Goal: Task Accomplishment & Management: Complete application form

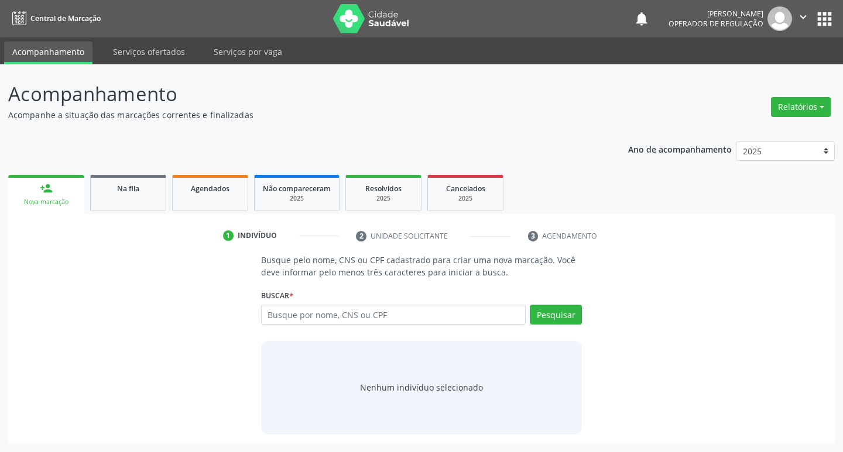
click at [362, 311] on input "text" at bounding box center [393, 315] width 265 height 20
type input "700008860667381"
click at [572, 319] on button "Pesquisar" at bounding box center [556, 315] width 52 height 20
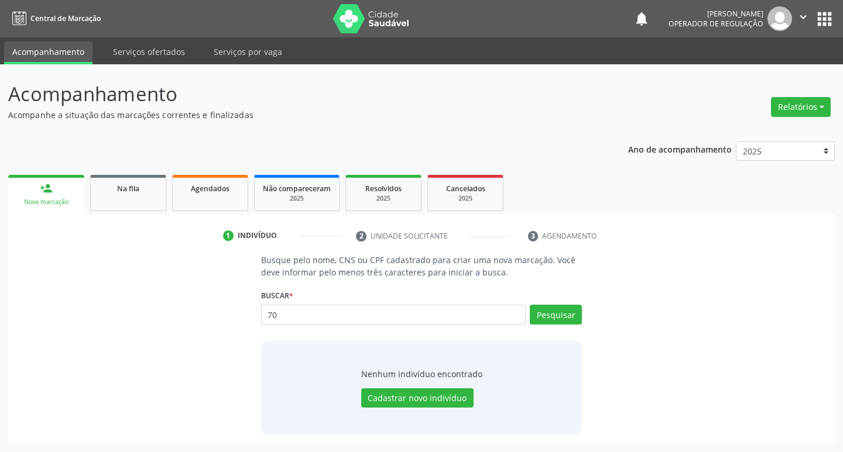
type input "7"
type input "702008860667381"
click at [566, 319] on button "Pesquisar" at bounding box center [556, 315] width 52 height 20
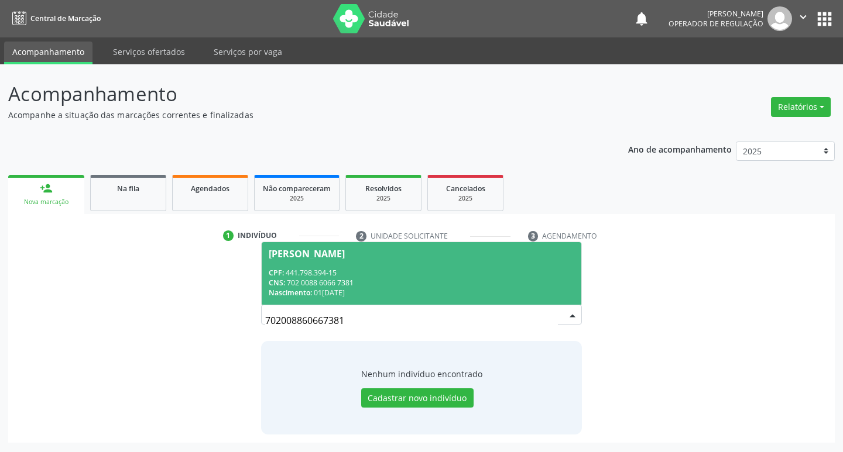
click at [398, 279] on div "CNS: 702 0088 6066 7381" at bounding box center [422, 283] width 306 height 10
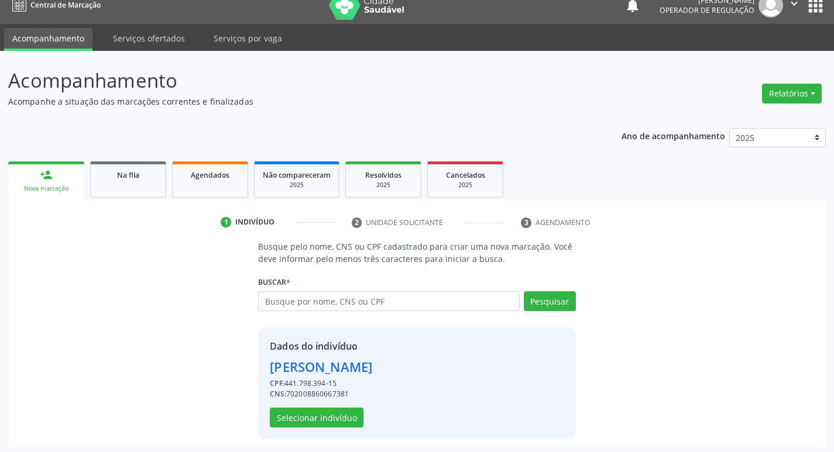
scroll to position [17, 0]
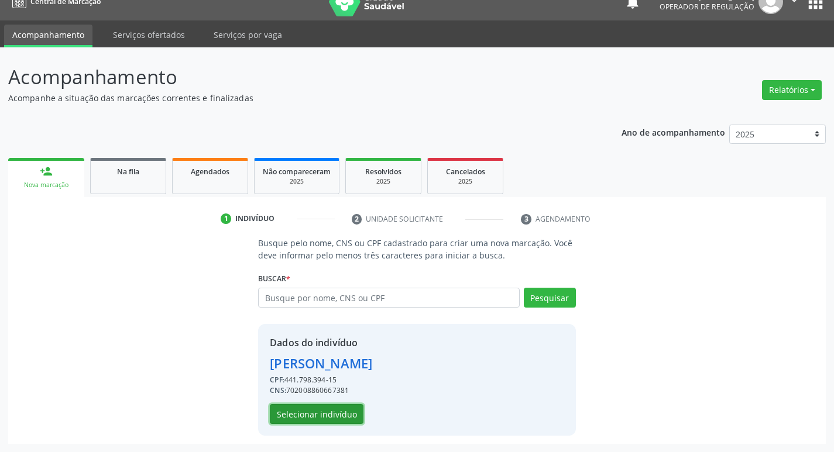
click at [321, 413] on button "Selecionar indivíduo" at bounding box center [317, 414] width 94 height 20
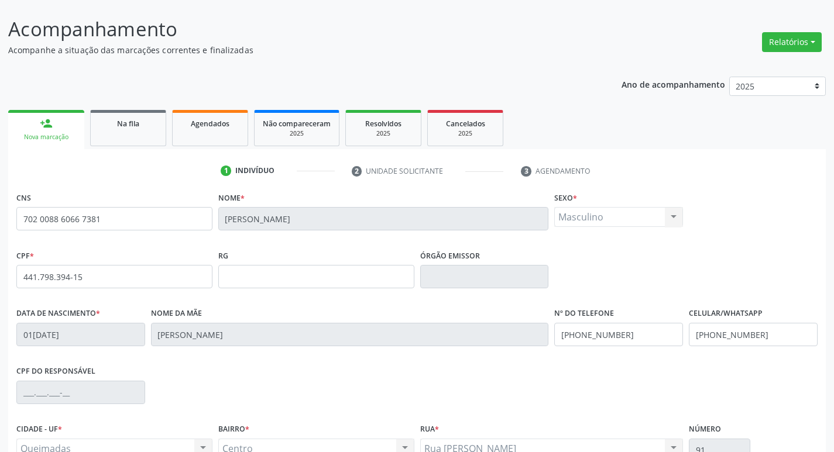
scroll to position [182, 0]
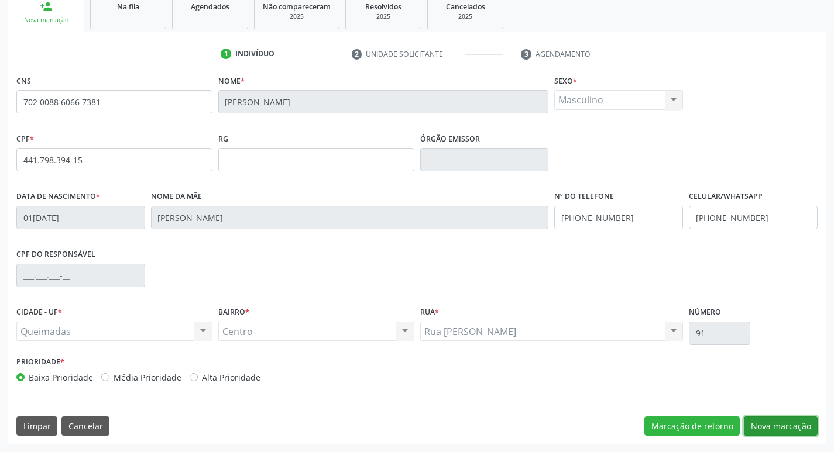
click at [793, 427] on button "Nova marcação" at bounding box center [781, 427] width 74 height 20
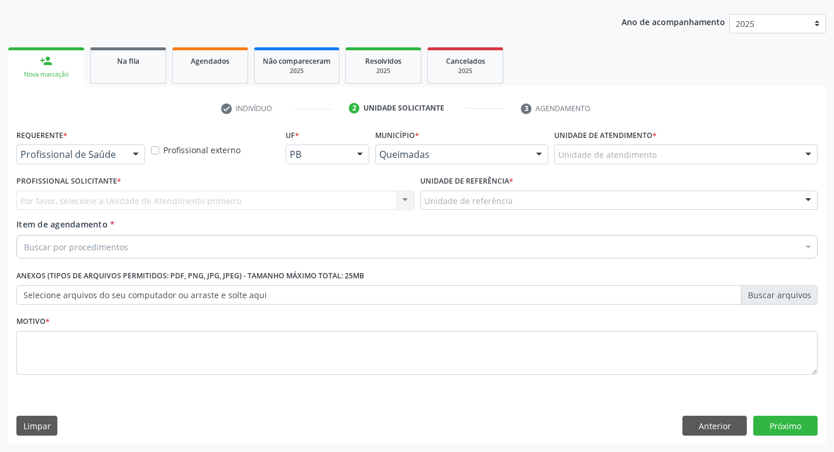
scroll to position [128, 0]
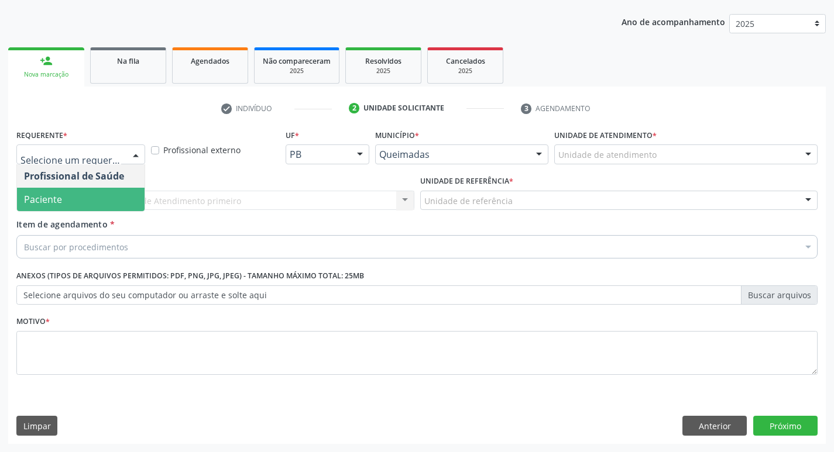
click at [82, 194] on span "Paciente" at bounding box center [81, 199] width 128 height 23
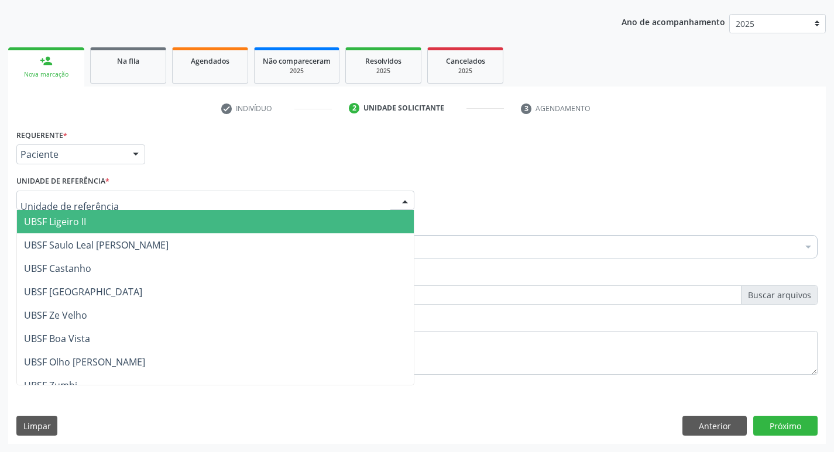
click at [82, 194] on div at bounding box center [215, 201] width 398 height 20
type input "LU"
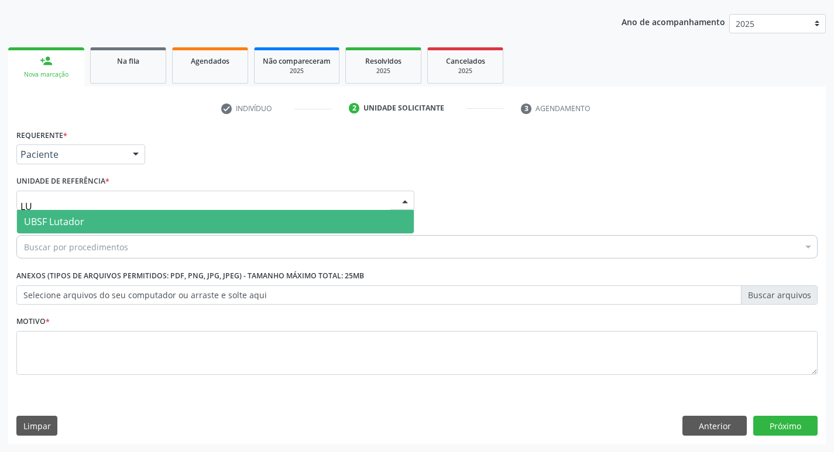
click at [100, 233] on span "UBSF Lutador" at bounding box center [215, 221] width 397 height 23
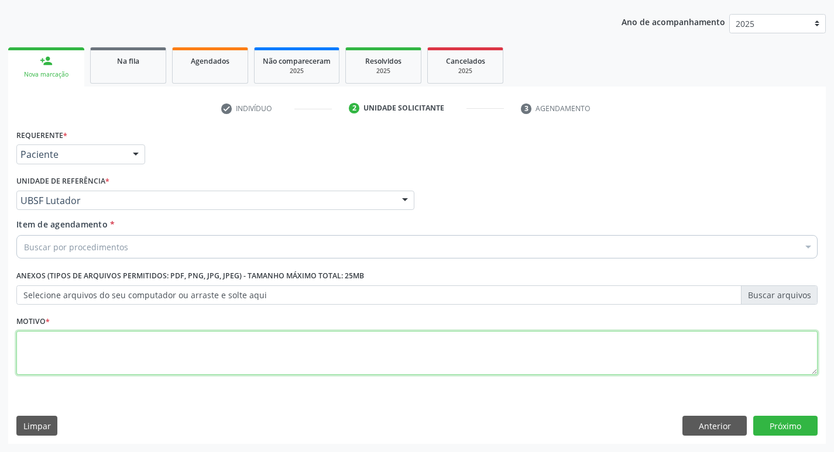
click at [83, 346] on textarea at bounding box center [416, 353] width 801 height 44
type textarea "AVALIACAO"
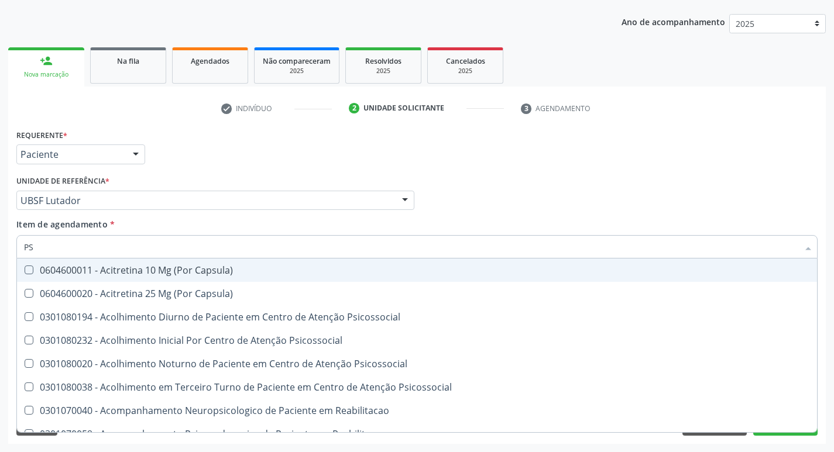
type input "PSA"
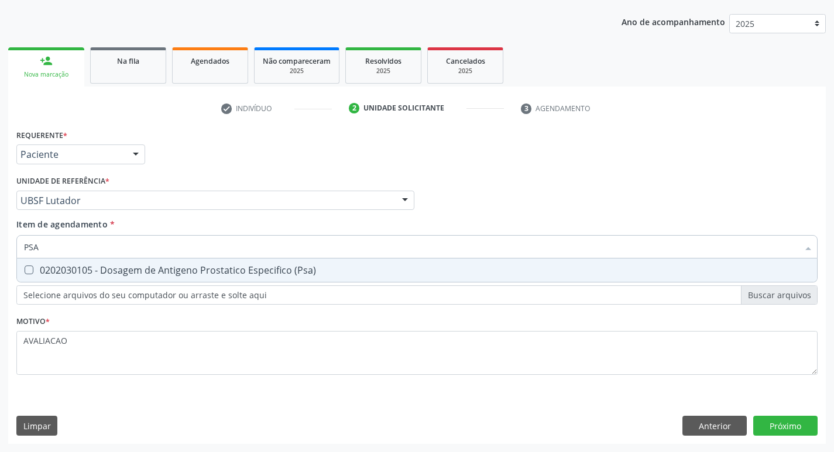
click at [99, 266] on div "0202030105 - Dosagem de Antigeno Prostatico Especifico (Psa)" at bounding box center [417, 270] width 786 height 9
checkbox \(Psa\) "true"
type input "PS"
checkbox \(Psa\) "false"
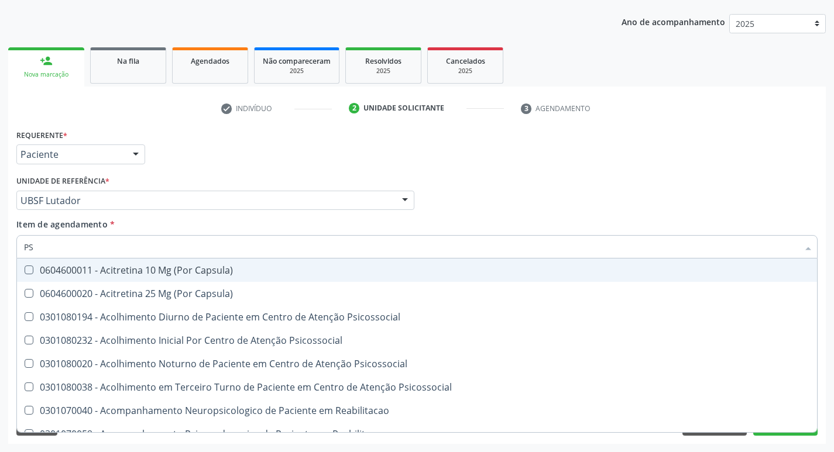
type input "P"
checkbox \(Psa\) "false"
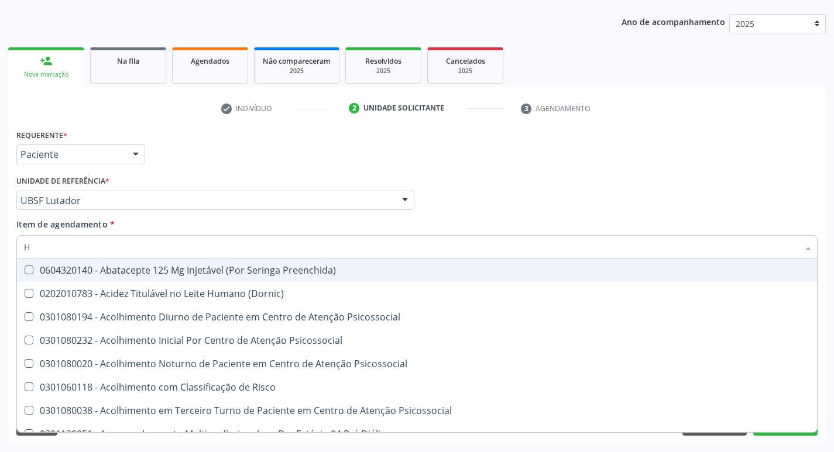
type input "HEMOGR"
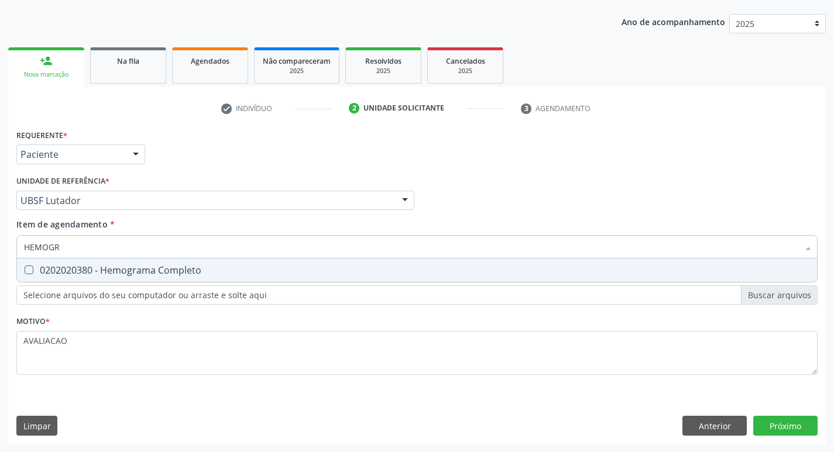
click at [142, 273] on div "0202020380 - Hemograma Completo" at bounding box center [417, 270] width 786 height 9
checkbox Completo "true"
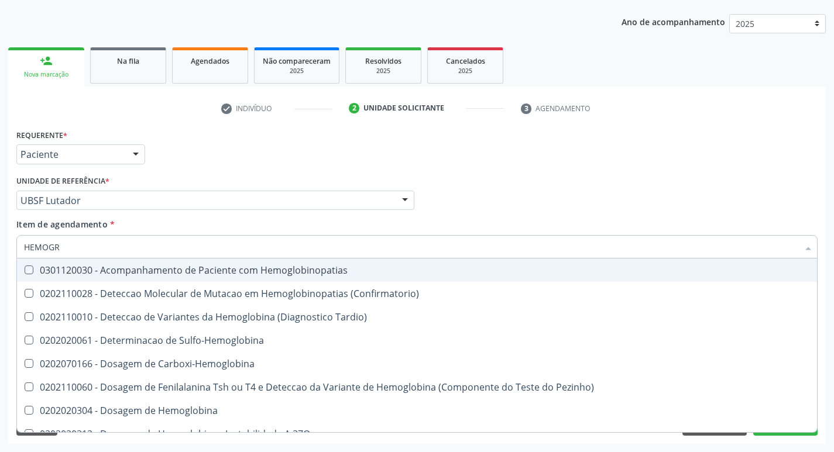
type input "HEMOG"
checkbox Hemoglobinopatias "false"
type input "H"
checkbox Completo "false"
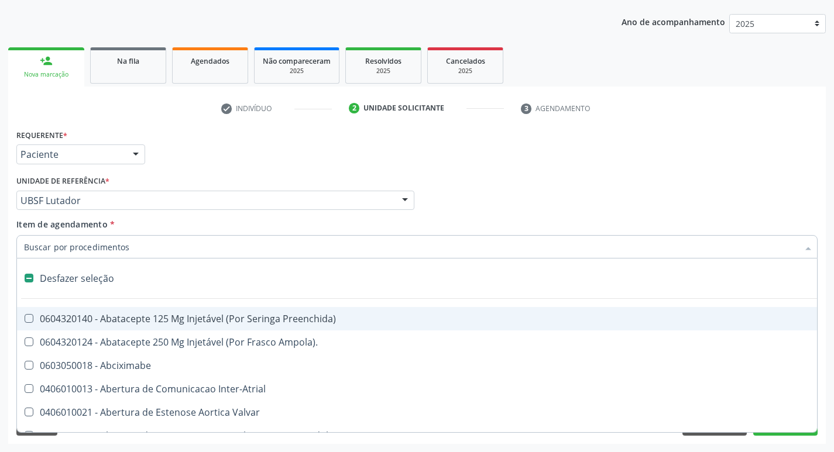
type input "G"
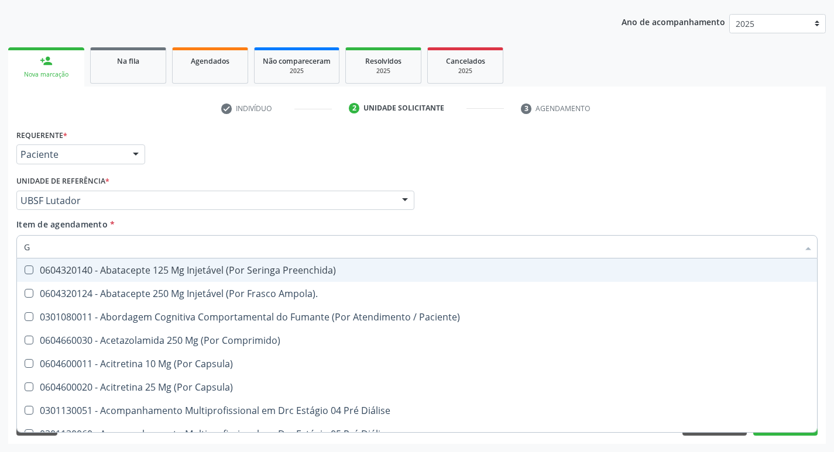
checkbox \(Psa\) "true"
checkbox Completo "true"
type input "GLICOSE"
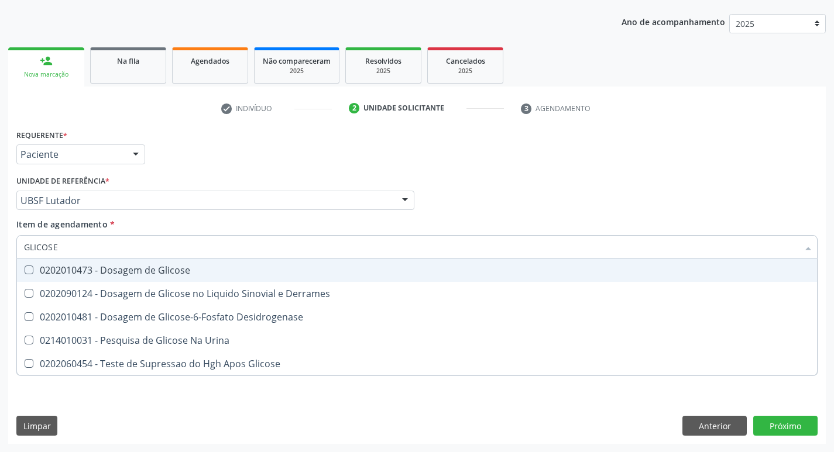
click at [128, 271] on div "0202010473 - Dosagem de Glicose" at bounding box center [417, 270] width 786 height 9
checkbox Glicose "true"
type input "GLICOS"
checkbox Glicose "false"
checkbox Derrames "true"
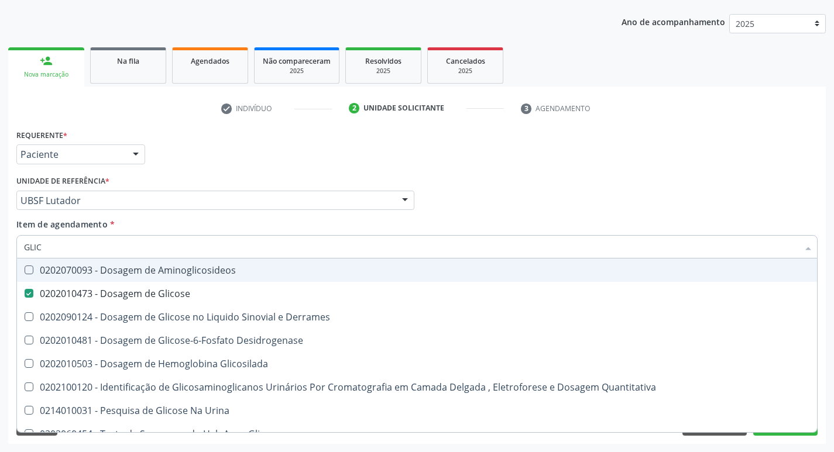
type input "GLI"
checkbox Glicose "false"
checkbox Derrames "false"
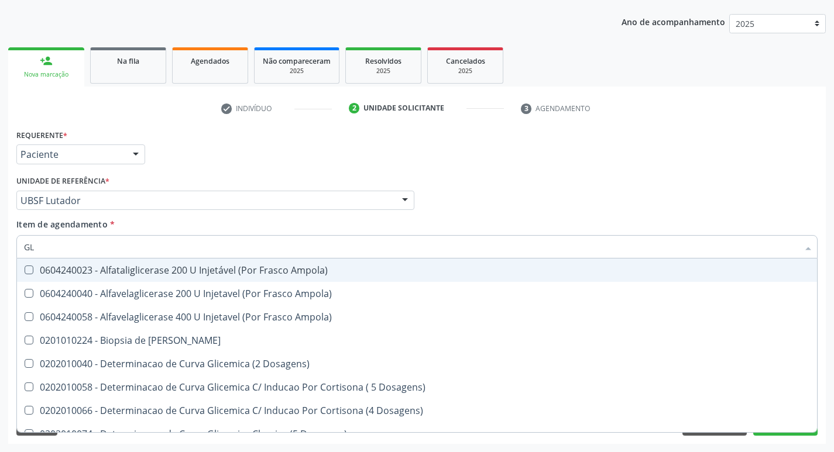
type input "G"
checkbox Glicose "false"
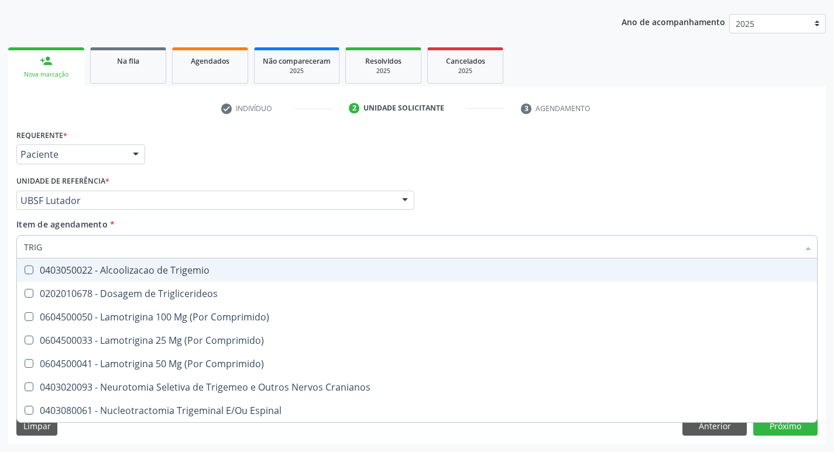
type input "TRIGL"
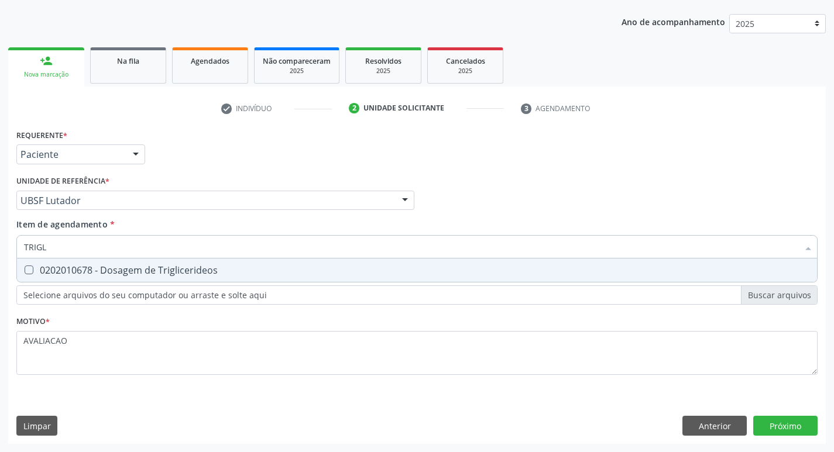
click at [128, 271] on div "0202010678 - Dosagem de Triglicerideos" at bounding box center [417, 270] width 786 height 9
checkbox Triglicerideos "true"
type input "TRIG"
checkbox Triglicerideos "false"
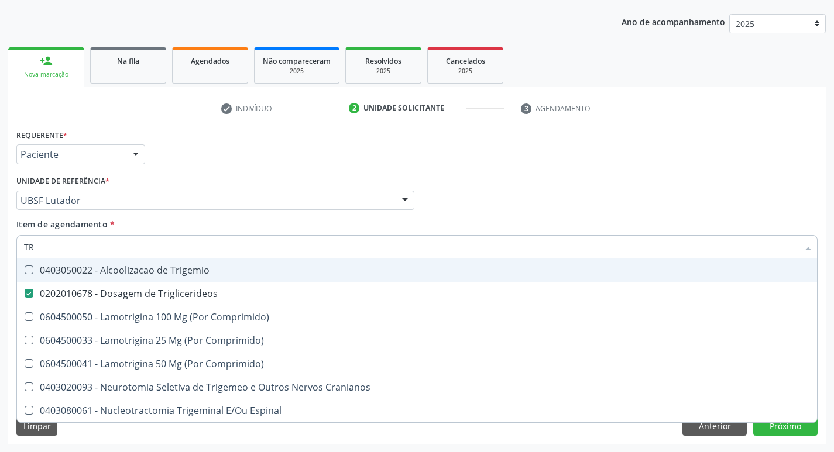
type input "T"
checkbox Triglicerideos "false"
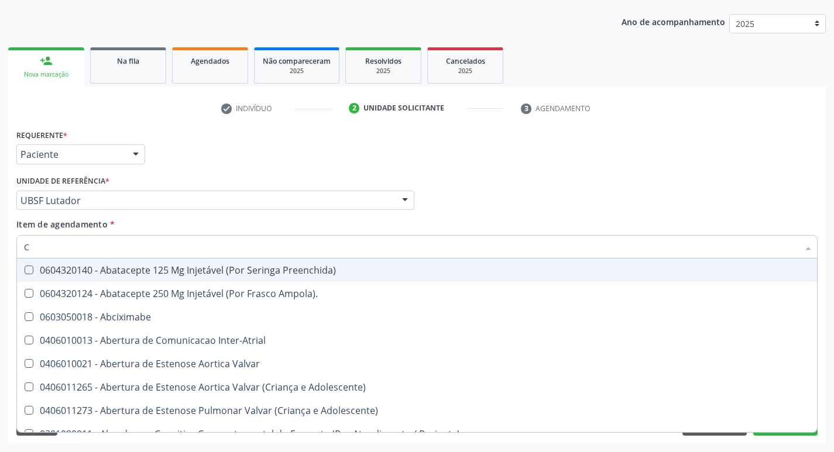
type input "CO"
checkbox Ureia "true"
checkbox Comprimido\) "true"
checkbox Osseo "true"
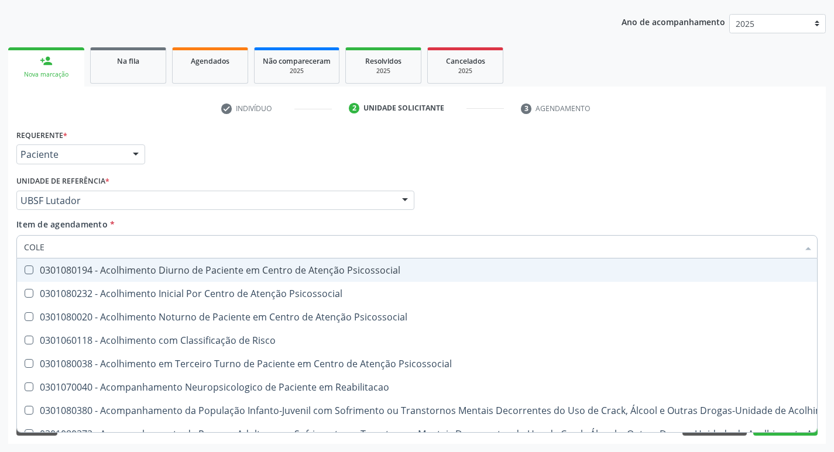
type input "COLES"
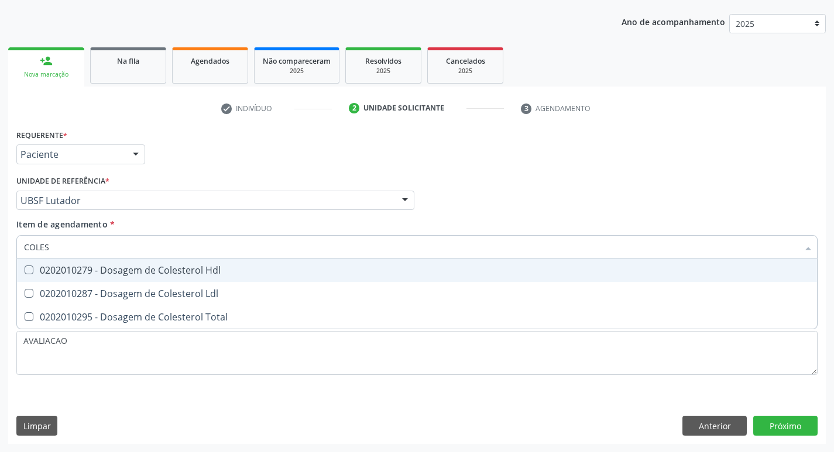
click at [128, 271] on div "0202010279 - Dosagem de Colesterol Hdl" at bounding box center [417, 270] width 786 height 9
checkbox Hdl "true"
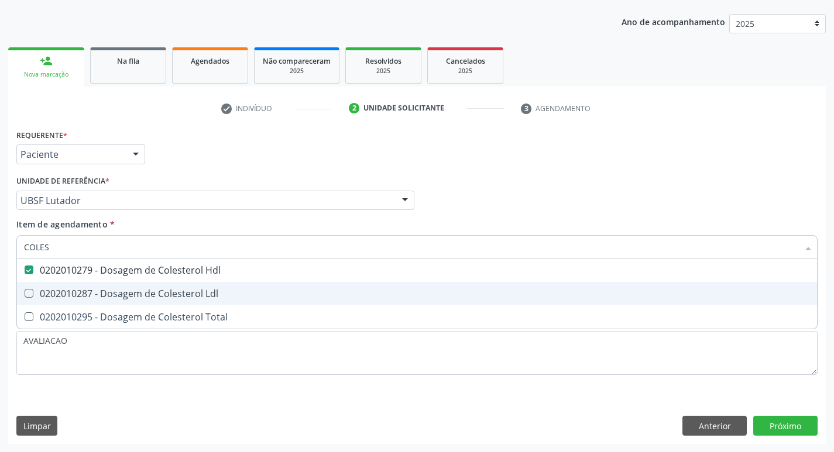
click at [135, 289] on div "0202010287 - Dosagem de Colesterol Ldl" at bounding box center [417, 293] width 786 height 9
checkbox Ldl "true"
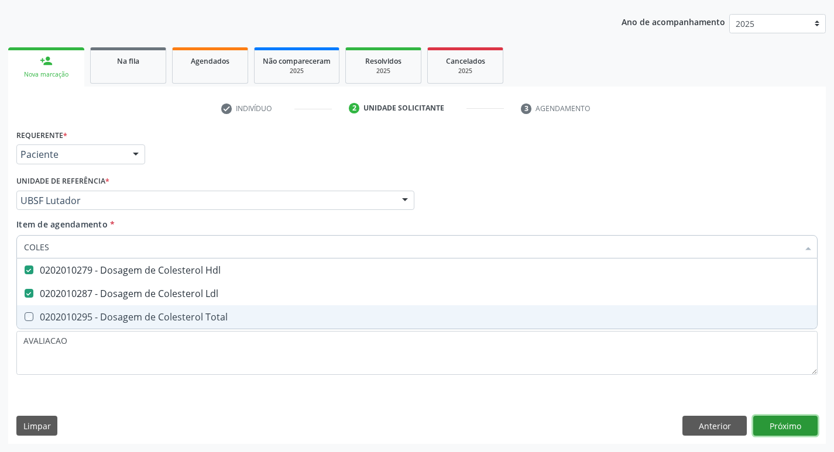
click at [781, 423] on div "Requerente * Paciente Profissional de Saúde Paciente Nenhum resultado encontrad…" at bounding box center [416, 285] width 817 height 318
checkbox Total "true"
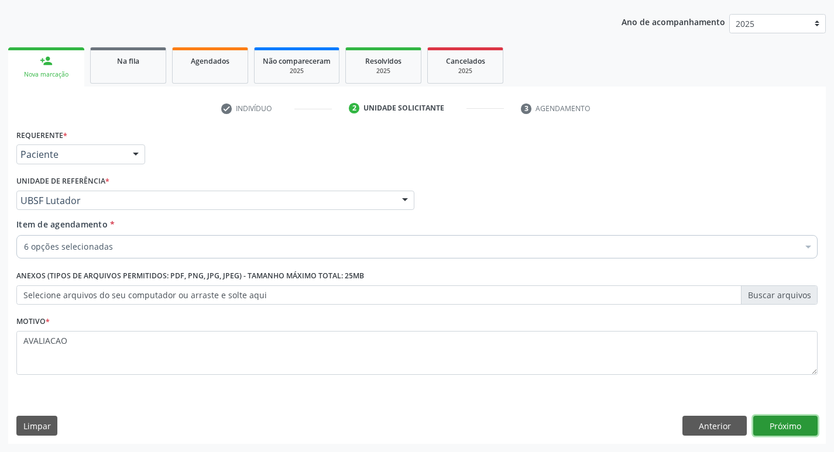
click at [782, 428] on button "Próximo" at bounding box center [785, 426] width 64 height 20
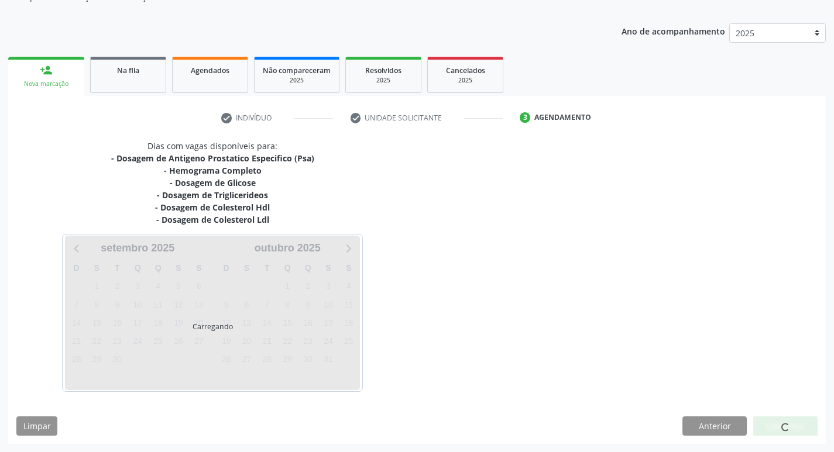
scroll to position [118, 0]
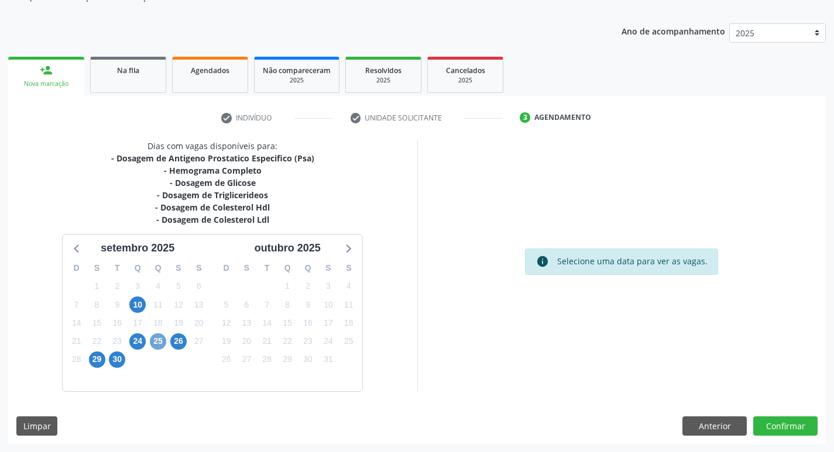
click at [163, 341] on span "25" at bounding box center [158, 342] width 16 height 16
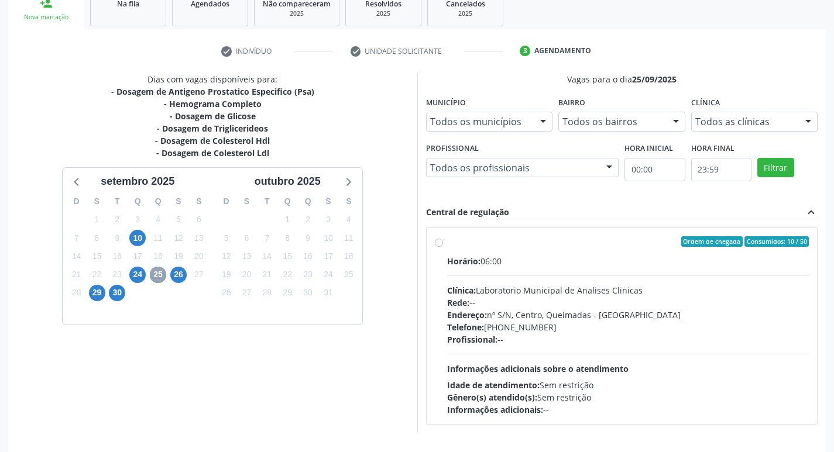
scroll to position [226, 0]
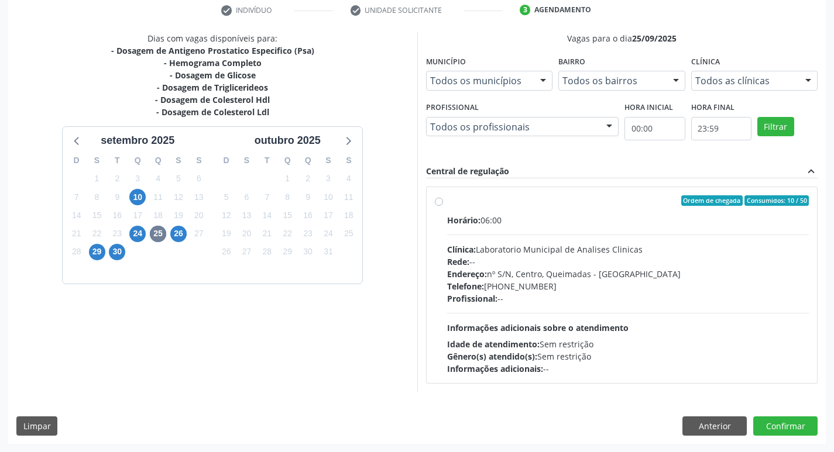
click at [626, 281] on div "Telefone: (83) 33921344" at bounding box center [628, 286] width 362 height 12
click at [443, 206] on input "Ordem de chegada Consumidos: 10 / 50 Horário: 06:00 Clínica: Laboratorio Munici…" at bounding box center [439, 200] width 8 height 11
radio input "true"
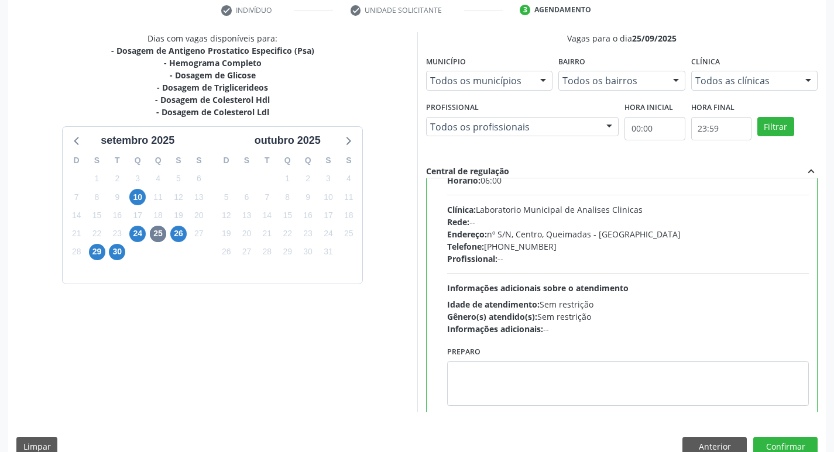
scroll to position [58, 0]
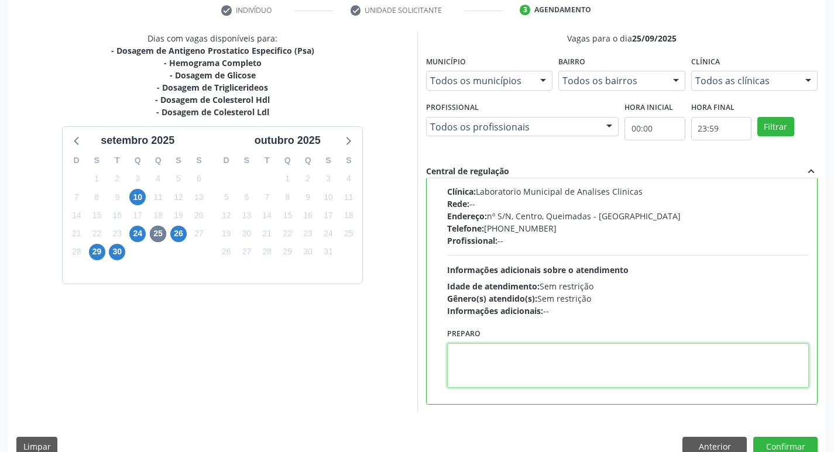
click at [513, 381] on textarea at bounding box center [628, 365] width 362 height 44
paste textarea "IR EM [GEOGRAPHIC_DATA]"
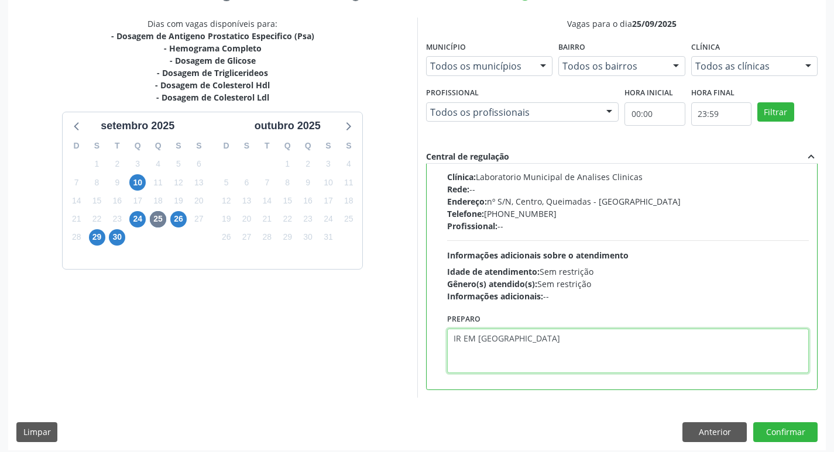
scroll to position [247, 0]
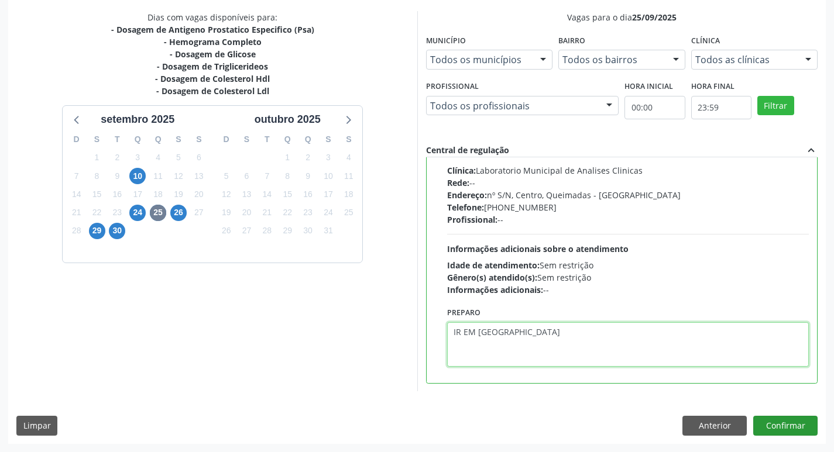
type textarea "IR EM [GEOGRAPHIC_DATA]"
click at [778, 424] on button "Confirmar" at bounding box center [785, 426] width 64 height 20
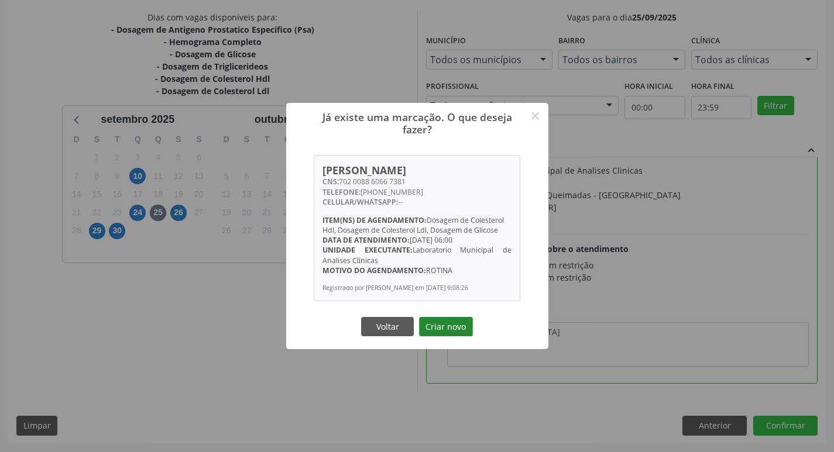
click at [445, 330] on button "Criar novo" at bounding box center [446, 327] width 54 height 20
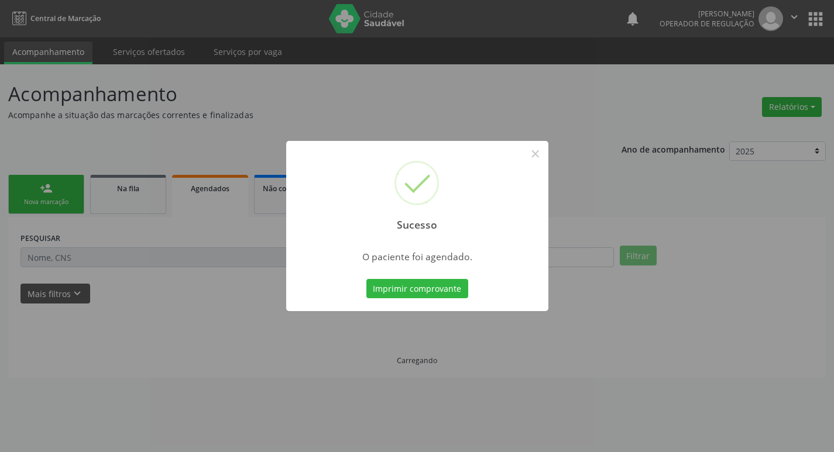
scroll to position [0, 0]
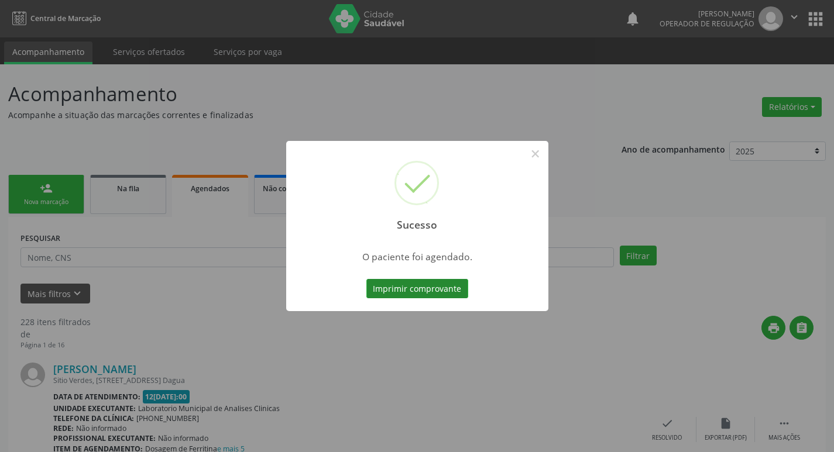
click at [413, 287] on button "Imprimir comprovante" at bounding box center [417, 289] width 102 height 20
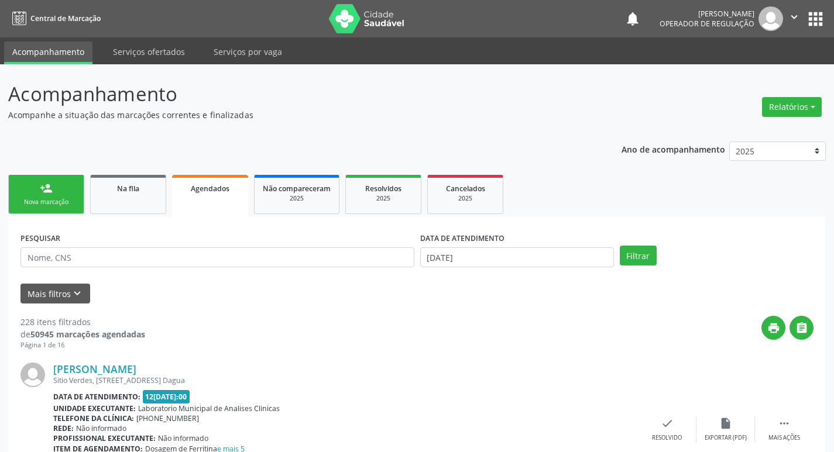
click at [50, 197] on link "person_add Nova marcação" at bounding box center [46, 194] width 76 height 39
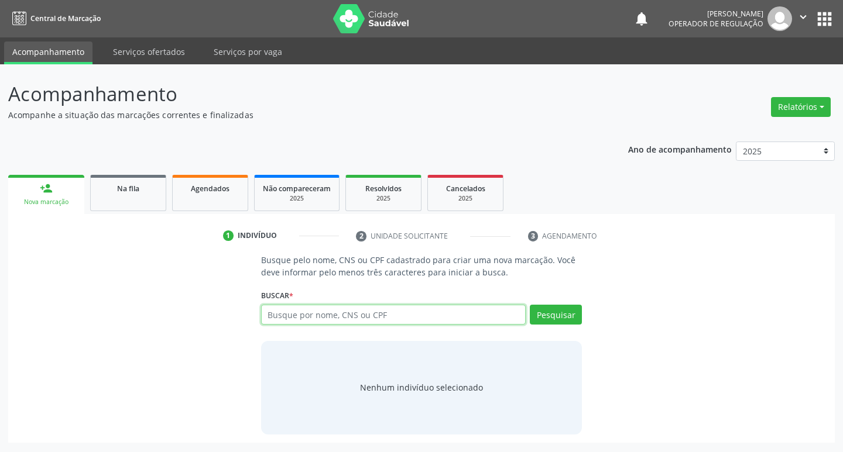
click at [368, 323] on input "text" at bounding box center [393, 315] width 265 height 20
type input "706903160495332"
click at [552, 320] on button "Pesquisar" at bounding box center [556, 315] width 52 height 20
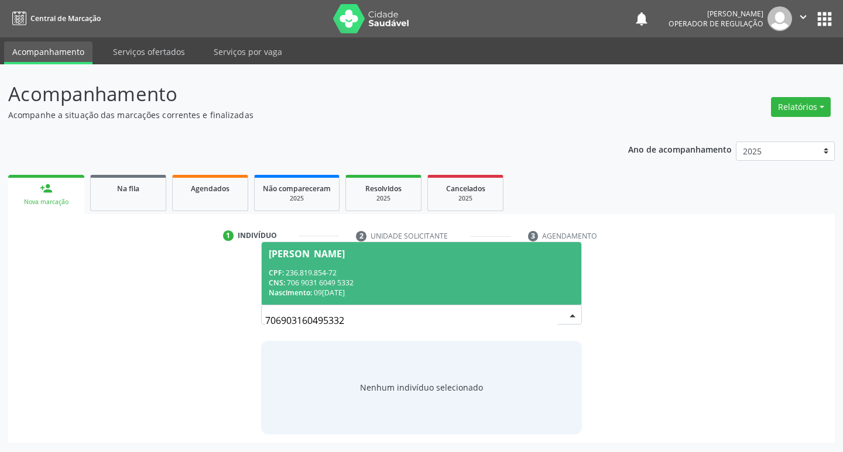
click at [451, 277] on div "CPF: 236.819.854-72" at bounding box center [422, 273] width 306 height 10
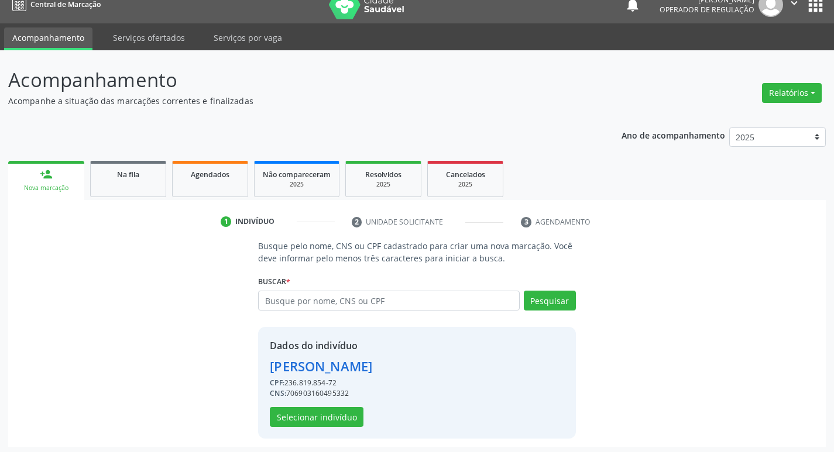
scroll to position [17, 0]
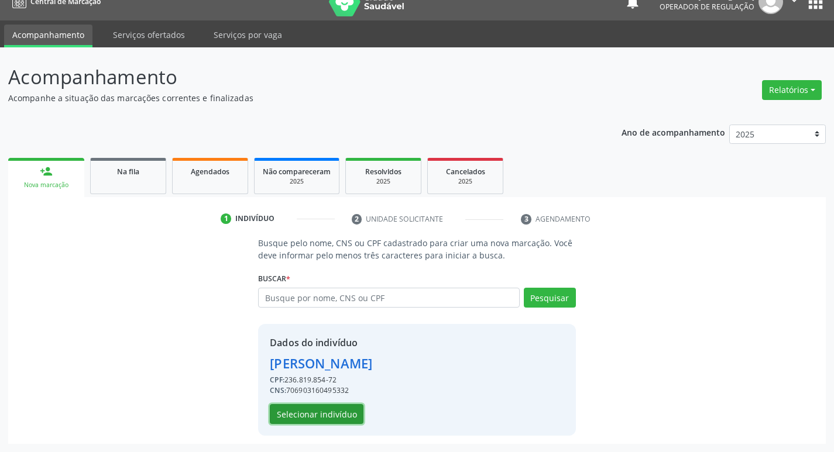
click at [321, 417] on button "Selecionar indivíduo" at bounding box center [317, 414] width 94 height 20
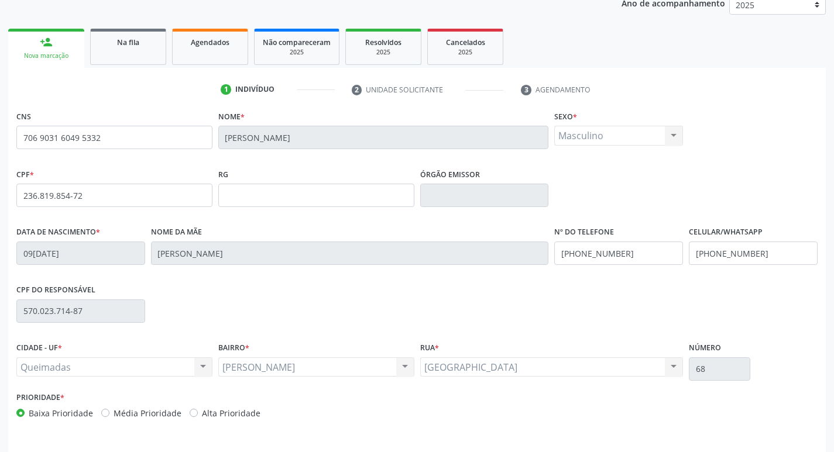
scroll to position [182, 0]
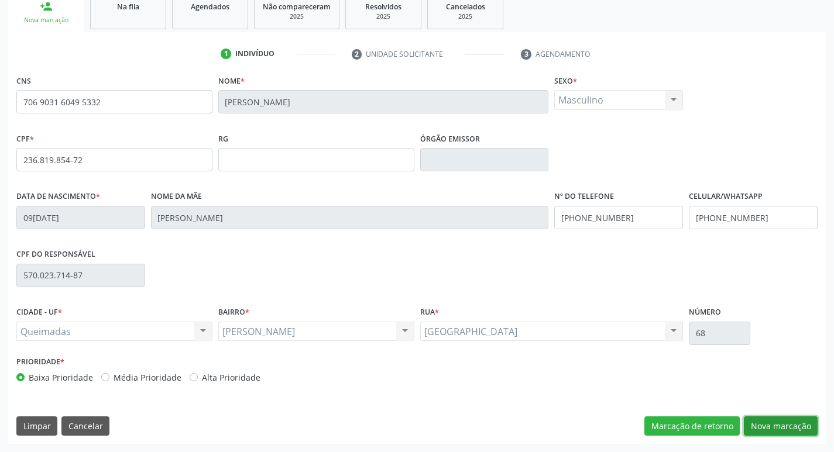
click at [765, 427] on button "Nova marcação" at bounding box center [781, 427] width 74 height 20
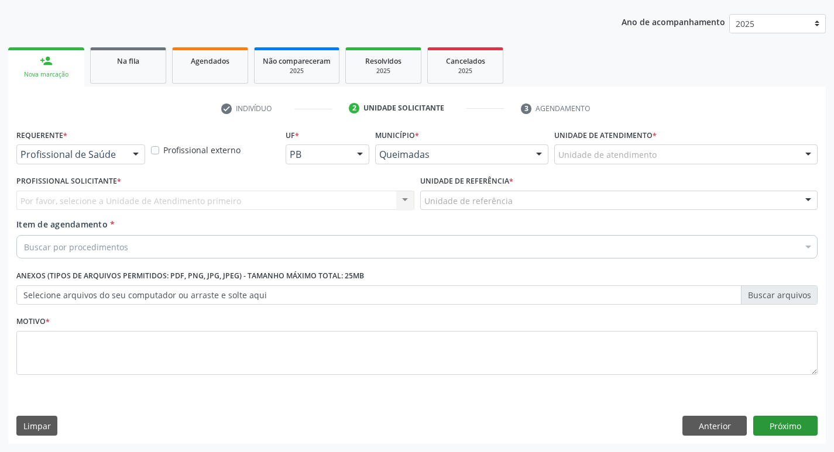
scroll to position [128, 0]
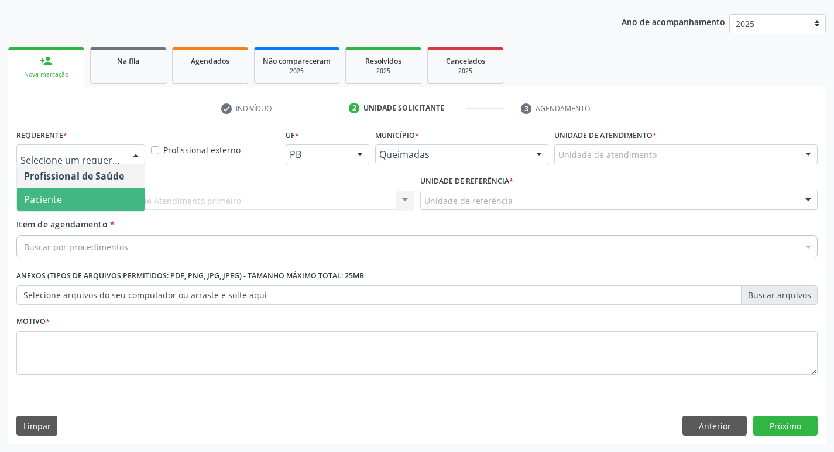
click at [72, 198] on span "Paciente" at bounding box center [81, 199] width 128 height 23
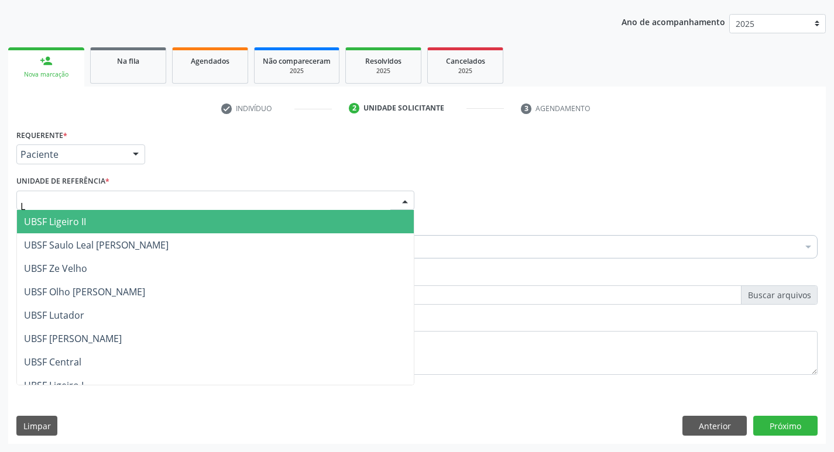
type input "LU"
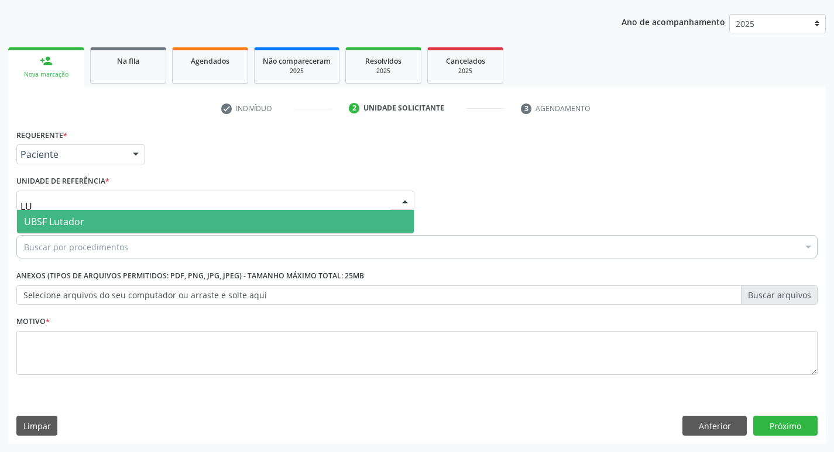
click at [97, 219] on span "UBSF Lutador" at bounding box center [215, 221] width 397 height 23
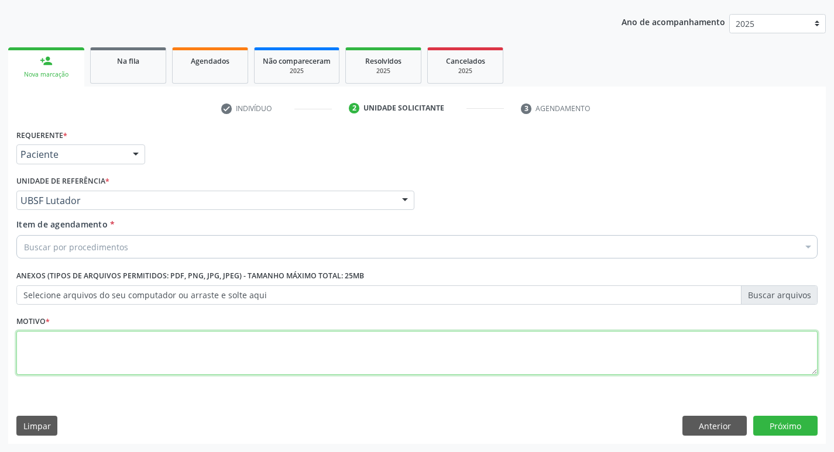
click at [62, 336] on textarea at bounding box center [416, 353] width 801 height 44
type textarea "AVALIACAO"
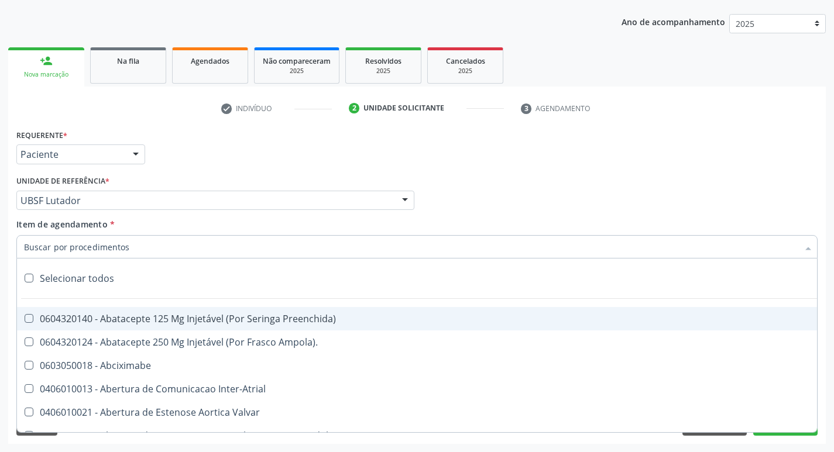
click at [91, 246] on input "Item de agendamento *" at bounding box center [411, 246] width 774 height 23
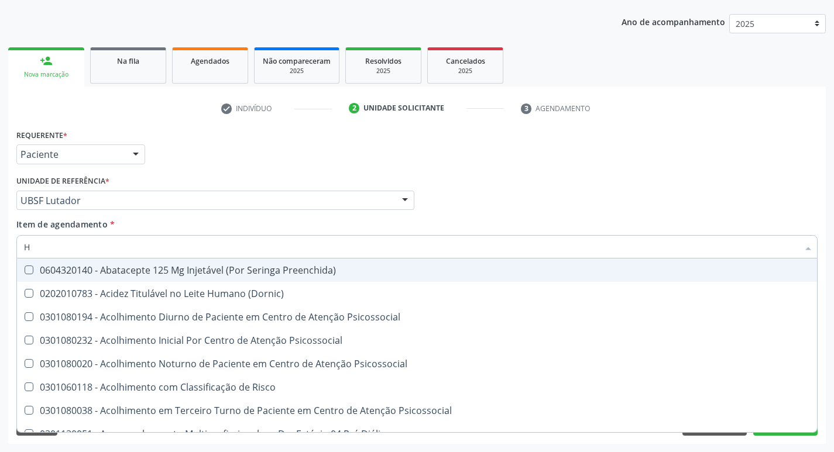
type input "HEMOGLOBINA G"
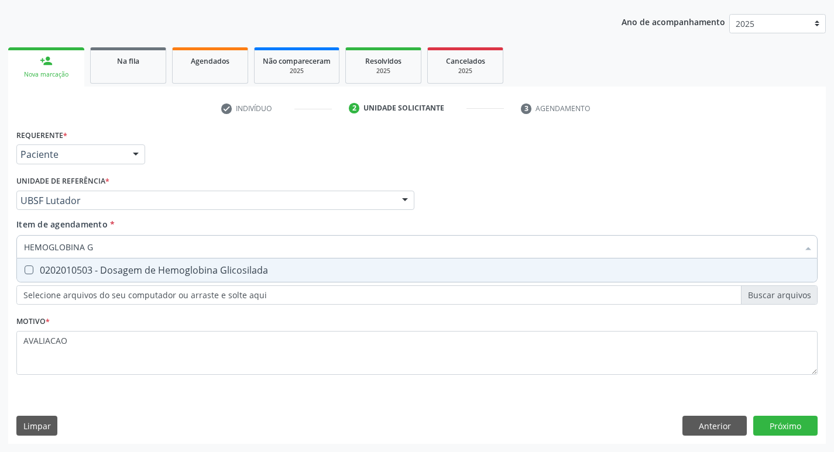
click at [167, 262] on span "0202010503 - Dosagem de Hemoglobina Glicosilada" at bounding box center [417, 270] width 800 height 23
checkbox Glicosilada "true"
type input "HEMOGLOBINA"
checkbox Glicosilada "false"
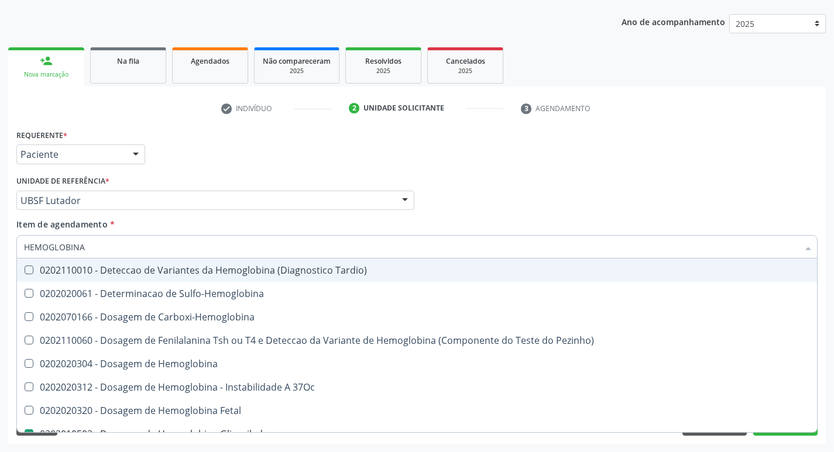
type input "HEMOGLOBIN"
checkbox Glicosilada "false"
checkbox Hemoglobina "true"
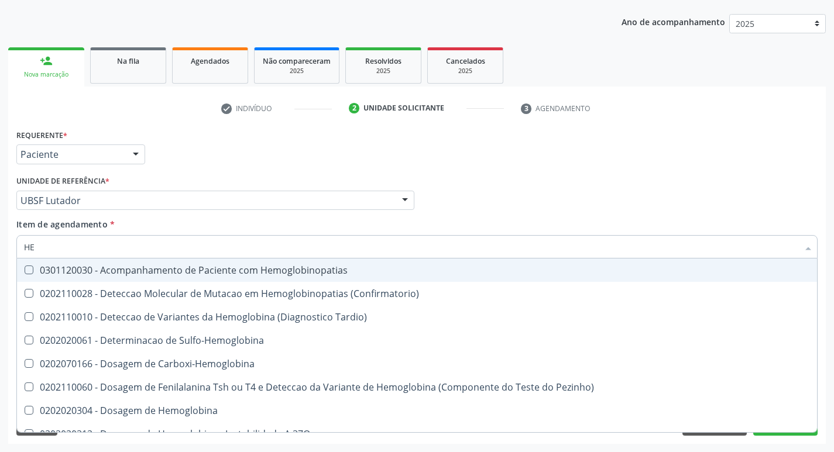
type input "H"
checkbox Glicosilada "false"
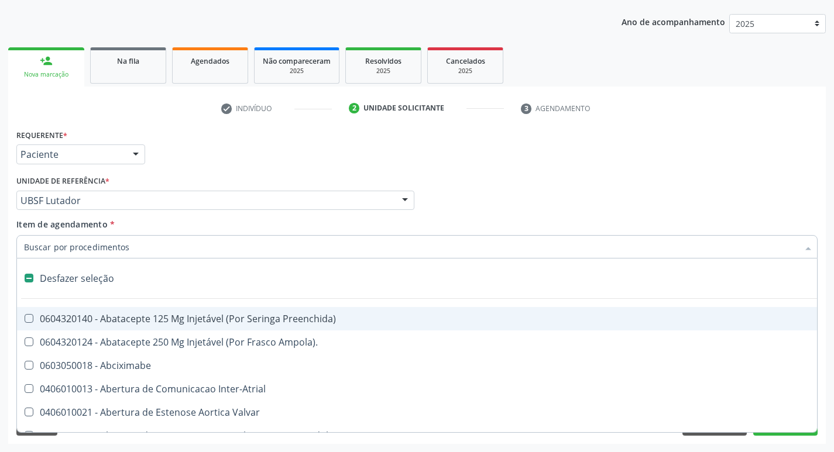
type input "G"
checkbox \(Picc\) "true"
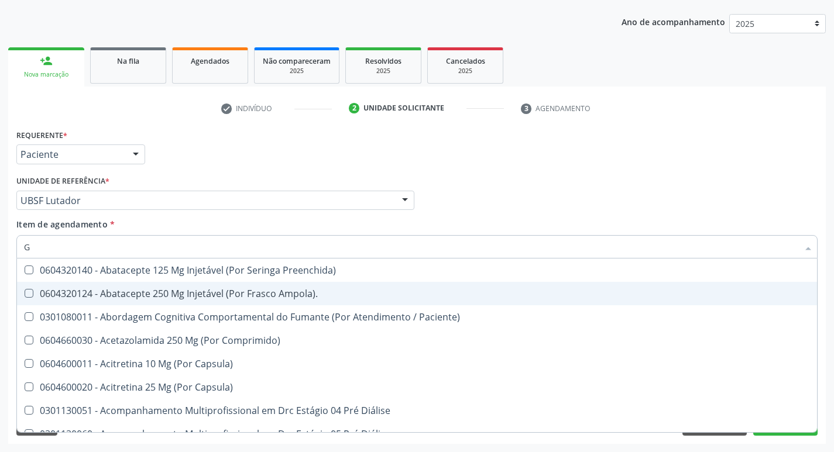
type input "GLICOSE"
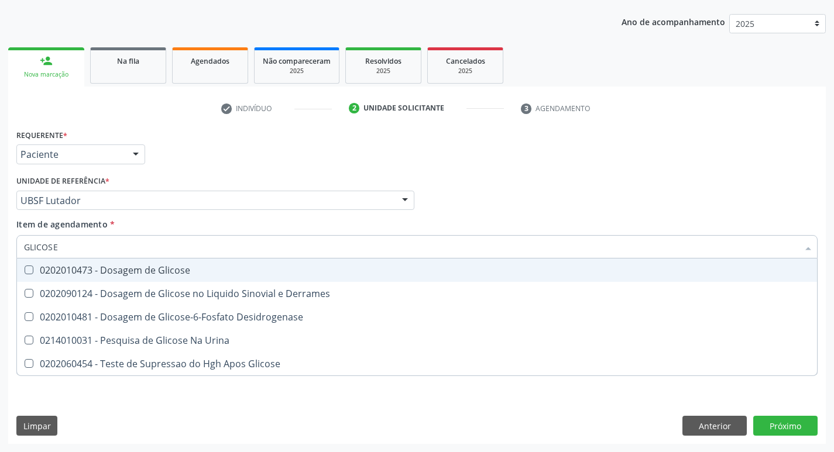
click at [149, 277] on span "0202010473 - Dosagem de Glicose" at bounding box center [417, 270] width 800 height 23
checkbox Glicose "true"
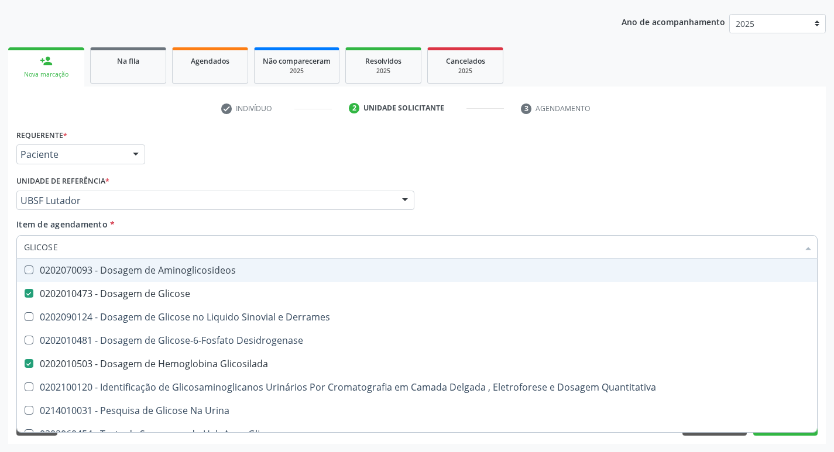
type input "GLICOS"
checkbox Aminoglicosideos "false"
checkbox Glicose "true"
checkbox Glicosilada "true"
type input "GLIC"
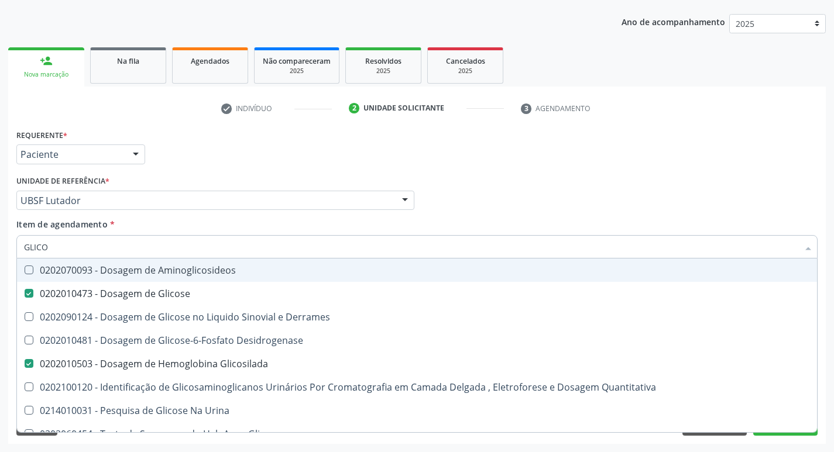
checkbox Glicose "false"
checkbox Derrames "false"
checkbox Glicosilada "false"
checkbox Quantitativa "false"
type input "G"
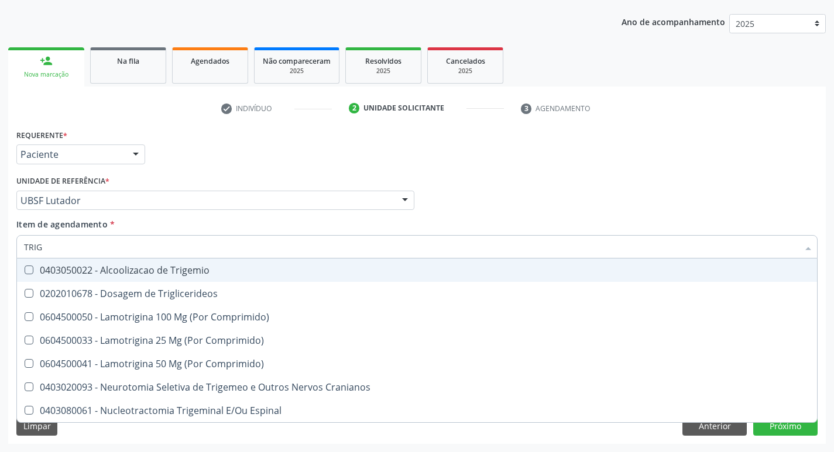
type input "TRIGL"
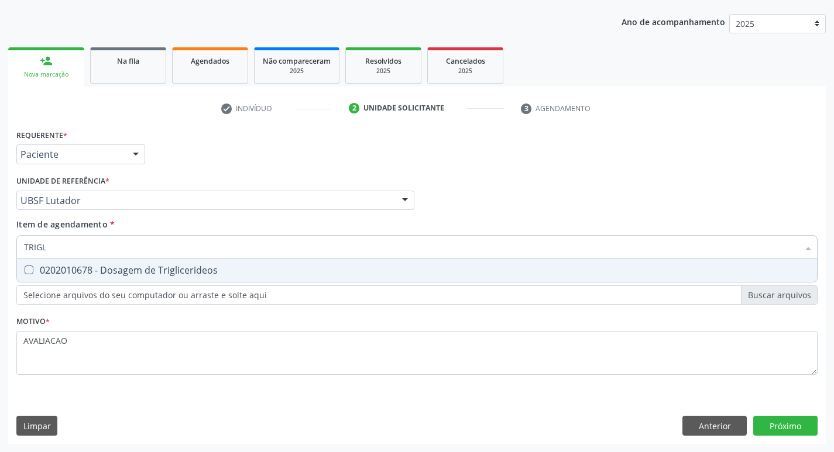
click at [149, 277] on span "0202010678 - Dosagem de Triglicerideos" at bounding box center [417, 270] width 800 height 23
checkbox Triglicerideos "true"
type input "TRIG"
checkbox Triglicerideos "false"
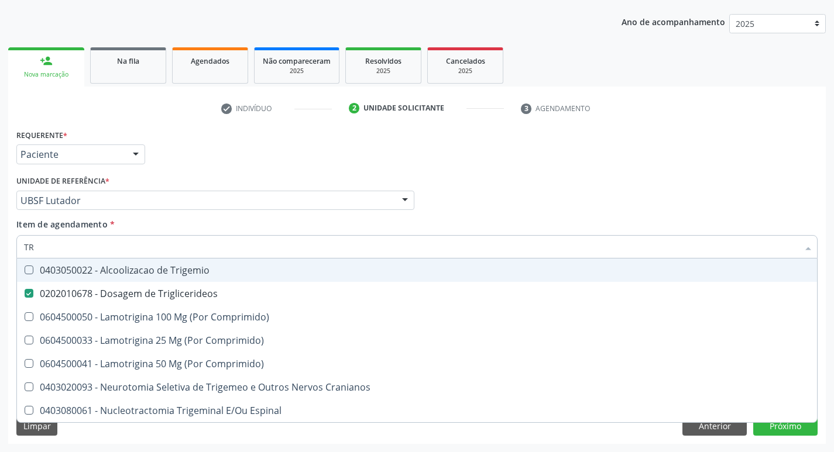
type input "T"
checkbox Triglicerideos "false"
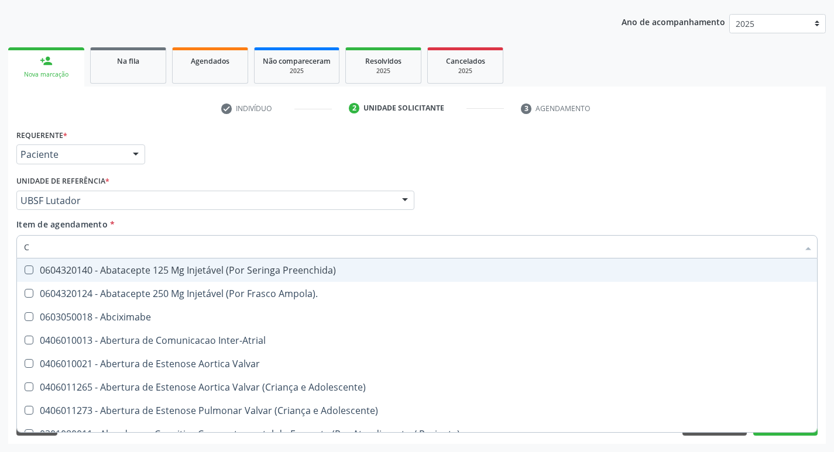
type input "CO"
checkbox Comprimido\) "true"
checkbox Transcutanea "true"
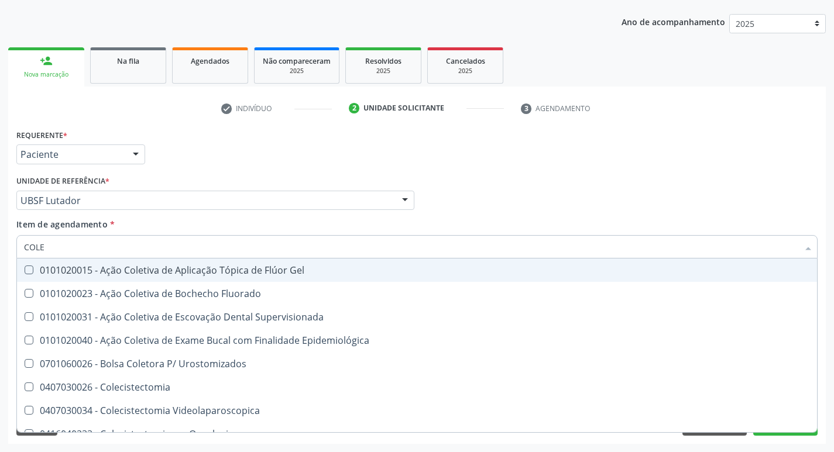
type input "COLES"
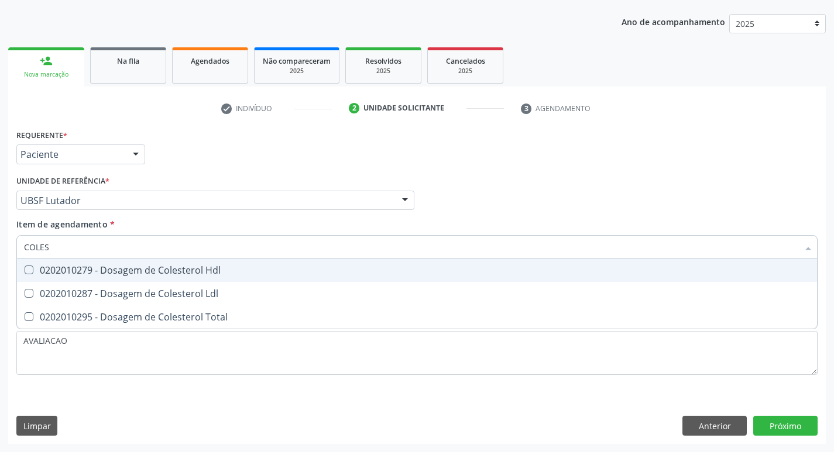
click at [149, 277] on span "0202010279 - Dosagem de Colesterol Hdl" at bounding box center [417, 270] width 800 height 23
checkbox Hdl "true"
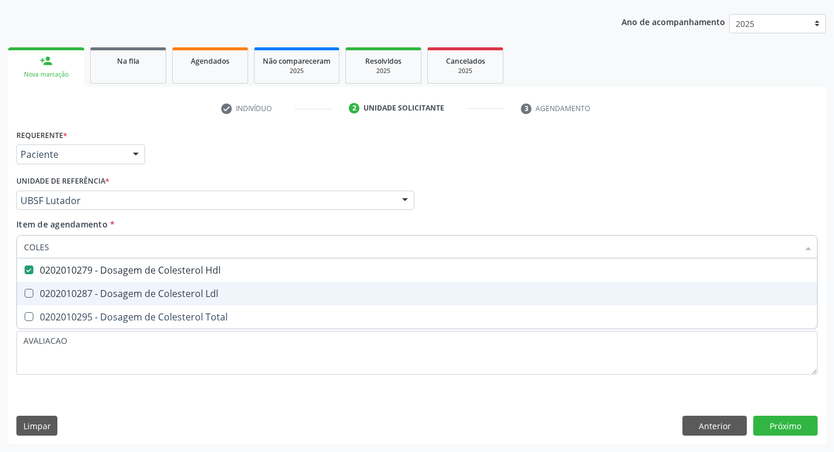
click at [152, 289] on div "0202010287 - Dosagem de Colesterol Ldl" at bounding box center [417, 293] width 786 height 9
checkbox Ldl "true"
type input "COLE"
checkbox Hdl "false"
checkbox Ldl "false"
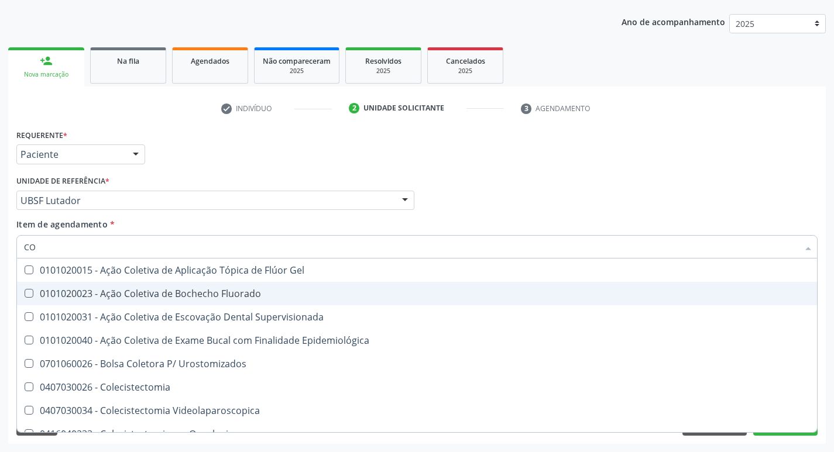
type input "C"
checkbox Hdl "false"
checkbox Ldl "false"
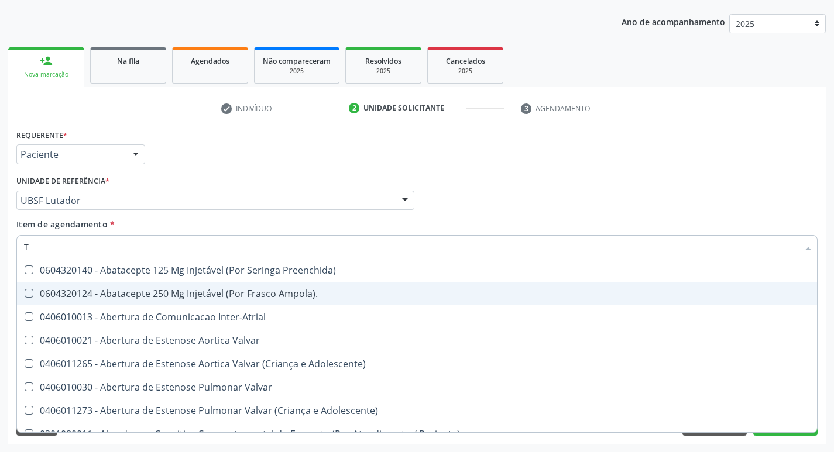
type input "TR"
checkbox Atendimentos-Mês\) "true"
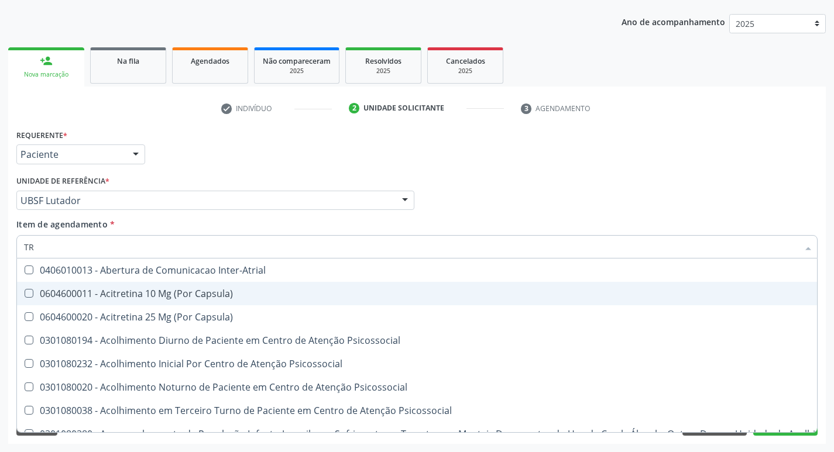
type input "TRI"
checkbox Níveis "true"
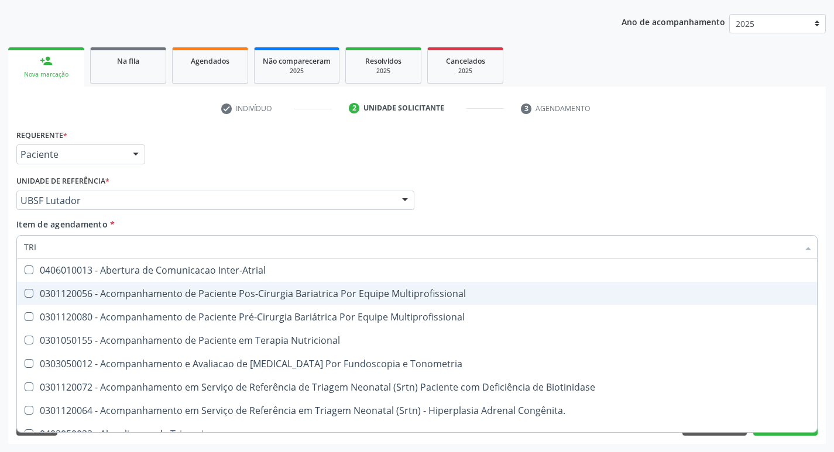
type input "TRIG"
checkbox Multiprofissional "true"
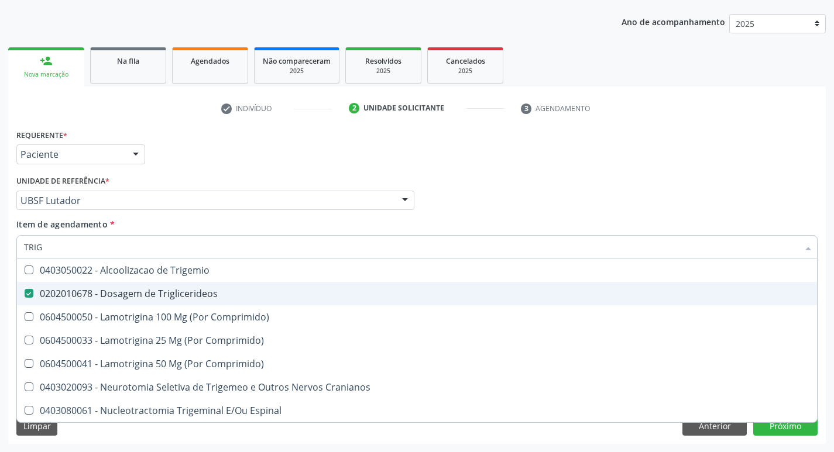
type input "TRIGL"
checkbox Trigemio "true"
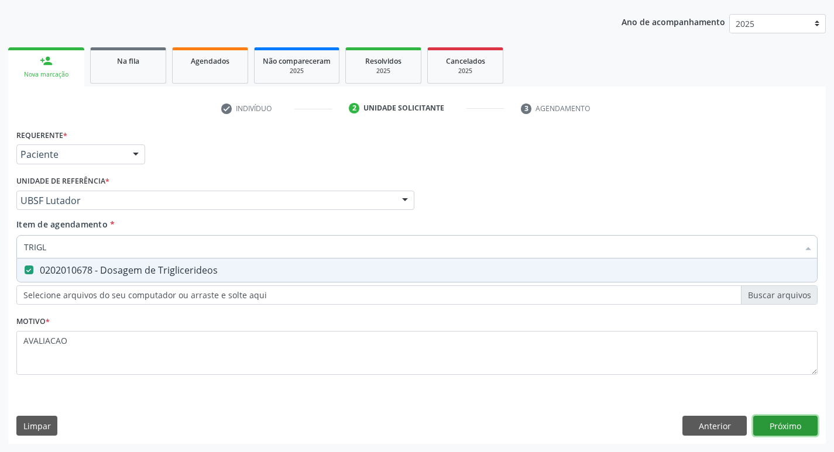
click at [783, 417] on div "Requerente * Paciente Profissional de Saúde Paciente Nenhum resultado encontrad…" at bounding box center [416, 285] width 817 height 318
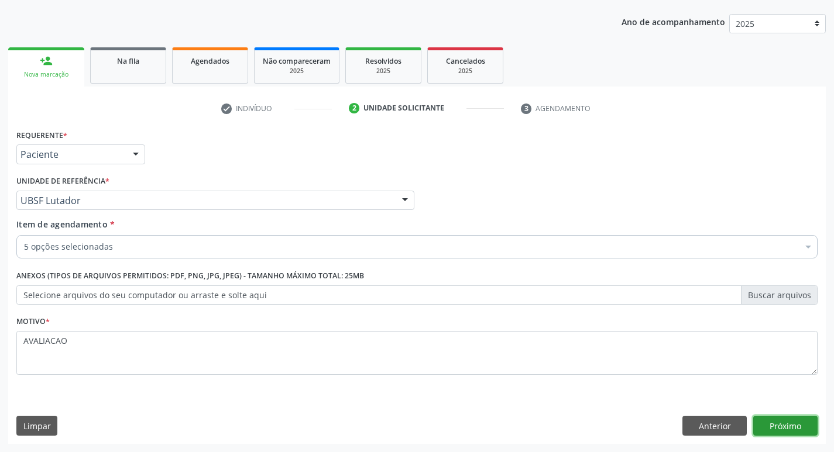
click at [796, 424] on button "Próximo" at bounding box center [785, 426] width 64 height 20
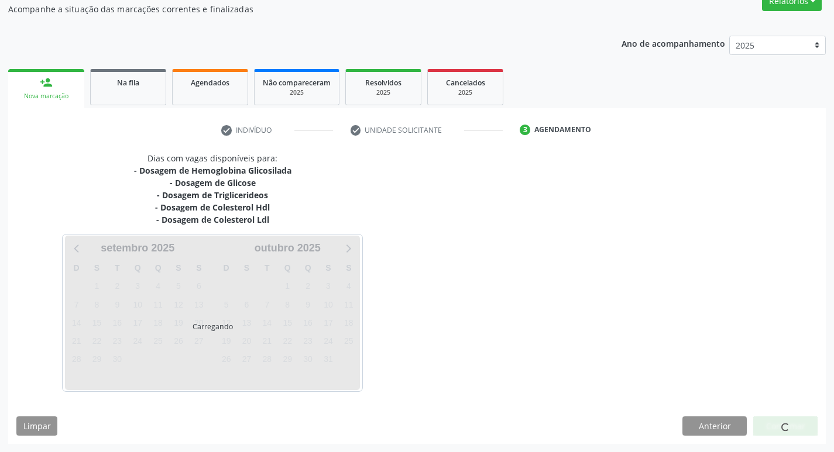
scroll to position [106, 0]
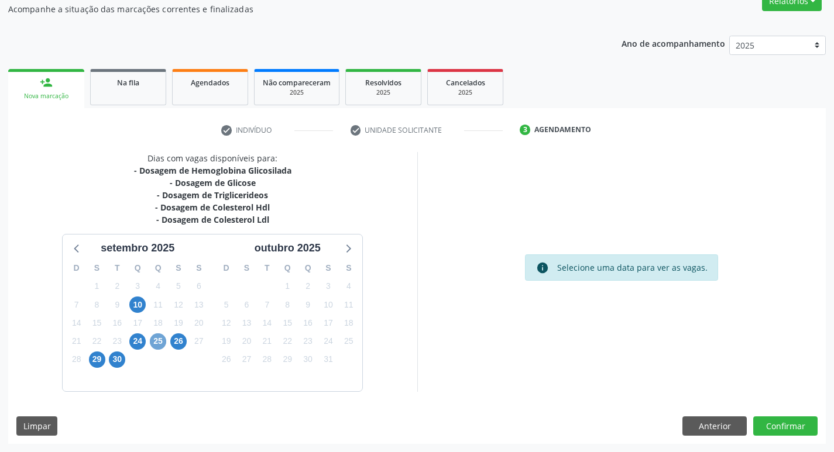
click at [157, 342] on span "25" at bounding box center [158, 342] width 16 height 16
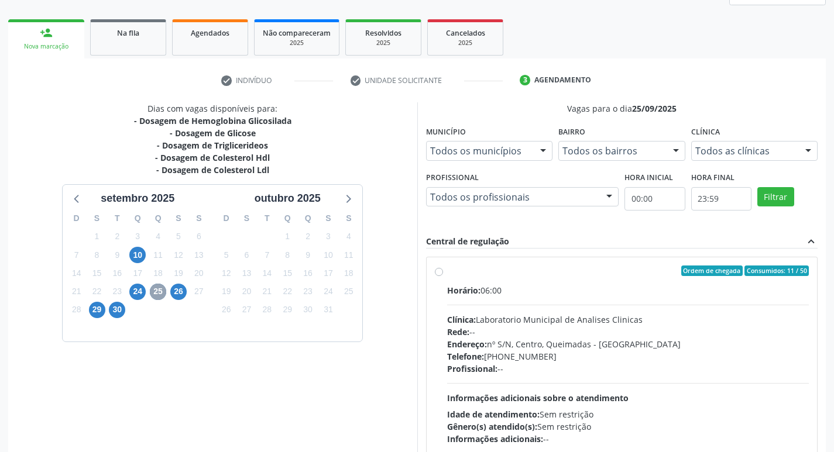
scroll to position [226, 0]
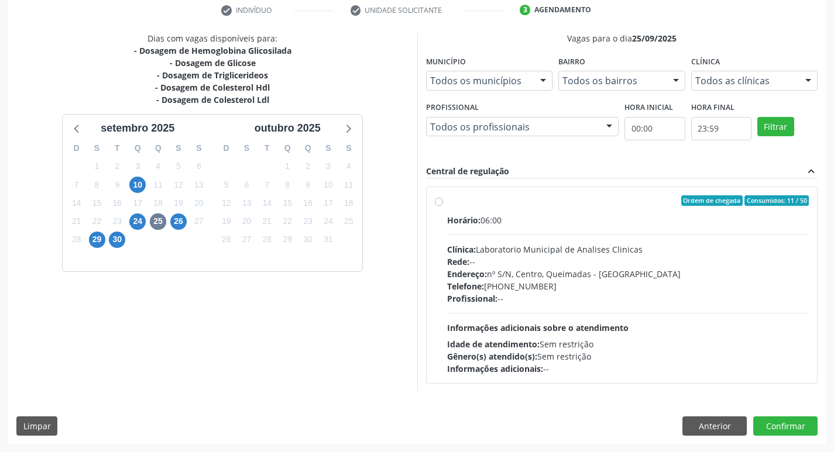
click at [593, 287] on div "Telefone: (83) 33921344" at bounding box center [628, 286] width 362 height 12
click at [443, 206] on input "Ordem de chegada Consumidos: 11 / 50 Horário: 06:00 Clínica: Laboratorio Munici…" at bounding box center [439, 200] width 8 height 11
radio input "true"
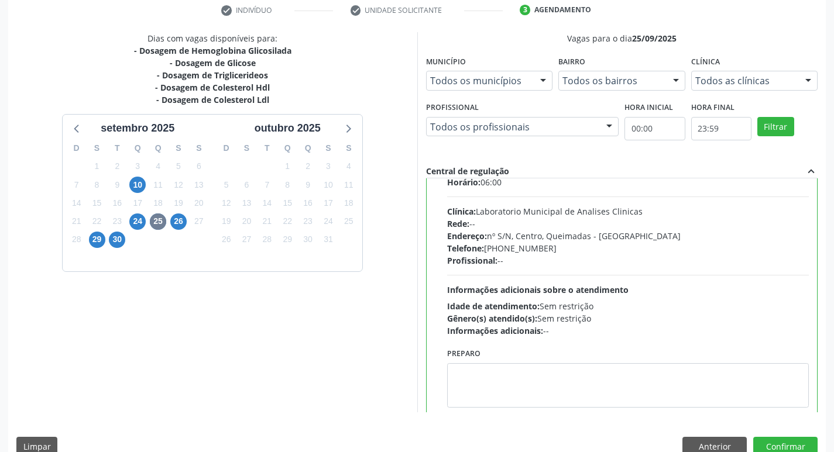
scroll to position [58, 0]
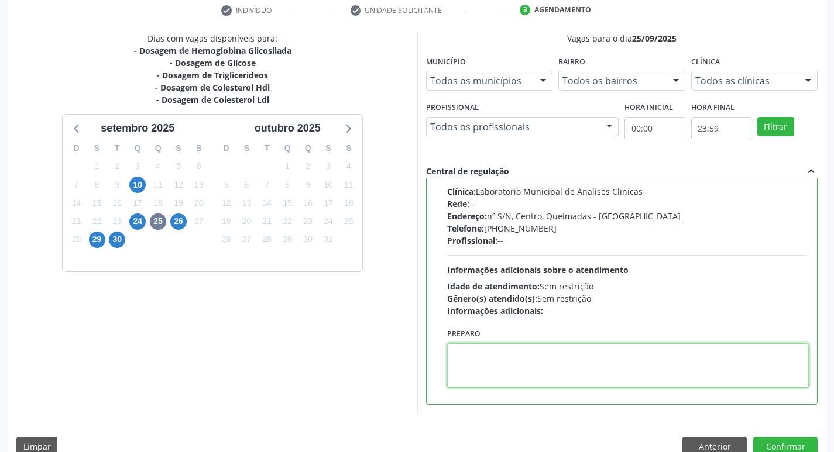
click at [520, 364] on textarea at bounding box center [628, 365] width 362 height 44
paste textarea "IR EM [GEOGRAPHIC_DATA]"
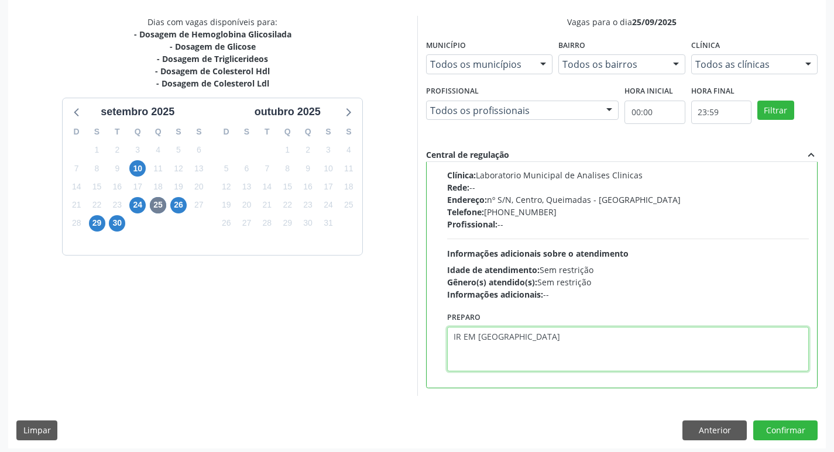
scroll to position [247, 0]
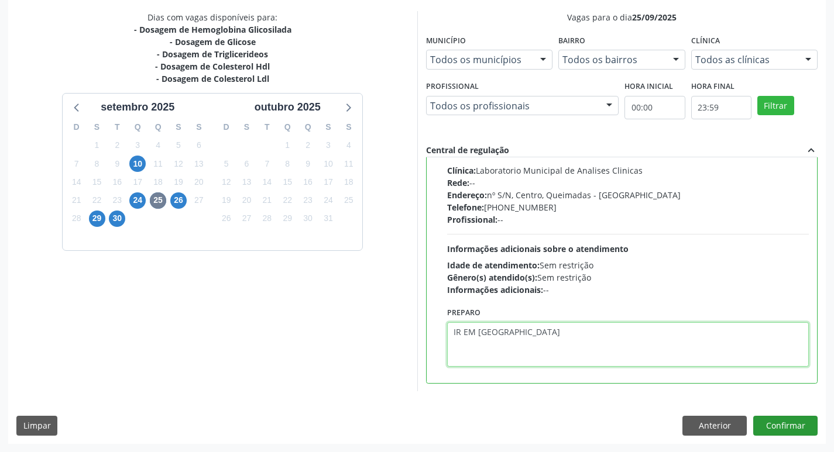
type textarea "IR EM [GEOGRAPHIC_DATA]"
click at [784, 420] on button "Confirmar" at bounding box center [785, 426] width 64 height 20
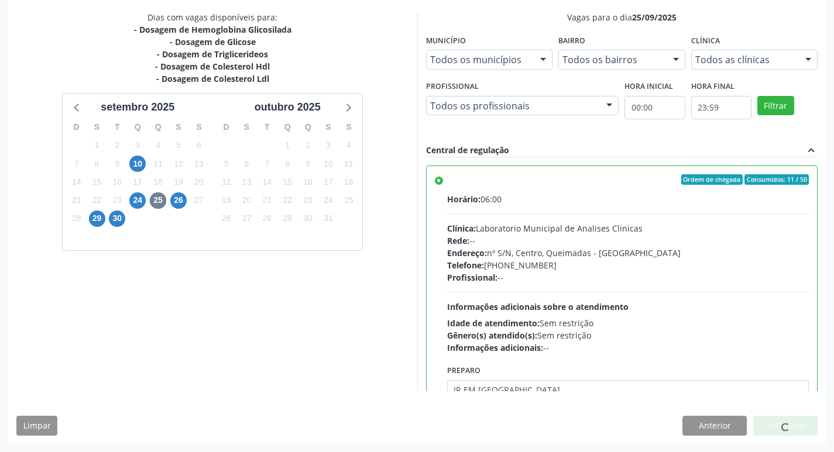
scroll to position [58, 0]
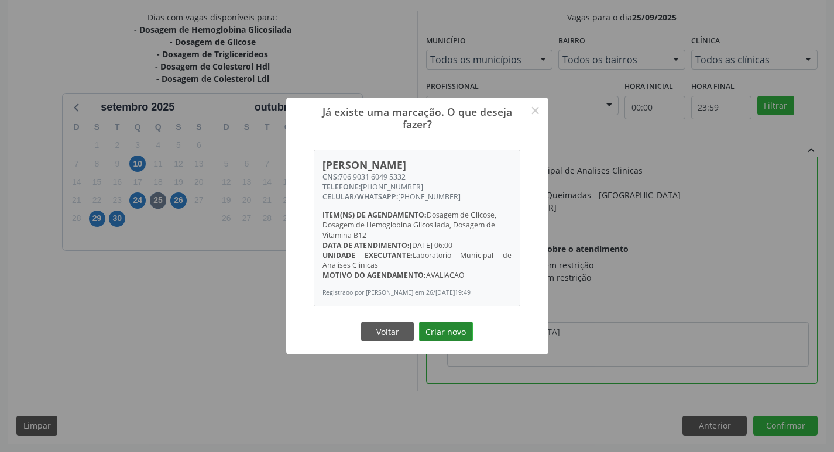
click at [444, 336] on button "Criar novo" at bounding box center [446, 332] width 54 height 20
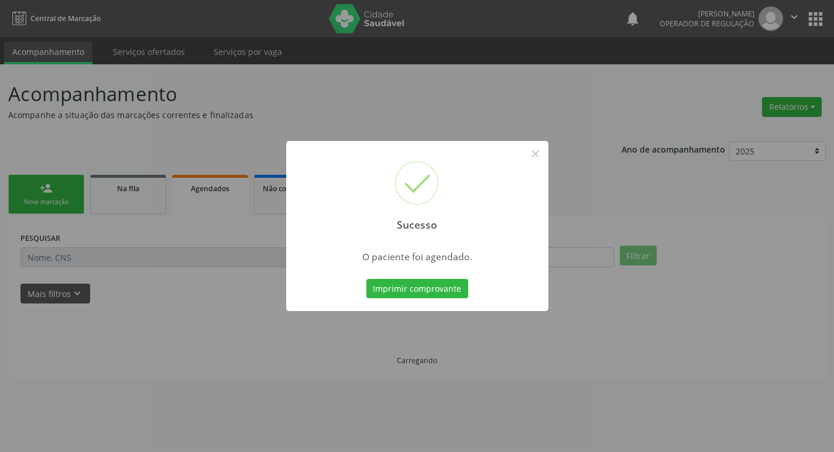
scroll to position [0, 0]
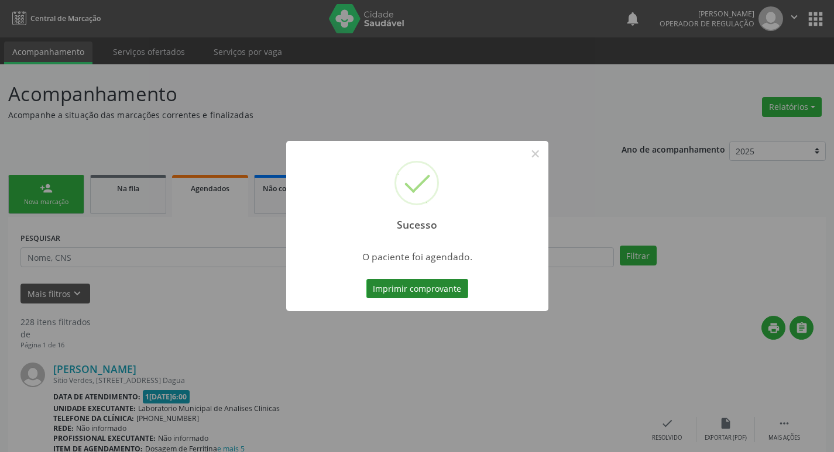
click at [415, 284] on button "Imprimir comprovante" at bounding box center [417, 289] width 102 height 20
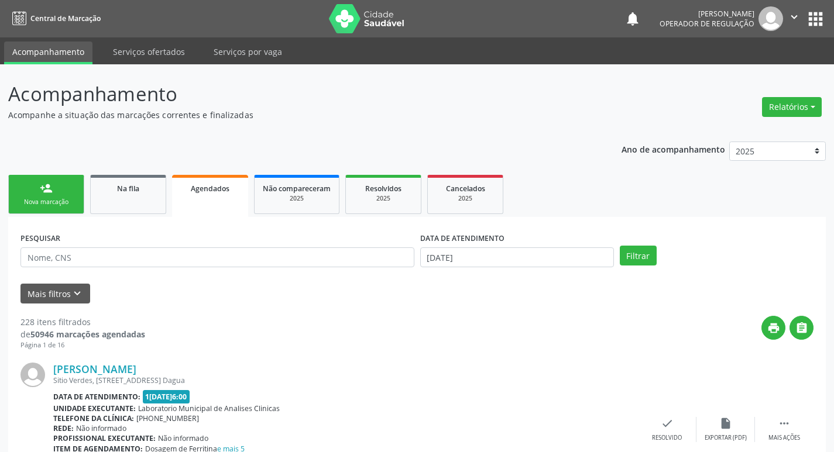
click at [49, 198] on div "Nova marcação" at bounding box center [46, 202] width 59 height 9
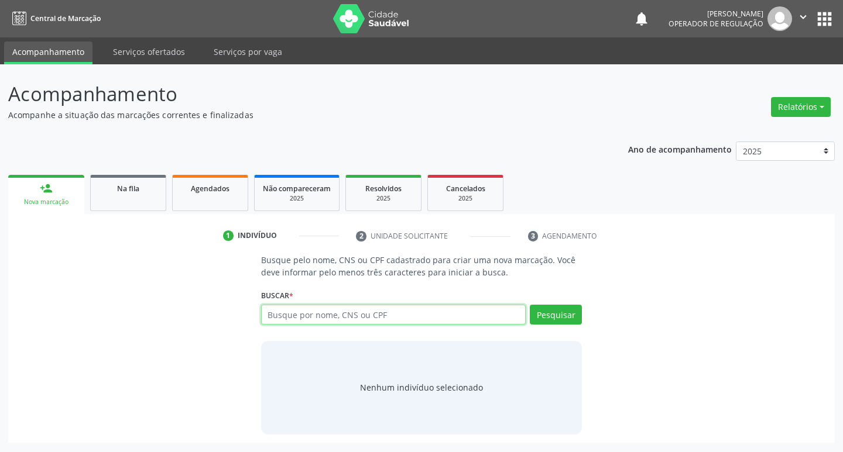
click at [398, 321] on input "text" at bounding box center [393, 315] width 265 height 20
type input "700400407396447"
click at [548, 318] on button "Pesquisar" at bounding box center [556, 315] width 52 height 20
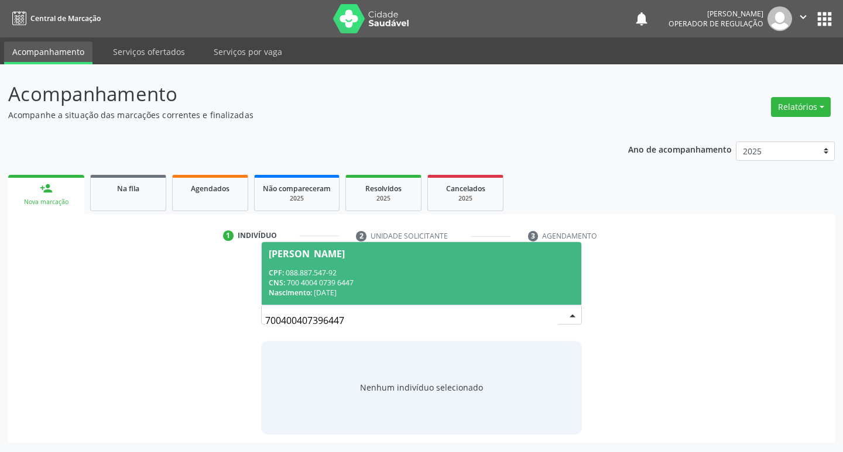
click at [456, 292] on div "Nascimento: [DATE]" at bounding box center [422, 293] width 306 height 10
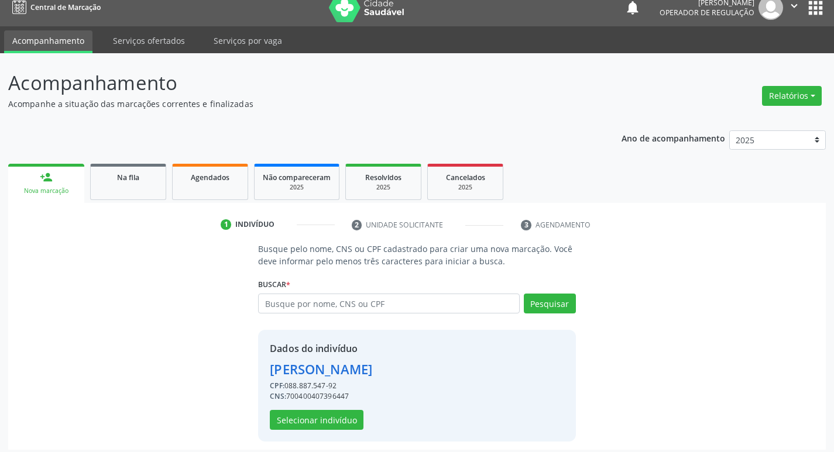
scroll to position [17, 0]
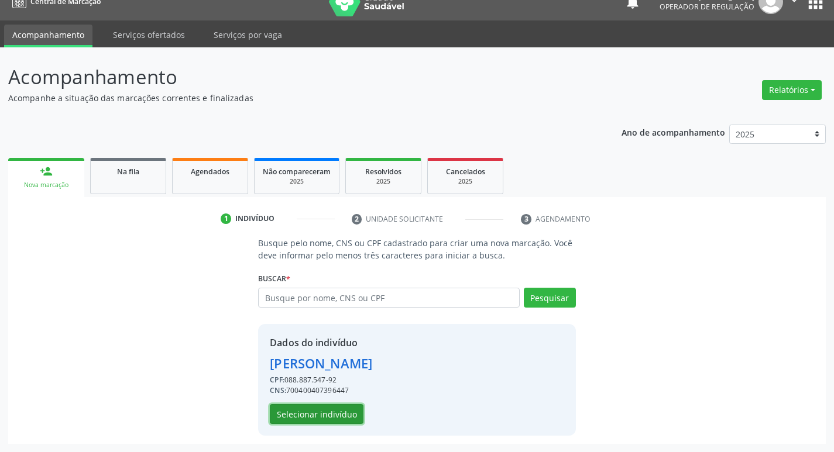
click at [326, 415] on button "Selecionar indivíduo" at bounding box center [317, 414] width 94 height 20
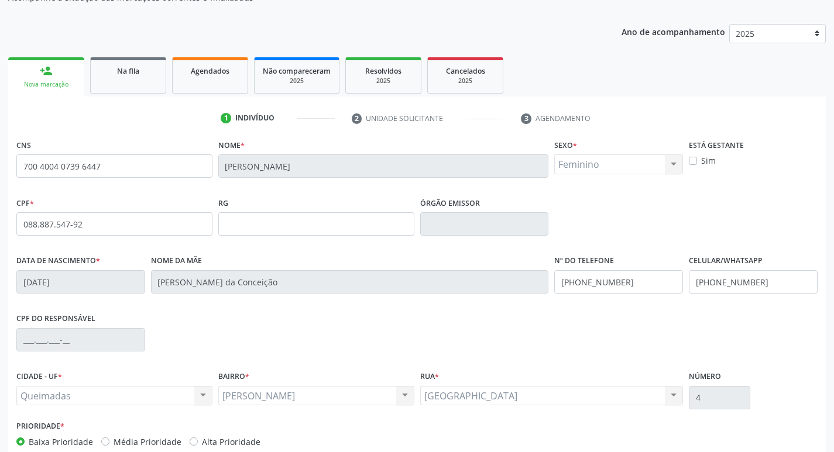
scroll to position [182, 0]
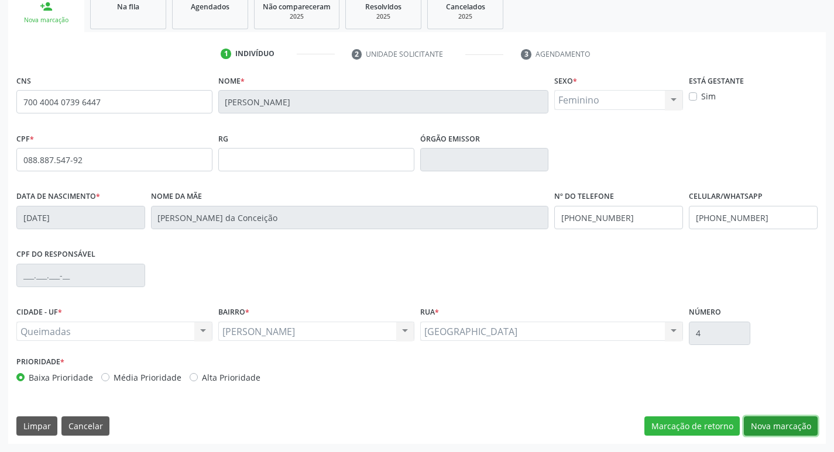
click at [771, 425] on button "Nova marcação" at bounding box center [781, 427] width 74 height 20
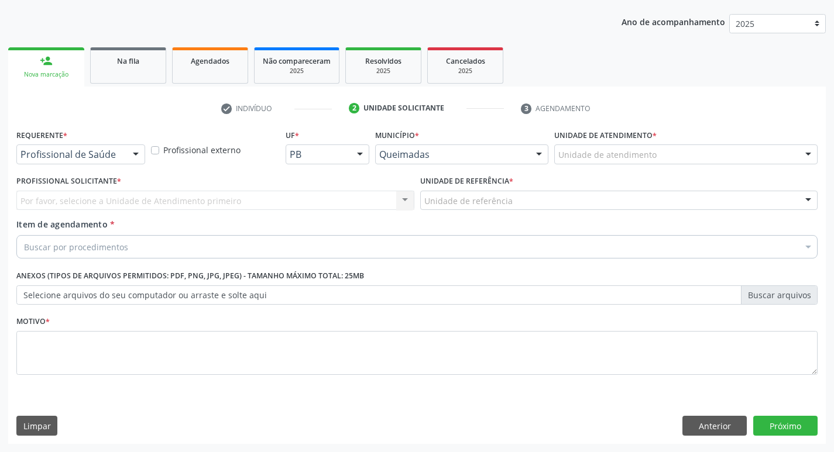
scroll to position [128, 0]
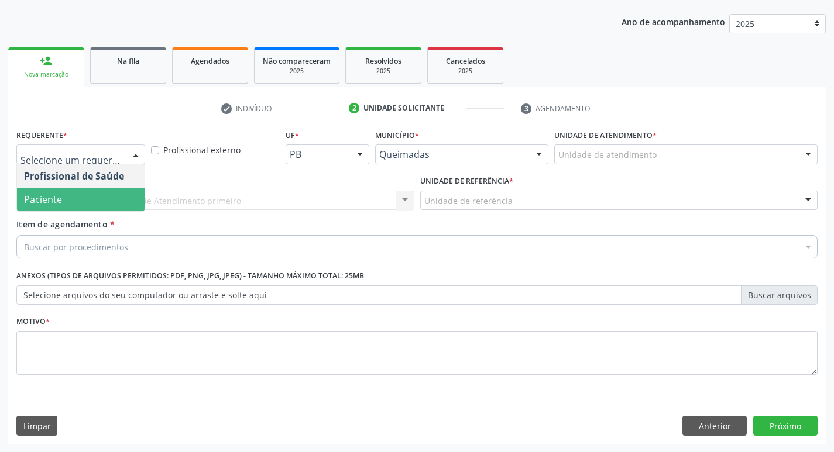
click at [71, 206] on span "Paciente" at bounding box center [81, 199] width 128 height 23
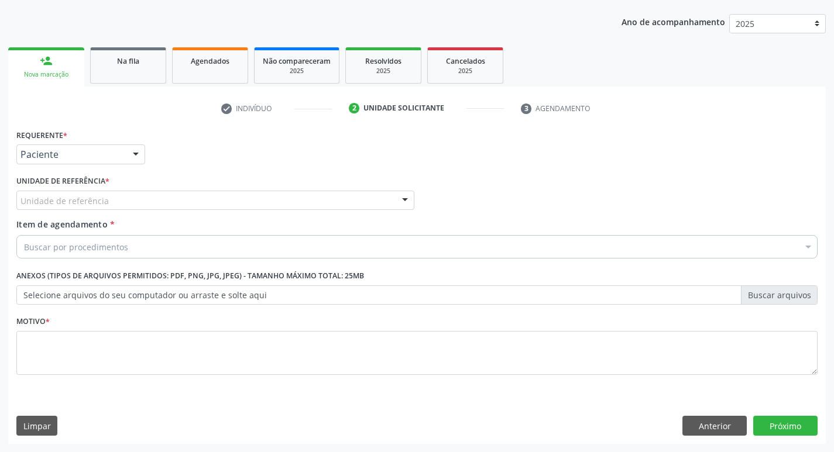
click at [77, 211] on div "Unidade de referência * Unidade de referência UBSF Ligeiro II UBSF Saulo Leal […" at bounding box center [215, 196] width 404 height 46
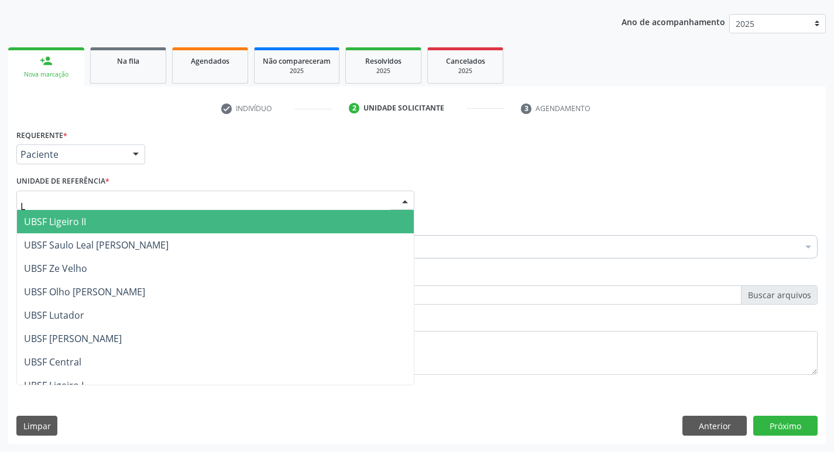
type input "LU"
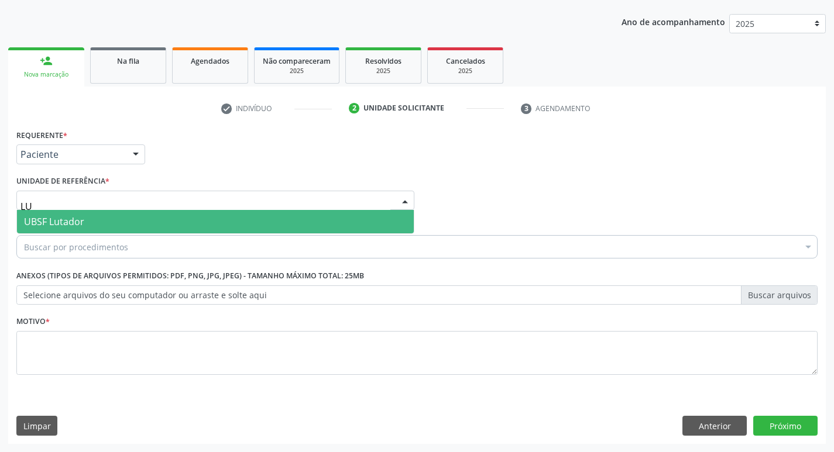
click at [94, 224] on span "UBSF Lutador" at bounding box center [215, 221] width 397 height 23
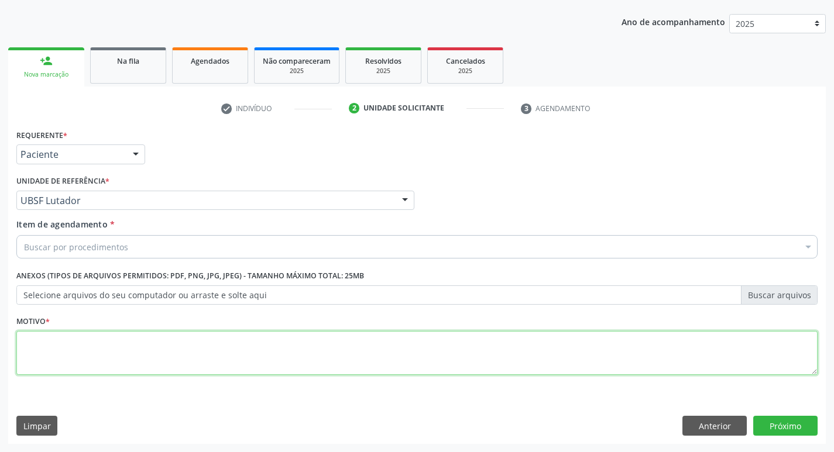
click at [46, 359] on textarea at bounding box center [416, 353] width 801 height 44
type textarea "AVALIACAO"
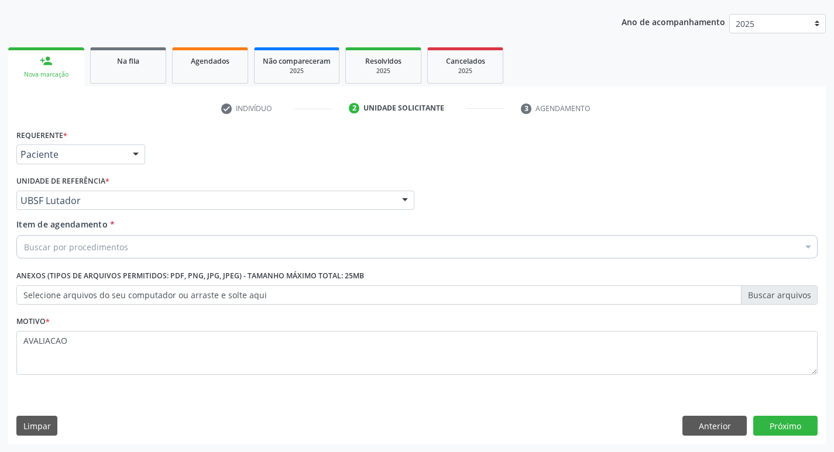
click at [69, 257] on div "Buscar por procedimentos" at bounding box center [416, 246] width 801 height 23
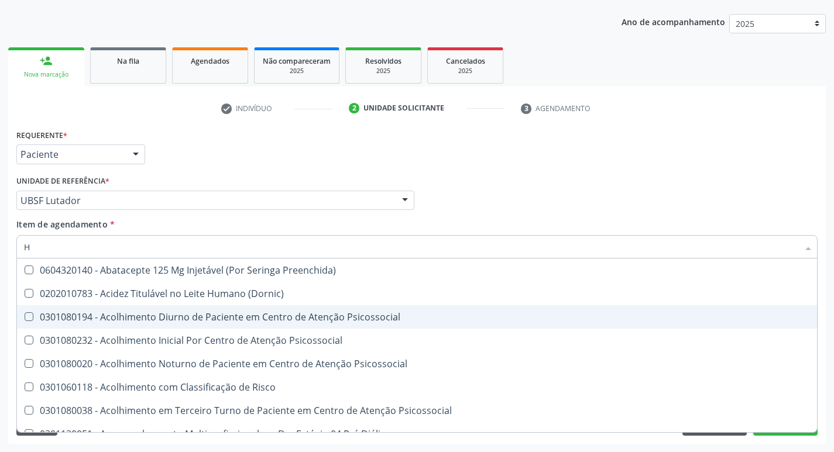
type input "HEMOGLOBINA G"
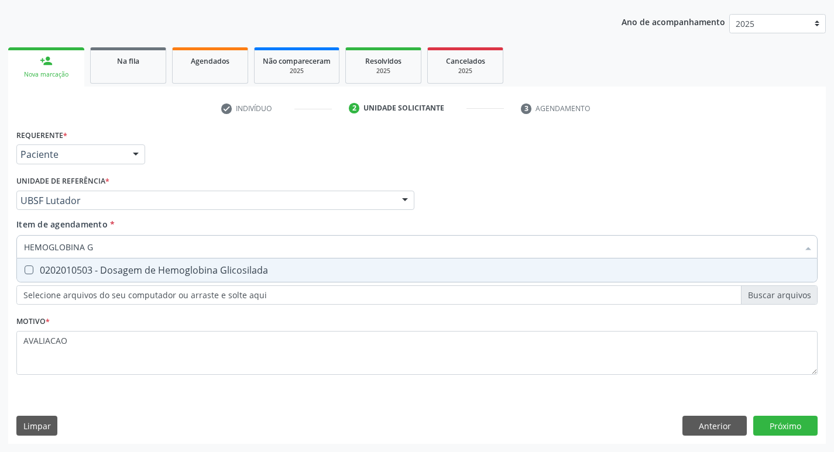
click at [156, 273] on div "0202010503 - Dosagem de Hemoglobina Glicosilada" at bounding box center [417, 270] width 786 height 9
checkbox Glicosilada "true"
type input "HEMOGLOBINA"
checkbox Glicosilada "false"
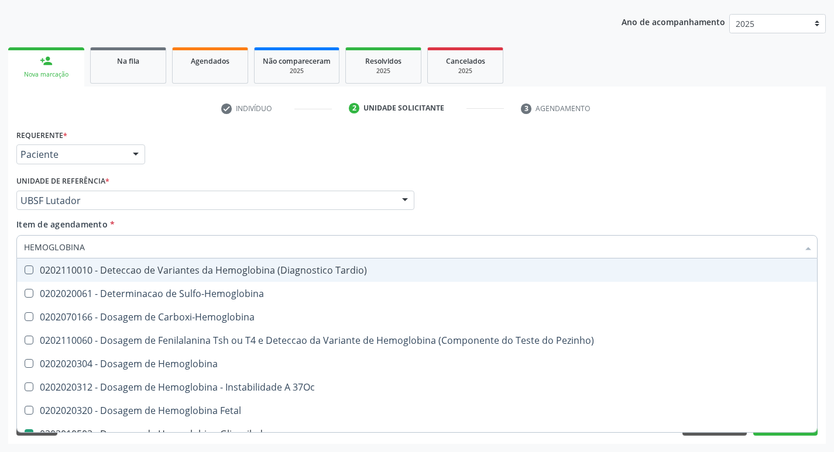
type input "HEMOGLOBIN"
checkbox Glicosilada "false"
checkbox Hemoglobina "true"
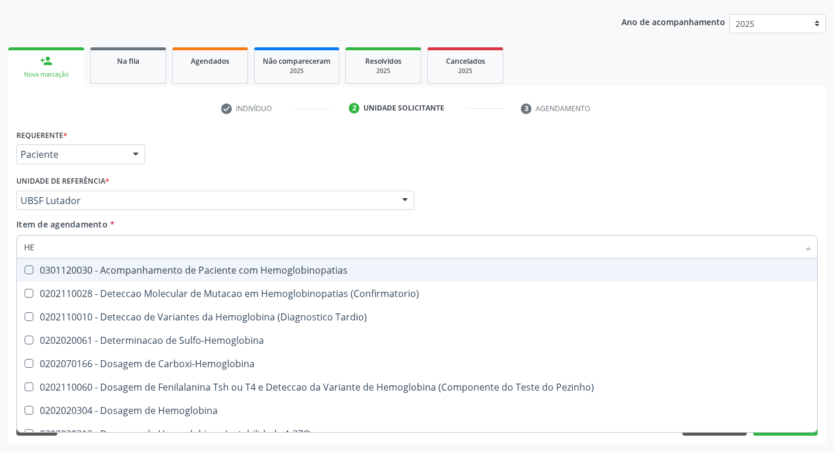
type input "H"
checkbox Glicosilada "false"
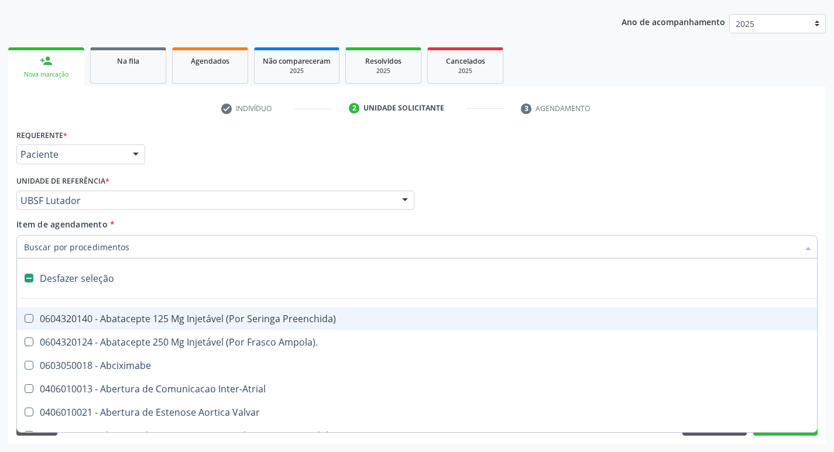
type input "G"
checkbox \(Picc\) "true"
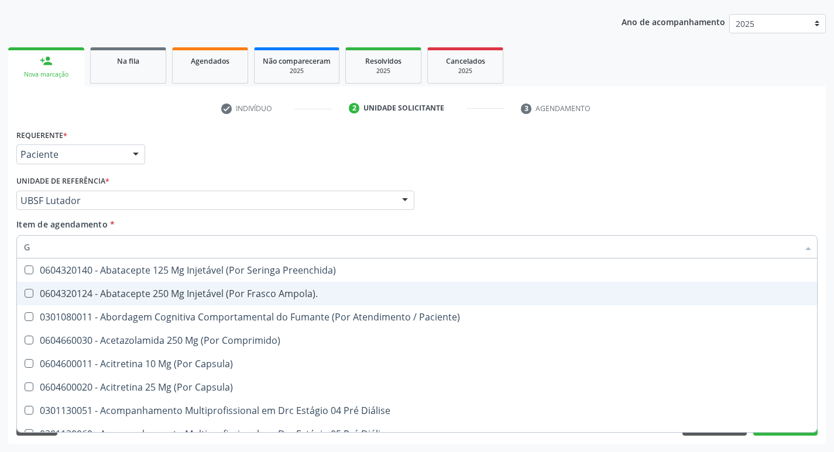
type input "GLICOSE"
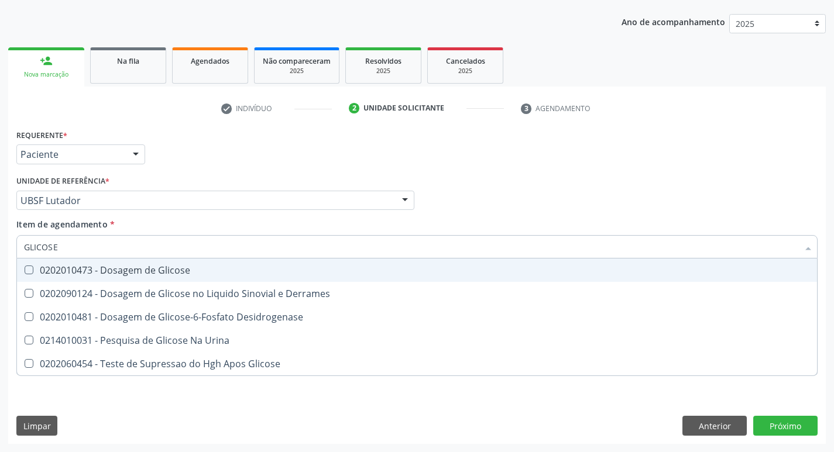
click at [163, 268] on div "0202010473 - Dosagem de Glicose" at bounding box center [417, 270] width 786 height 9
checkbox Glicose "true"
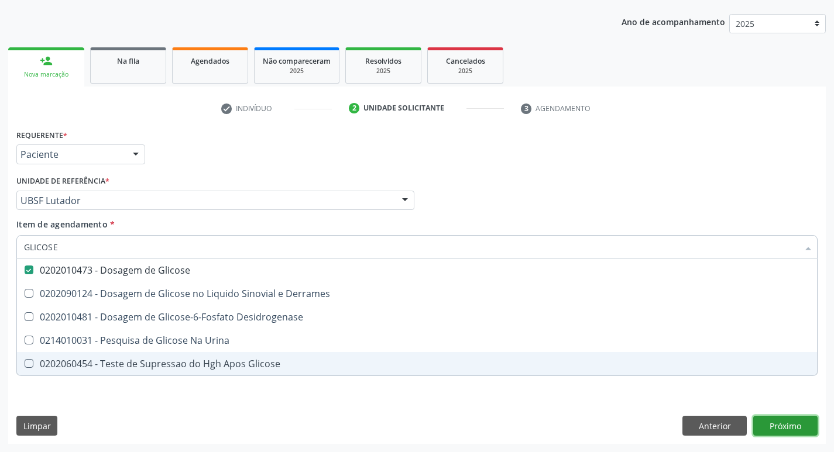
click at [789, 422] on div "Requerente * Paciente Profissional de Saúde Paciente Nenhum resultado encontrad…" at bounding box center [416, 285] width 817 height 318
checkbox Derrames "true"
checkbox Desidrogenase "true"
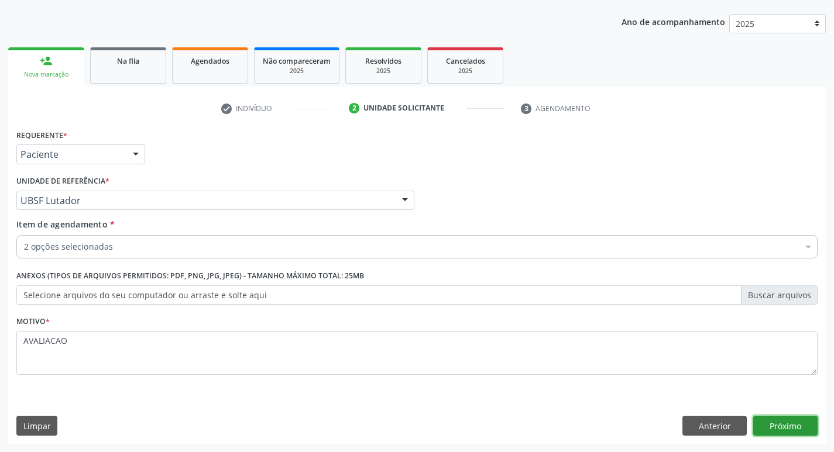
click at [799, 431] on button "Próximo" at bounding box center [785, 426] width 64 height 20
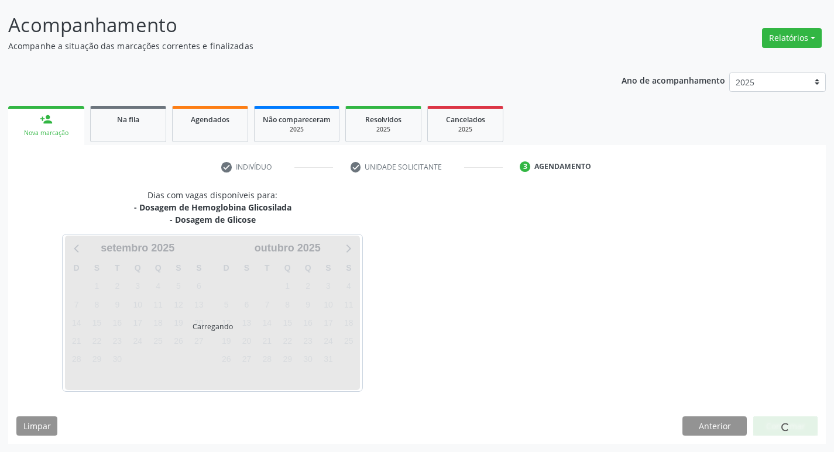
scroll to position [69, 0]
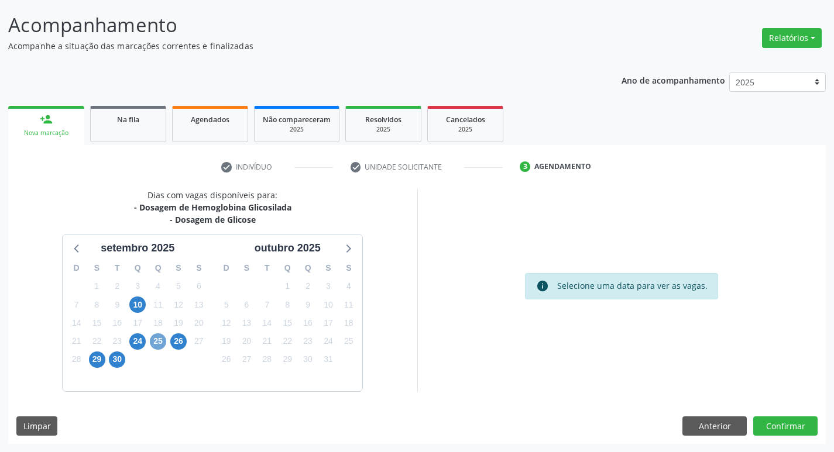
click at [155, 348] on span "25" at bounding box center [158, 342] width 16 height 16
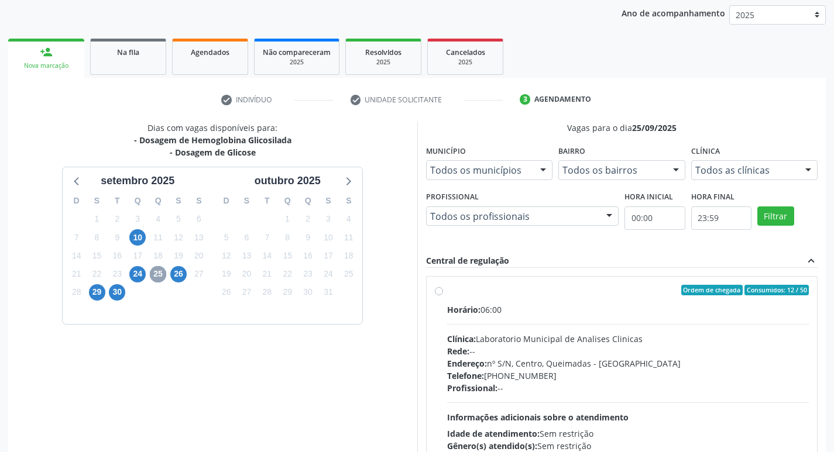
scroll to position [226, 0]
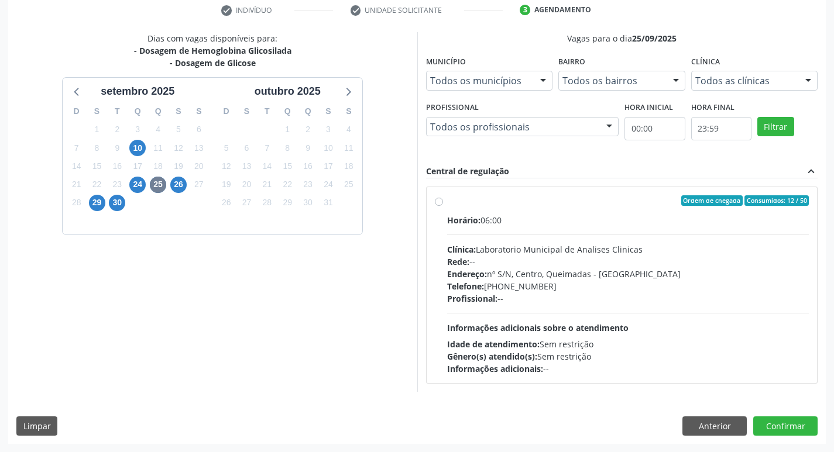
click at [624, 297] on div "Profissional: --" at bounding box center [628, 299] width 362 height 12
click at [443, 206] on input "Ordem de chegada Consumidos: 12 / 50 Horário: 06:00 Clínica: Laboratorio Munici…" at bounding box center [439, 200] width 8 height 11
radio input "true"
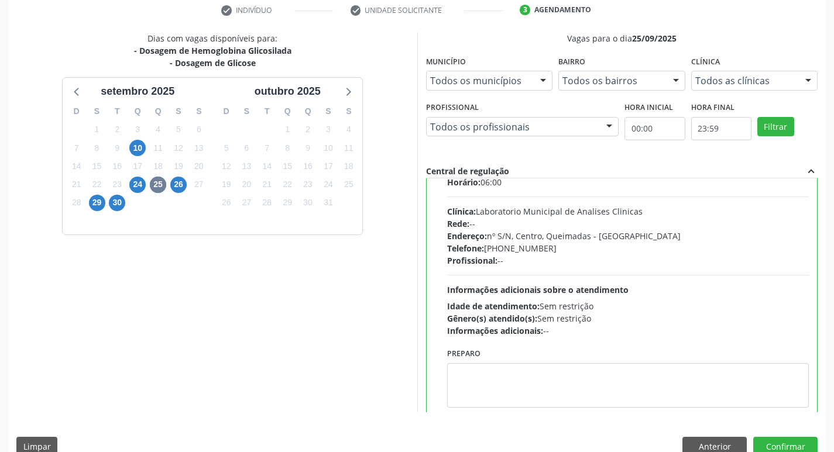
scroll to position [58, 0]
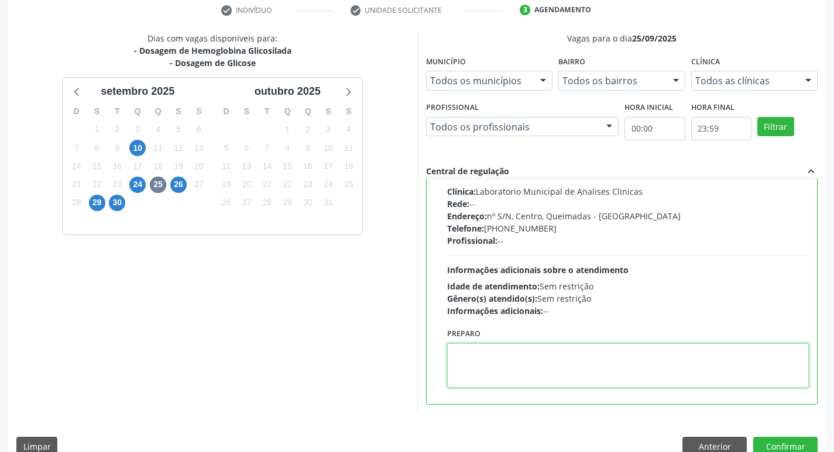
click at [518, 370] on textarea at bounding box center [628, 365] width 362 height 44
paste textarea "IR EM [GEOGRAPHIC_DATA]"
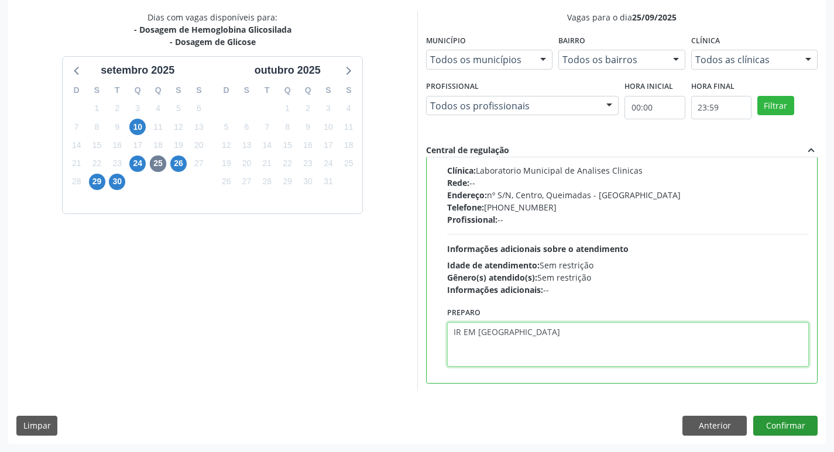
type textarea "IR EM [GEOGRAPHIC_DATA]"
click at [789, 426] on button "Confirmar" at bounding box center [785, 426] width 64 height 20
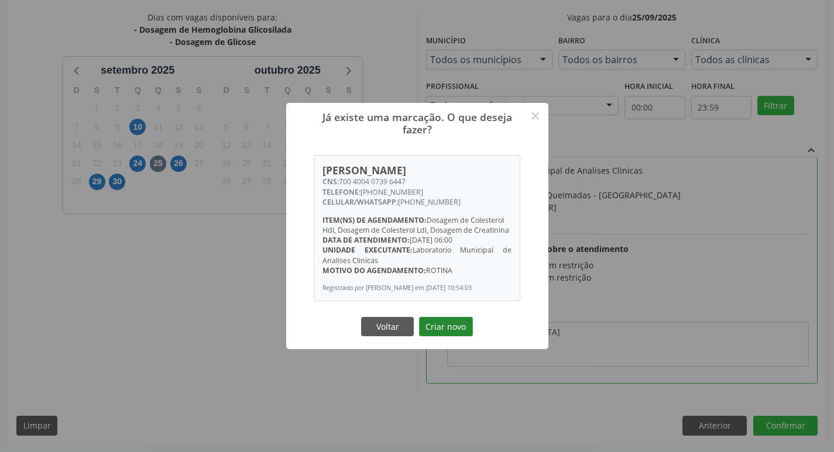
click at [450, 333] on button "Criar novo" at bounding box center [446, 327] width 54 height 20
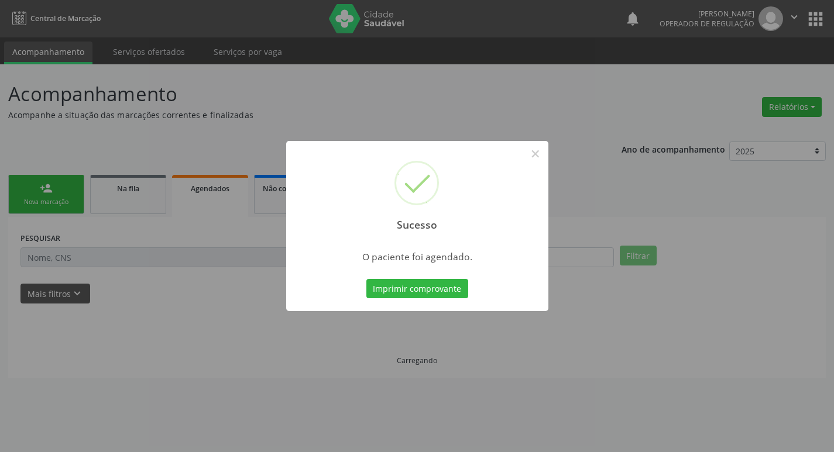
scroll to position [0, 0]
click at [401, 291] on button "Imprimir comprovante" at bounding box center [421, 289] width 102 height 20
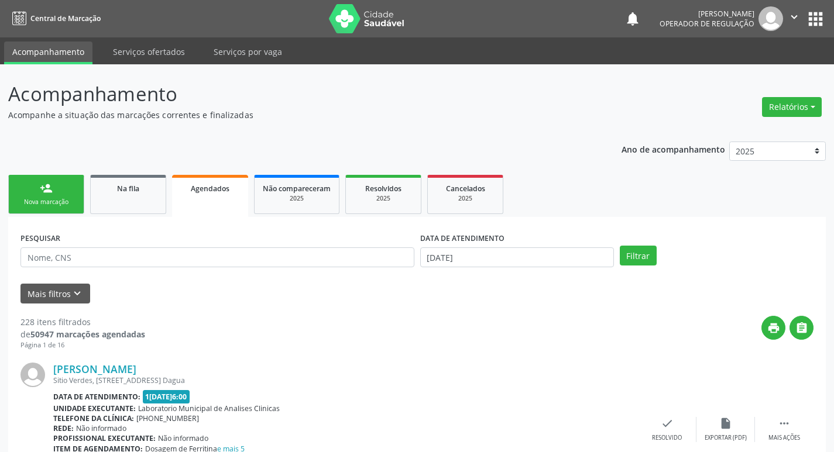
click at [83, 187] on link "person_add Nova marcação" at bounding box center [46, 194] width 76 height 39
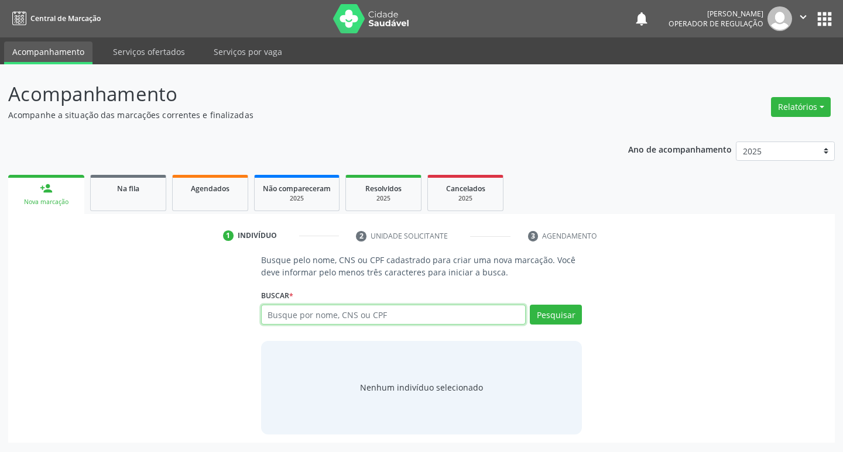
click at [284, 314] on input "text" at bounding box center [393, 315] width 265 height 20
drag, startPoint x: 282, startPoint y: 305, endPoint x: 307, endPoint y: 318, distance: 28.3
click at [307, 318] on input "text" at bounding box center [393, 315] width 265 height 20
type input "700001956440008"
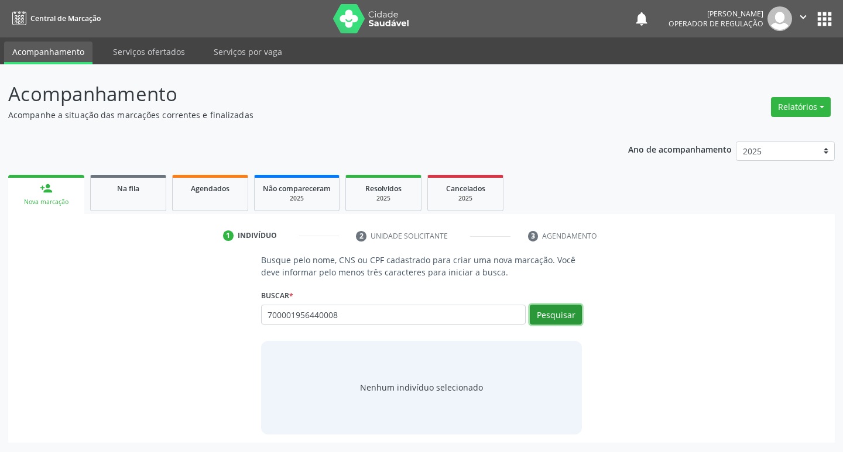
click at [553, 310] on button "Pesquisar" at bounding box center [556, 315] width 52 height 20
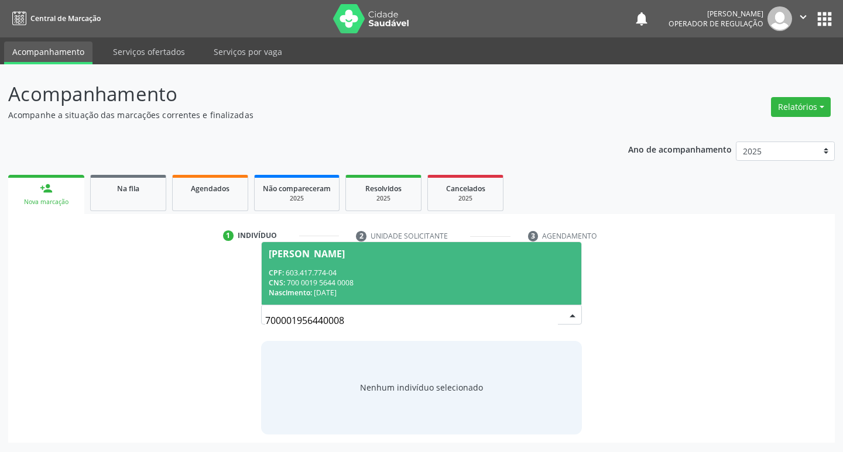
click at [334, 282] on div "CNS: 700 0019 5644 0008" at bounding box center [422, 283] width 306 height 10
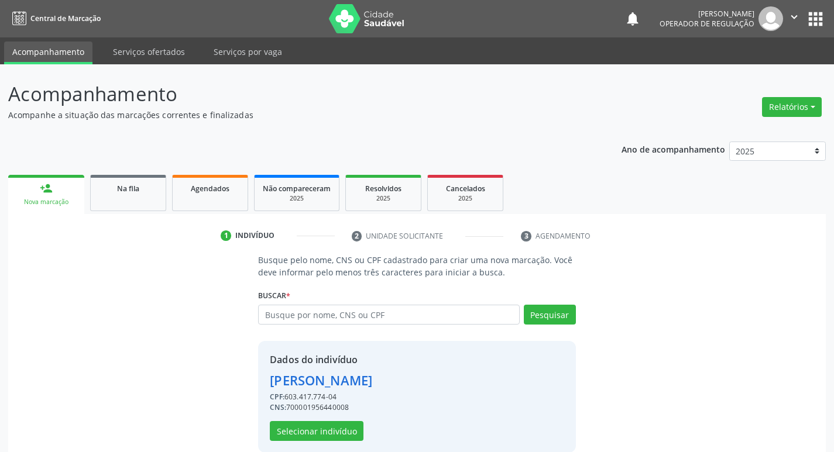
scroll to position [17, 0]
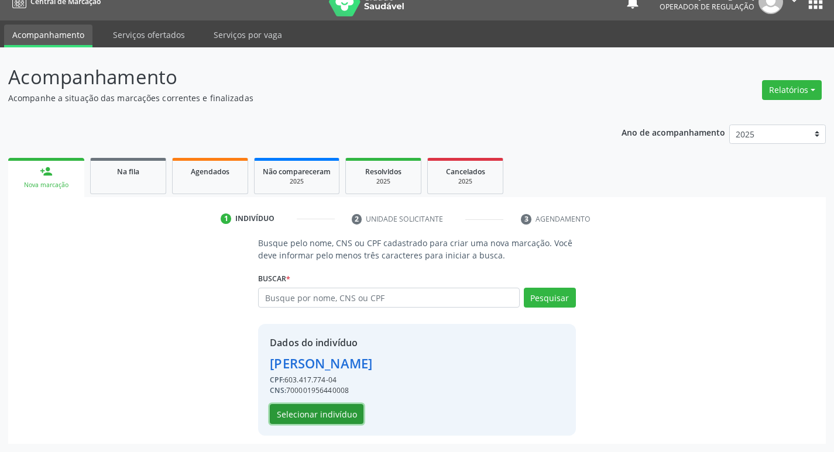
click at [332, 417] on button "Selecionar indivíduo" at bounding box center [317, 414] width 94 height 20
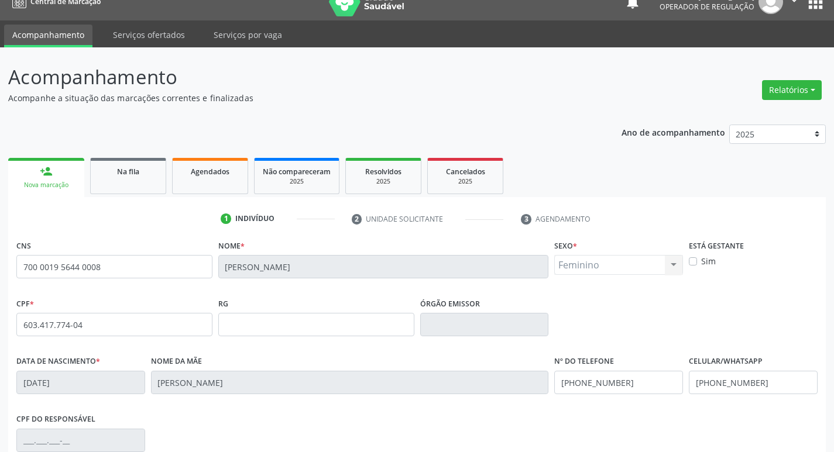
scroll to position [182, 0]
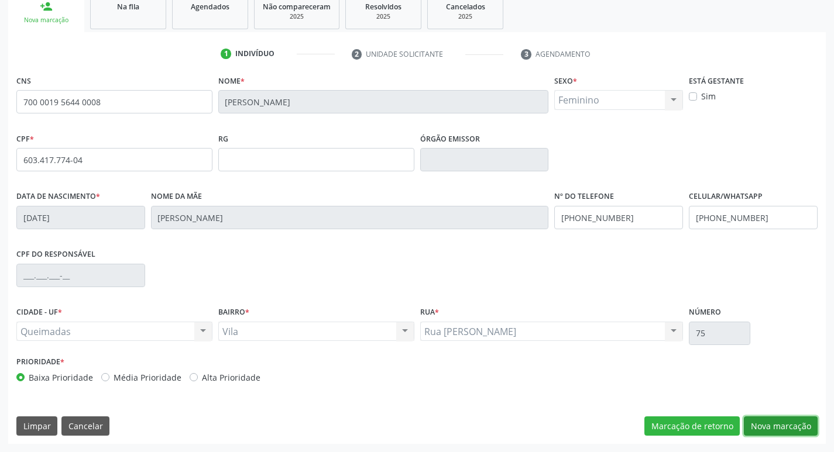
click at [779, 419] on button "Nova marcação" at bounding box center [781, 427] width 74 height 20
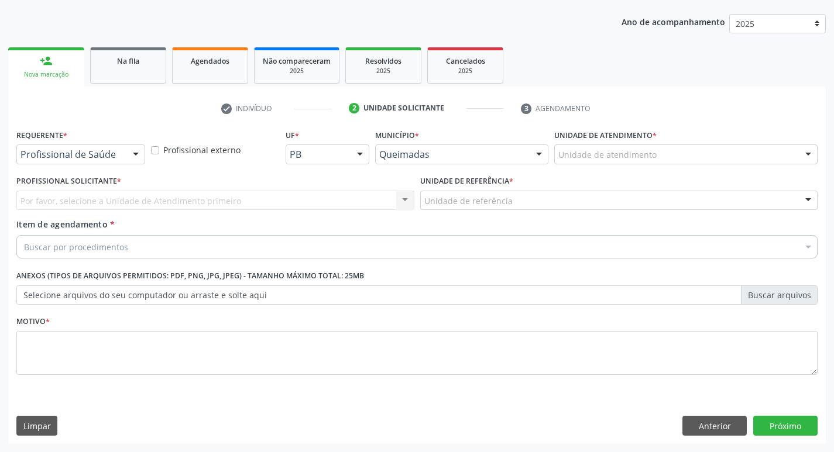
scroll to position [128, 0]
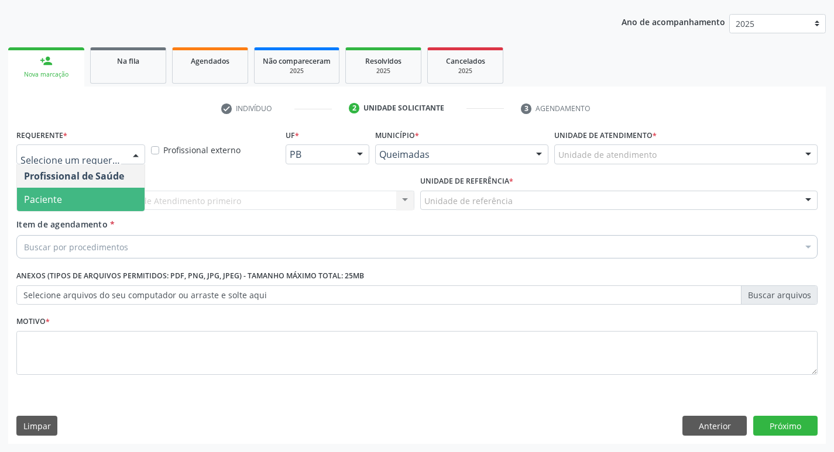
click at [90, 205] on span "Paciente" at bounding box center [81, 199] width 128 height 23
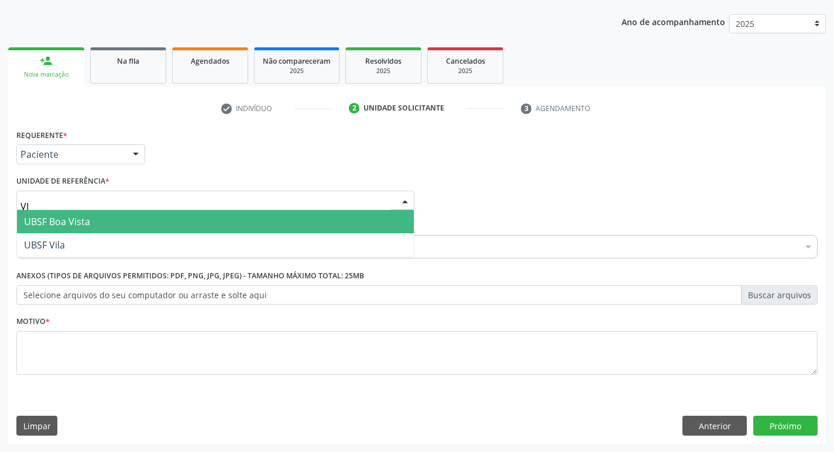
type input "VIL"
click at [82, 228] on span "UBSF Vila" at bounding box center [215, 221] width 397 height 23
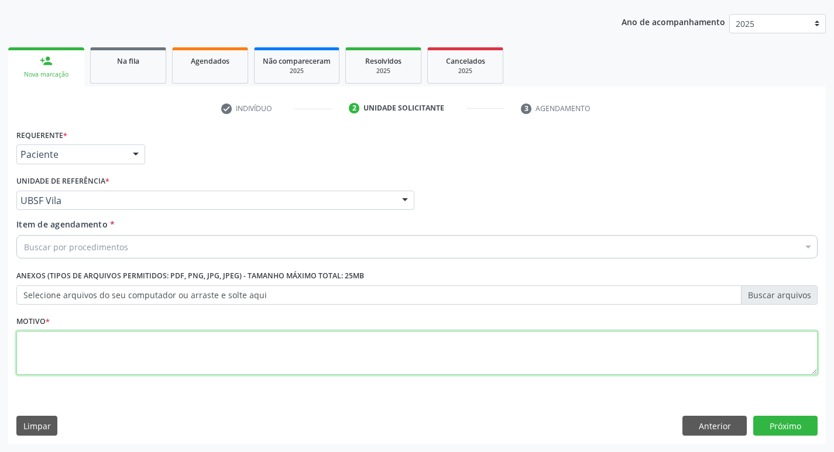
click at [44, 363] on textarea at bounding box center [416, 353] width 801 height 44
type textarea "AVALIACAO"
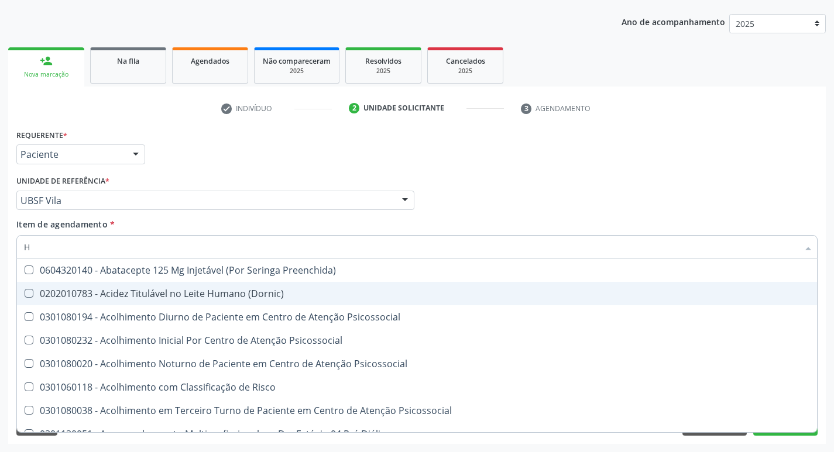
type input "HEMOGR"
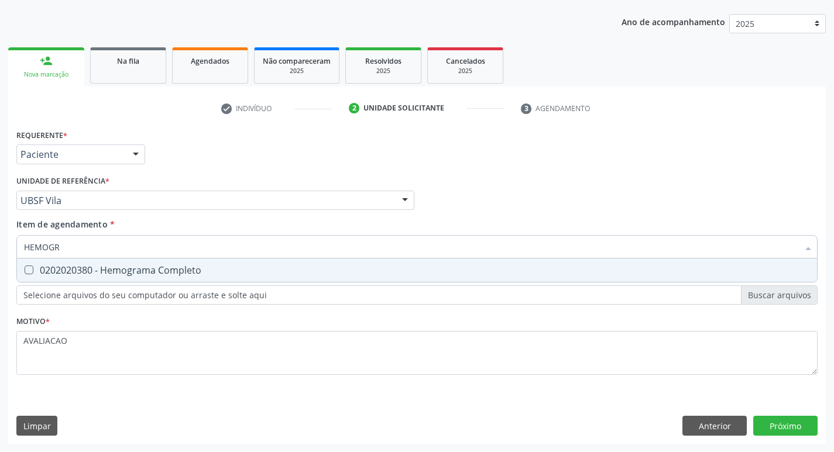
click at [178, 267] on div "0202020380 - Hemograma Completo" at bounding box center [417, 270] width 786 height 9
checkbox Completo "true"
type input "HEMOG"
checkbox Completo "false"
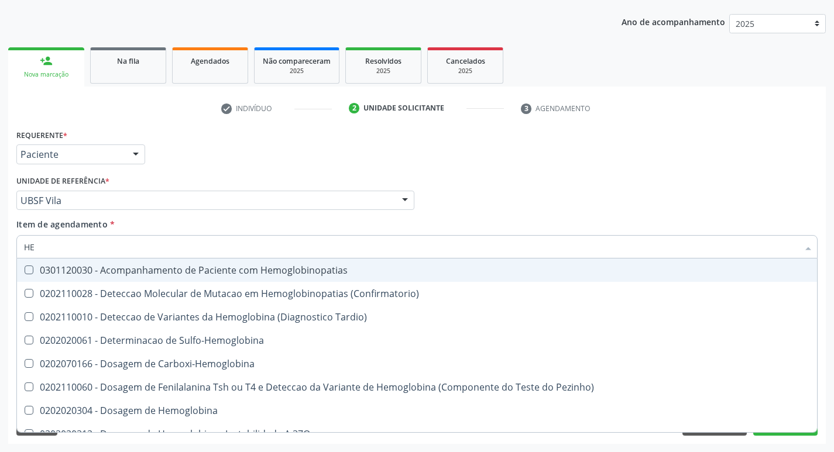
type input "H"
checkbox Completo "false"
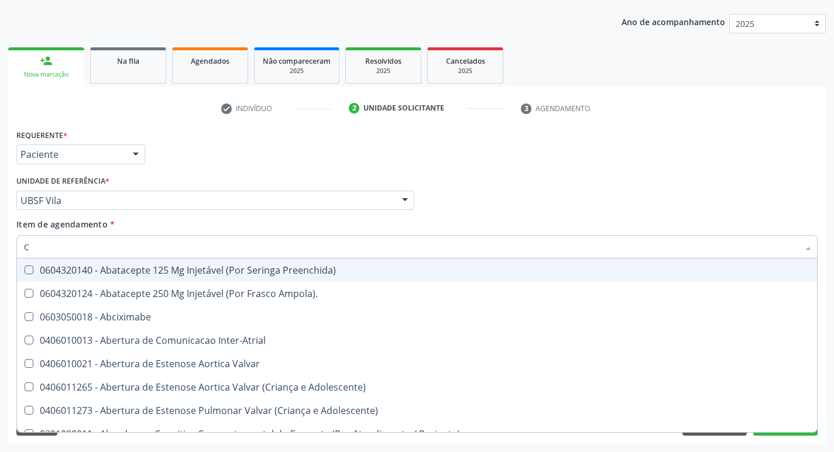
type input "CO"
checkbox Osseo "true"
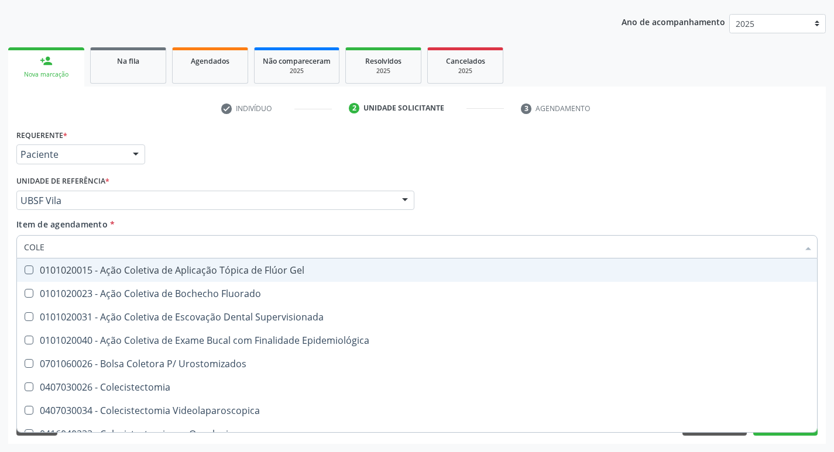
type input "COLES"
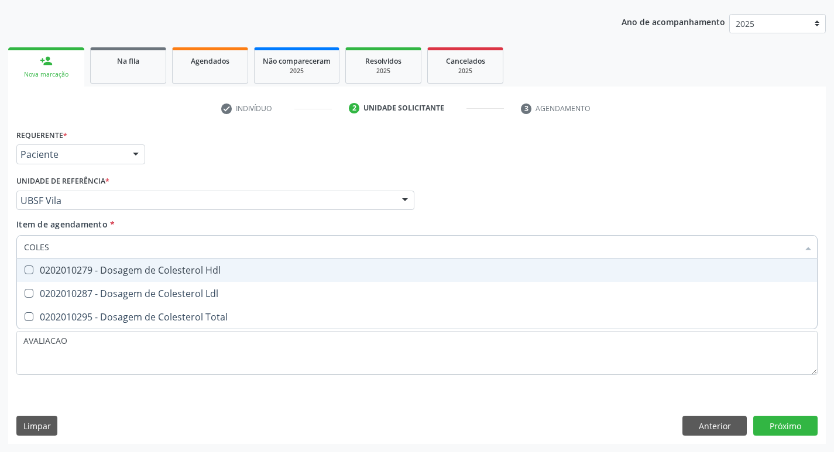
click at [181, 266] on div "0202010279 - Dosagem de Colesterol Hdl" at bounding box center [417, 270] width 786 height 9
checkbox Hdl "true"
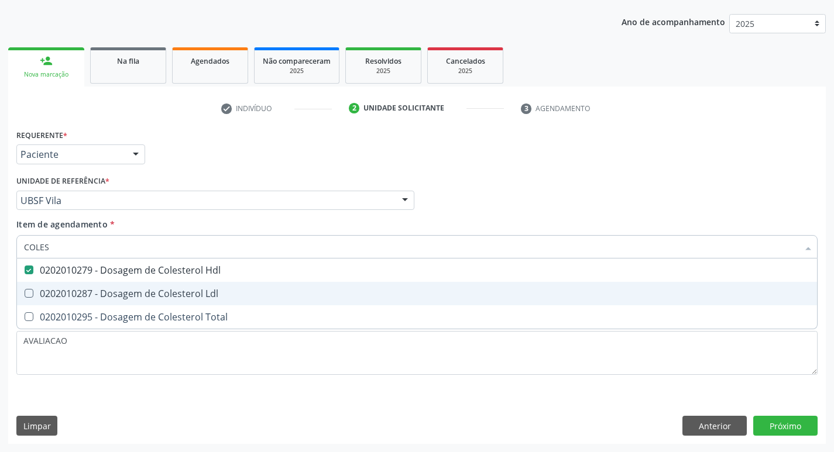
click at [212, 296] on div "0202010287 - Dosagem de Colesterol Ldl" at bounding box center [417, 293] width 786 height 9
checkbox Ldl "true"
type input "COLE"
checkbox Hdl "false"
checkbox Ldl "false"
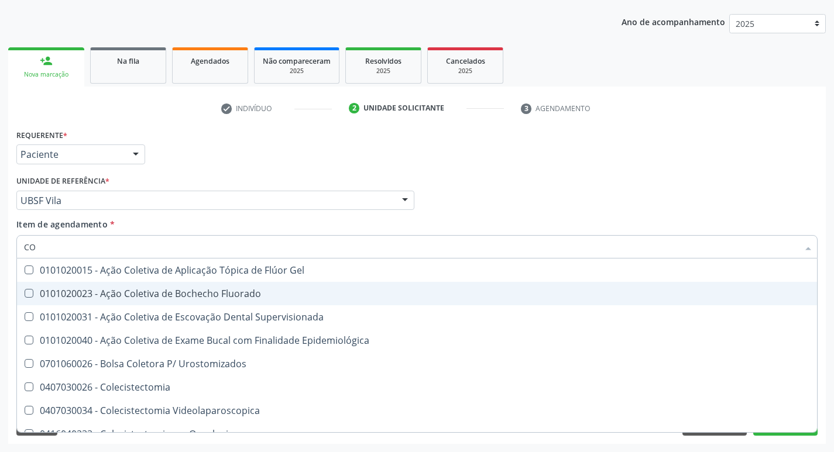
type input "C"
checkbox Hdl "false"
checkbox Ldl "false"
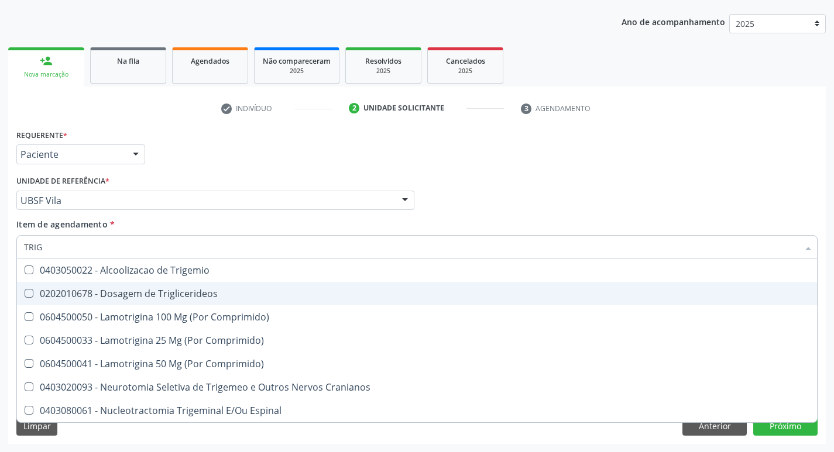
type input "TRIGL"
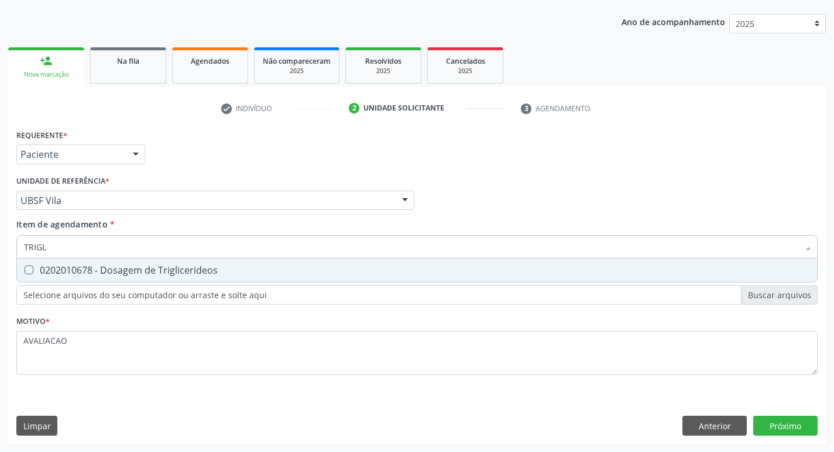
click at [212, 266] on div "0202010678 - Dosagem de Triglicerideos" at bounding box center [417, 270] width 786 height 9
checkbox Triglicerideos "true"
type input "TRIG"
checkbox Triglicerideos "false"
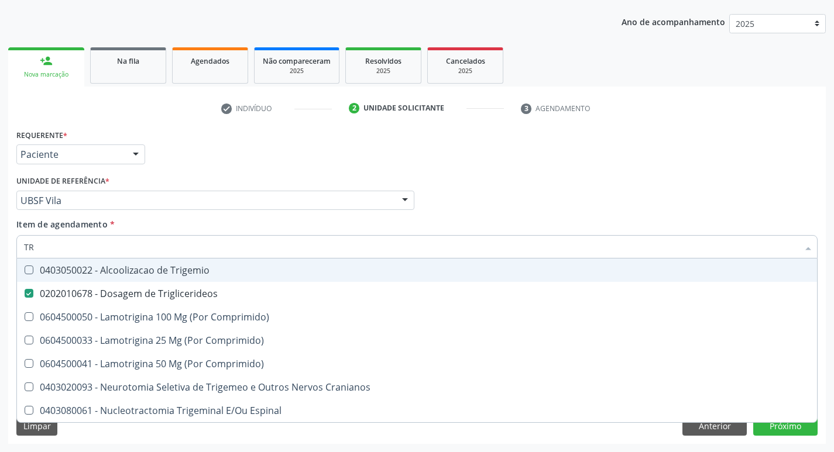
type input "T"
checkbox Triglicerideos "false"
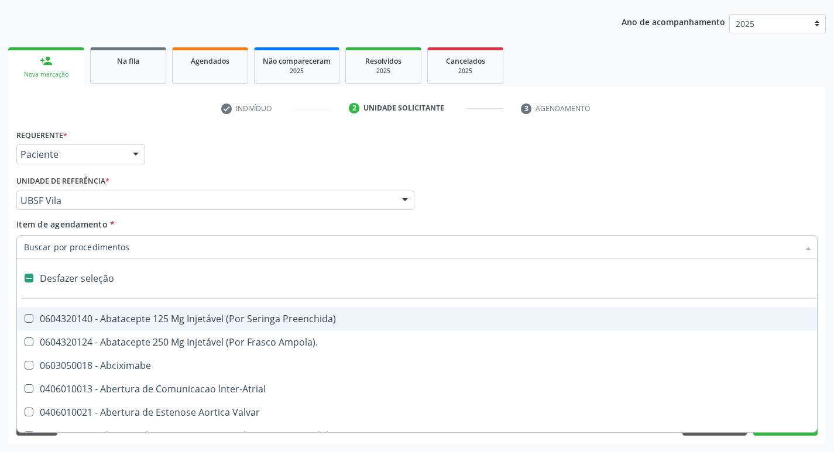
type input "G"
checkbox Comprimido\) "true"
checkbox Sanitária "true"
checkbox Osso "true"
checkbox Persistente "true"
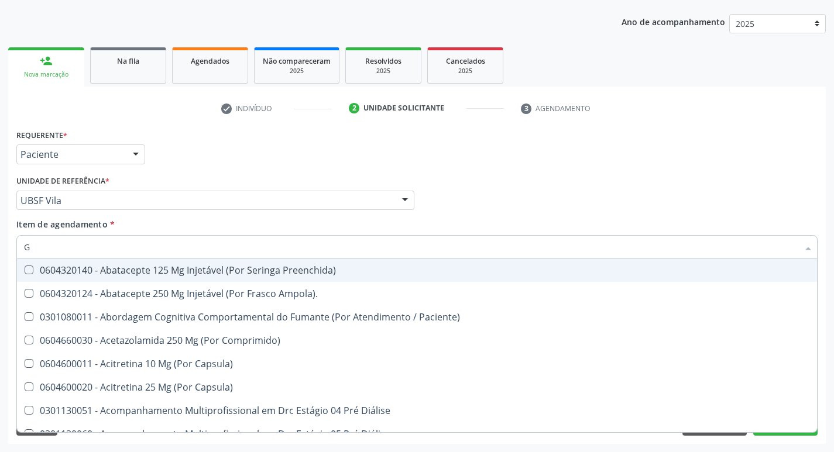
type input "GLICOSE"
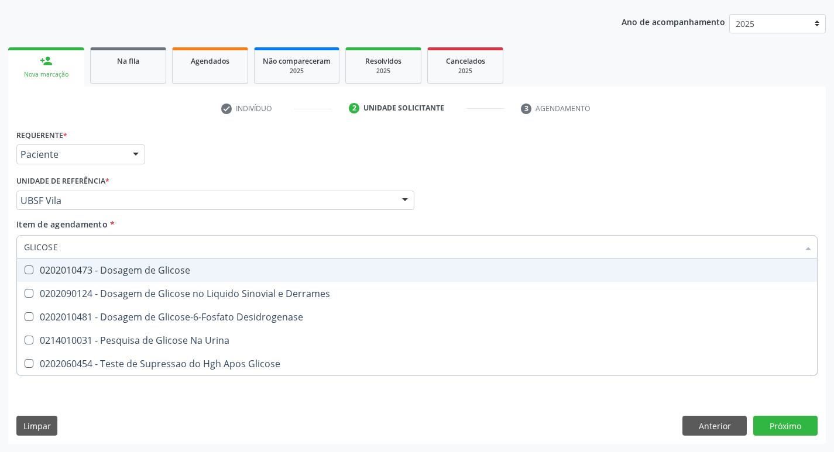
click at [146, 268] on div "0202010473 - Dosagem de Glicose" at bounding box center [417, 270] width 786 height 9
checkbox Glicose "true"
type input "GLICOS"
checkbox Glicose "false"
checkbox Derrames "true"
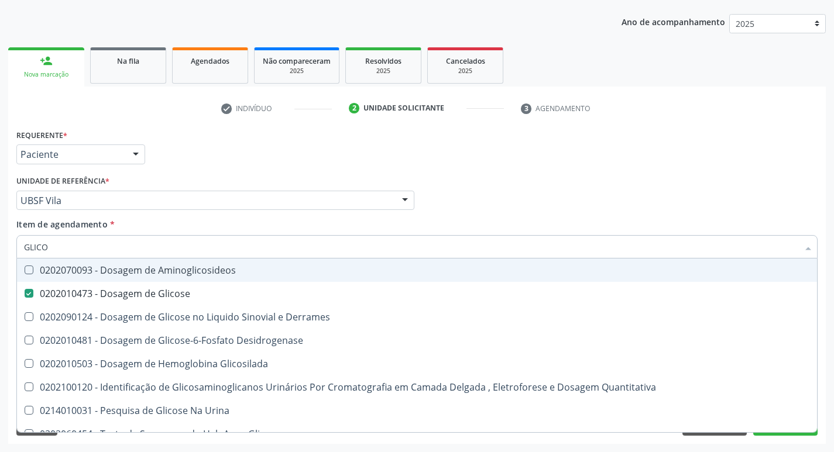
type input "GLIC"
checkbox Glicose "false"
checkbox Derrames "false"
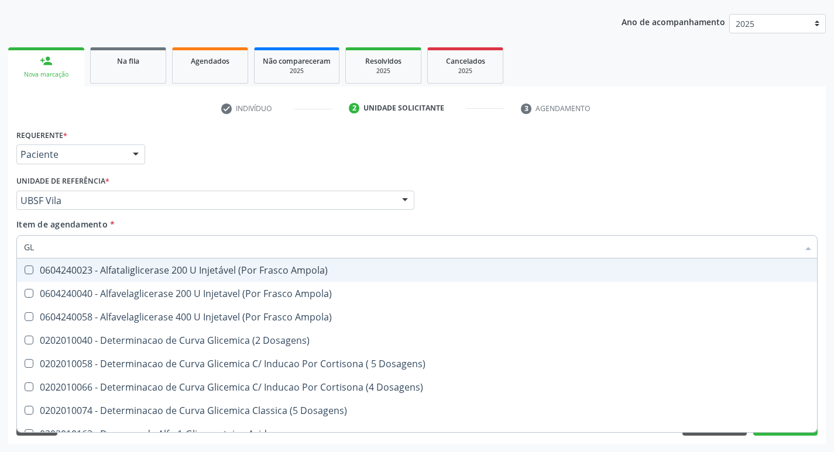
type input "G"
checkbox Glicose "false"
checkbox Derrames "false"
checkbox Triglicerideos "false"
checkbox Capilar "false"
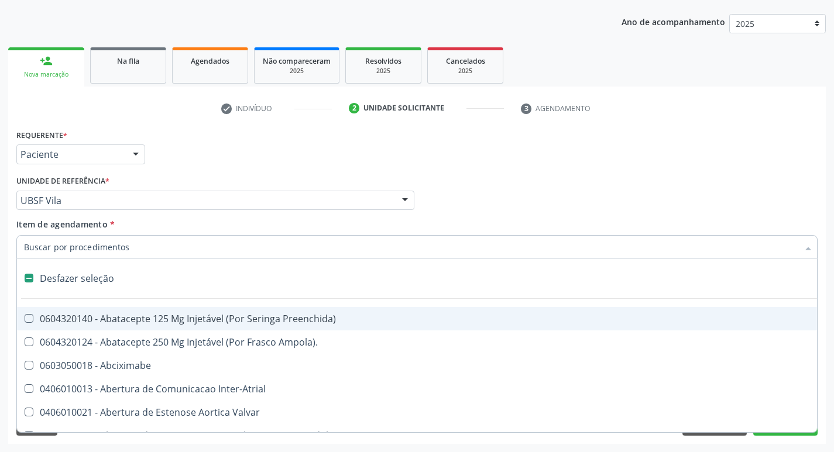
type input "H"
checkbox Lactente\) "true"
checkbox Convencional\) "true"
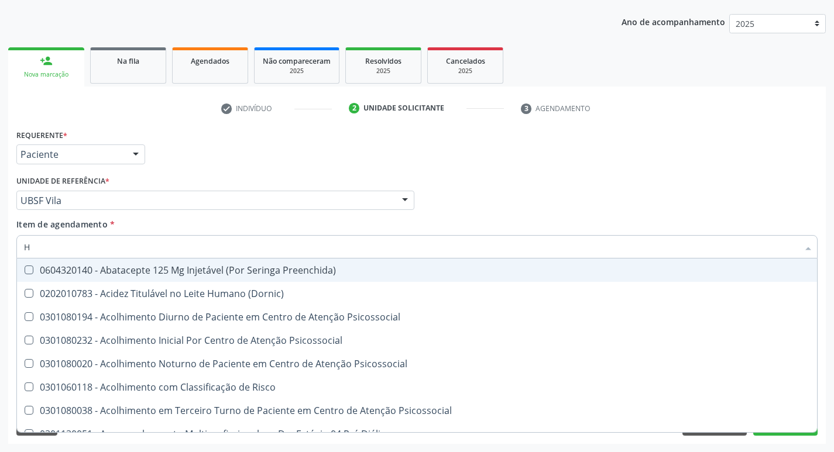
type input "HEMOGLOBINA G"
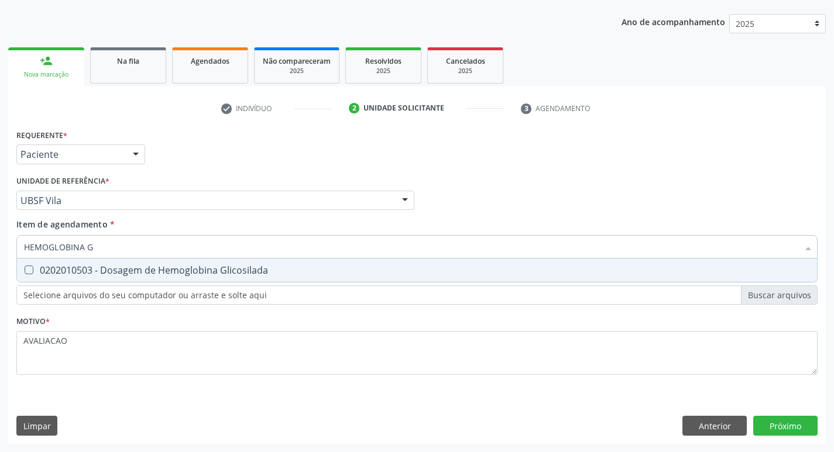
click at [164, 268] on div "0202010503 - Dosagem de Hemoglobina Glicosilada" at bounding box center [417, 270] width 786 height 9
checkbox Glicosilada "true"
type input "HEMOGLOBINA"
checkbox Glicosilada "false"
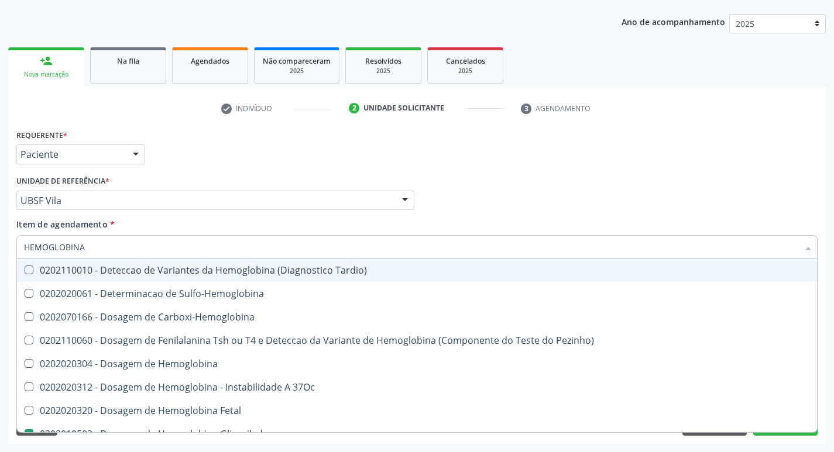
type input "HEMOGLOBIN"
checkbox Glicosilada "false"
checkbox Hemoglobina "true"
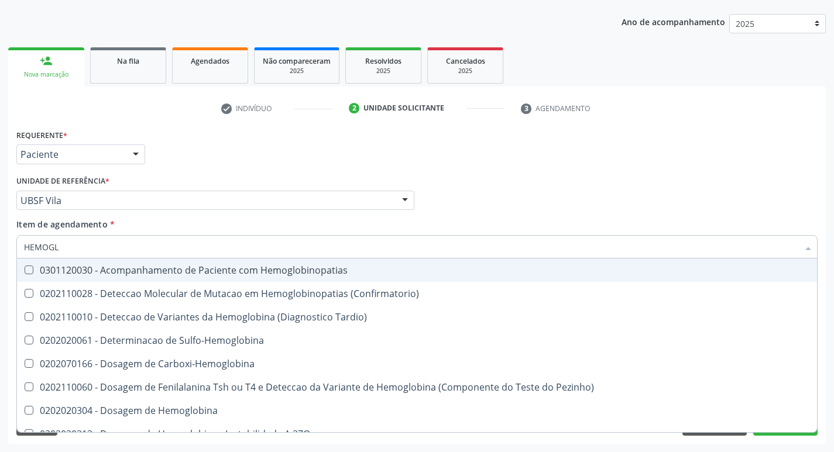
type input "HEMOG"
checkbox S "true"
type input "H"
checkbox Glicosilada "false"
checkbox S "false"
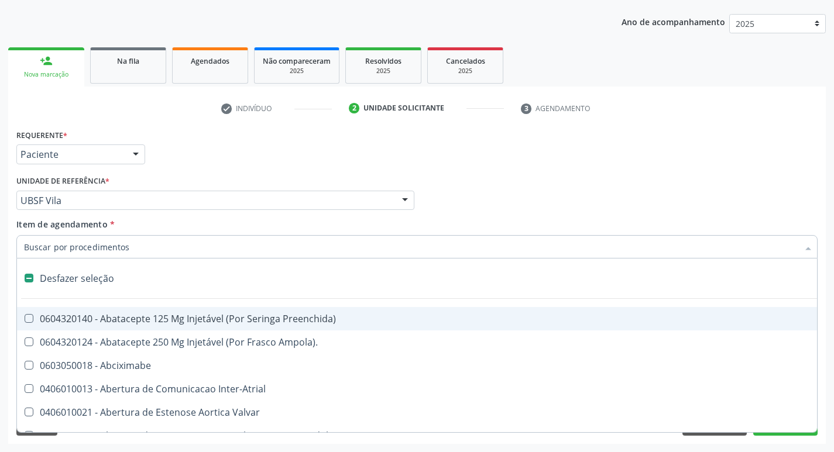
type input "2"
checkbox Monopolar "true"
checkbox Quadril "true"
checkbox Vagina "true"
checkbox Puerperal "true"
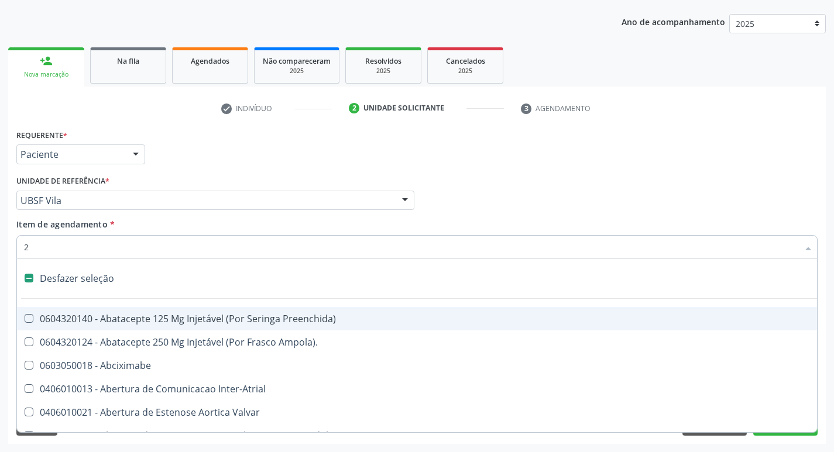
checkbox Aorto-Cavitarias "true"
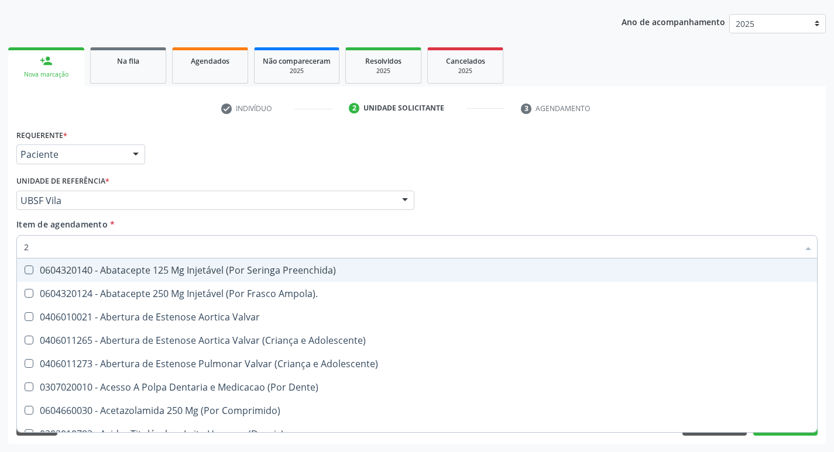
type input "20205001"
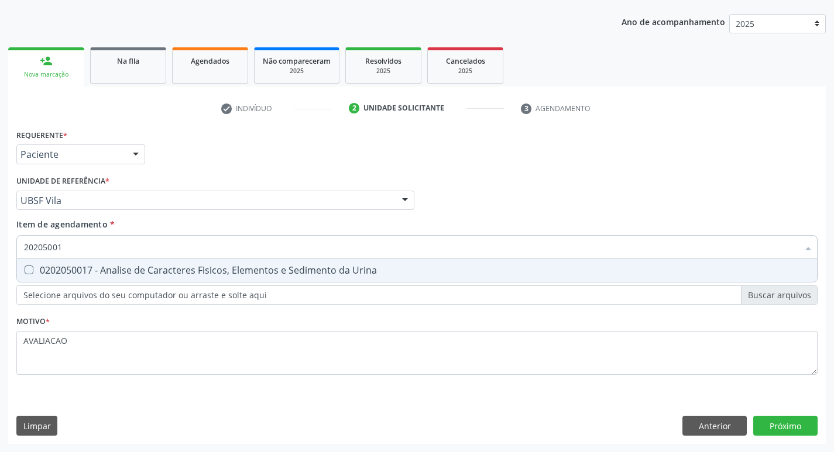
click at [114, 270] on div "0202050017 - Analise de Caracteres Fisicos, Elementos e Sedimento da Urina" at bounding box center [417, 270] width 786 height 9
checkbox Urina "true"
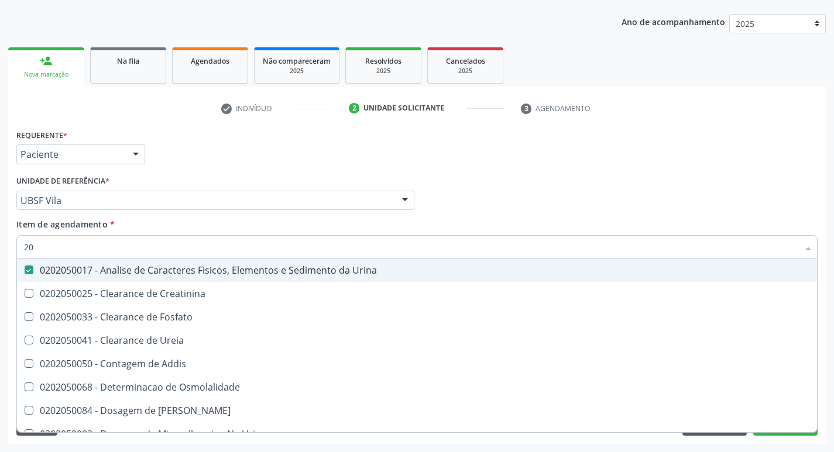
type input "2"
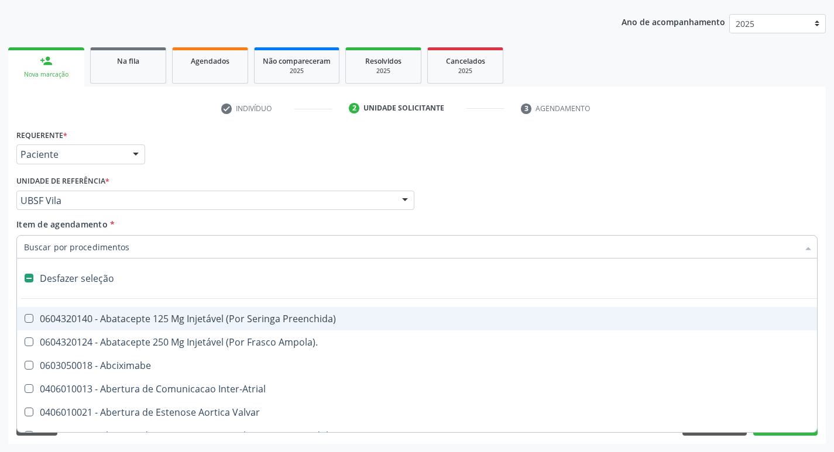
checkbox Preenchida\) "false"
checkbox Inter-Atrial "false"
type input "C"
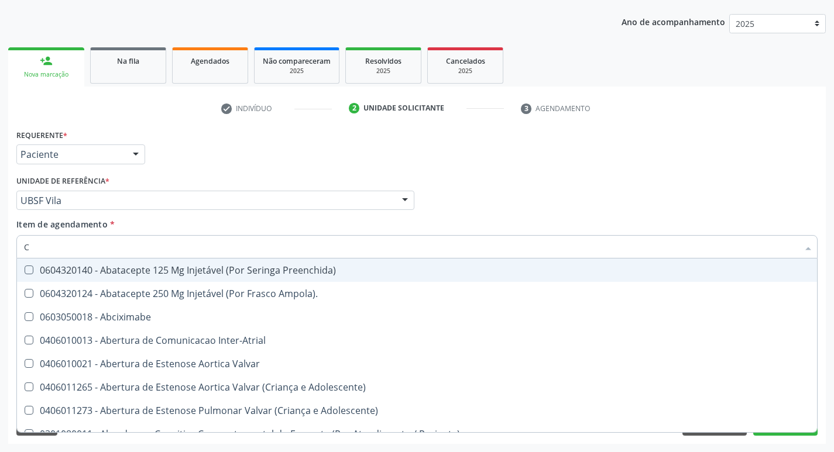
checkbox Urina "true"
checkbox Cec "false"
type input "CR"
checkbox Urina "false"
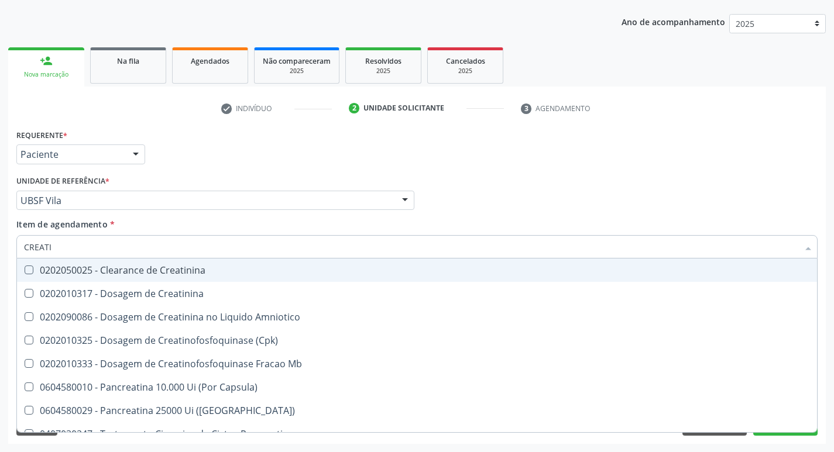
type input "CREATIN"
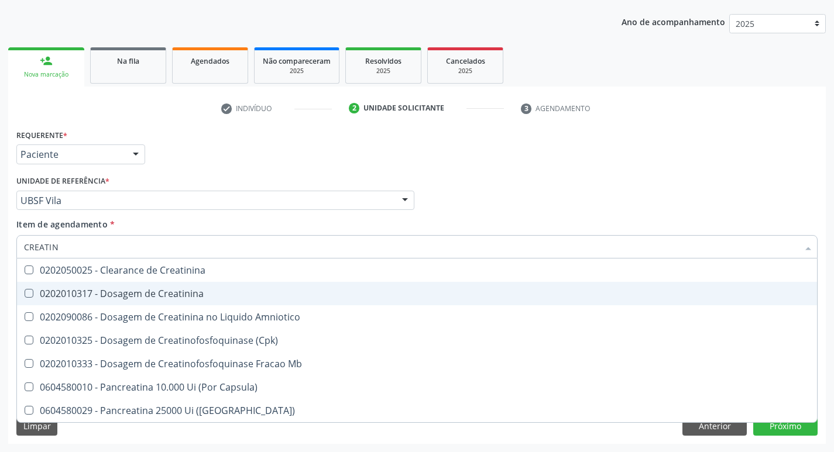
click at [127, 298] on div "0202010317 - Dosagem de Creatinina" at bounding box center [417, 293] width 786 height 9
checkbox Creatinina "true"
type input "CREAT"
checkbox Creatinina "false"
checkbox Amniotico "true"
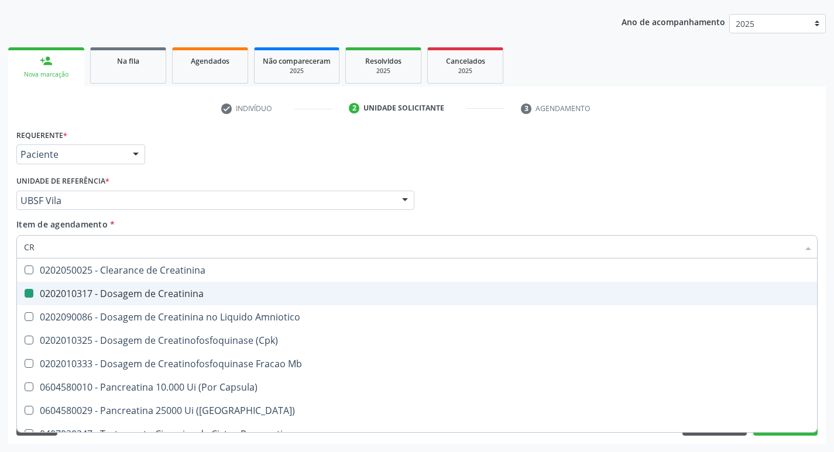
type input "C"
checkbox Amniotico "false"
checkbox Mb "false"
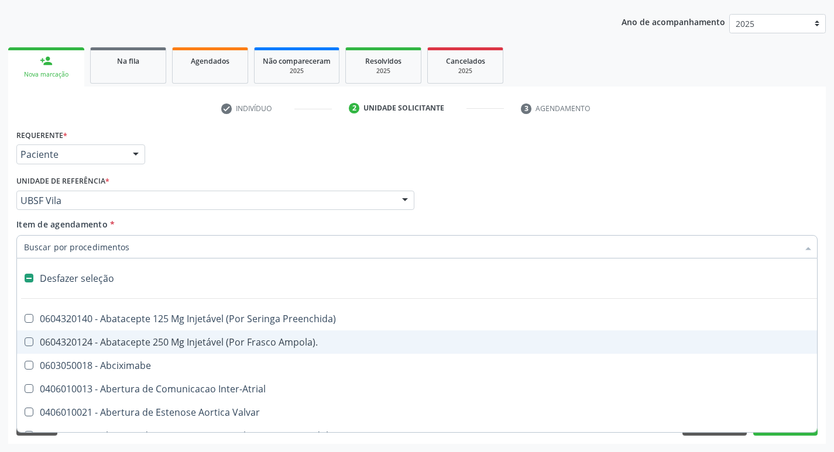
type input "P"
checkbox Urina "false"
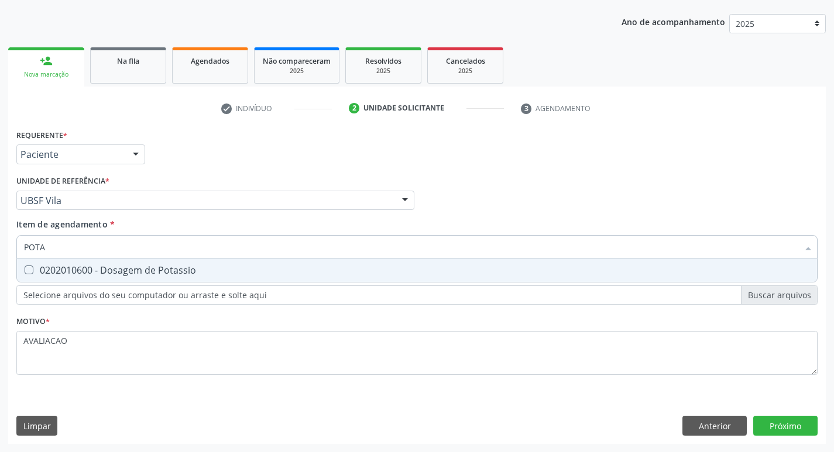
type input "POTAS"
click at [126, 266] on div "0202010600 - Dosagem de Potassio" at bounding box center [417, 270] width 786 height 9
checkbox Potassio "true"
type input "P"
type input "T"
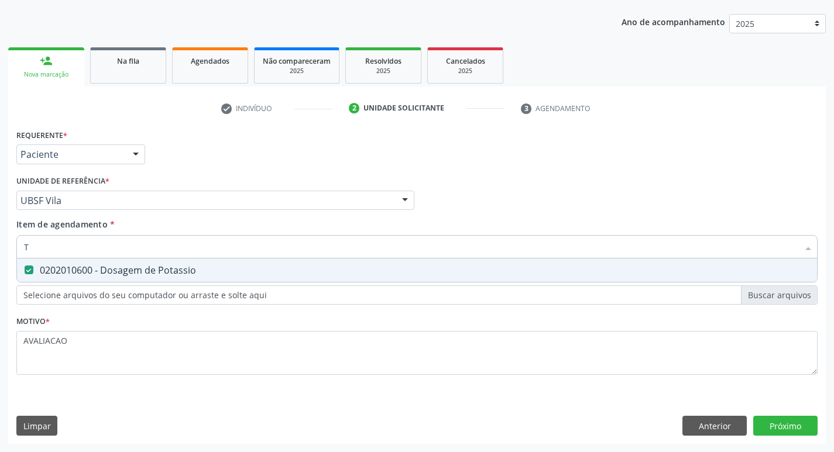
checkbox Potassio "false"
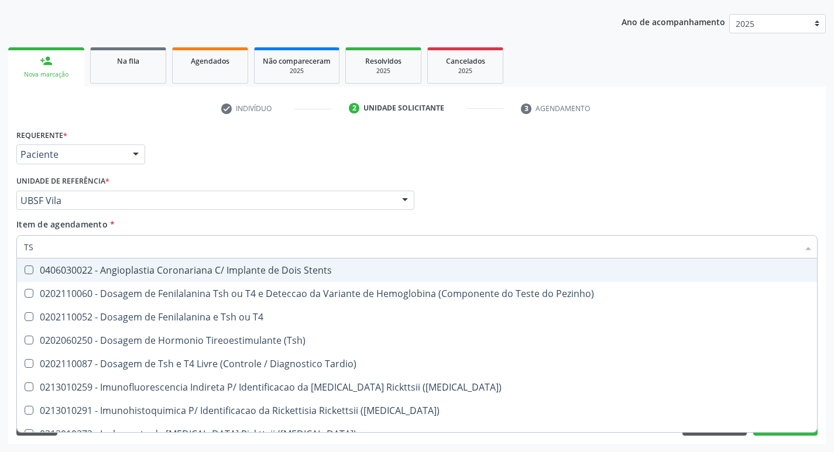
type input "TSH"
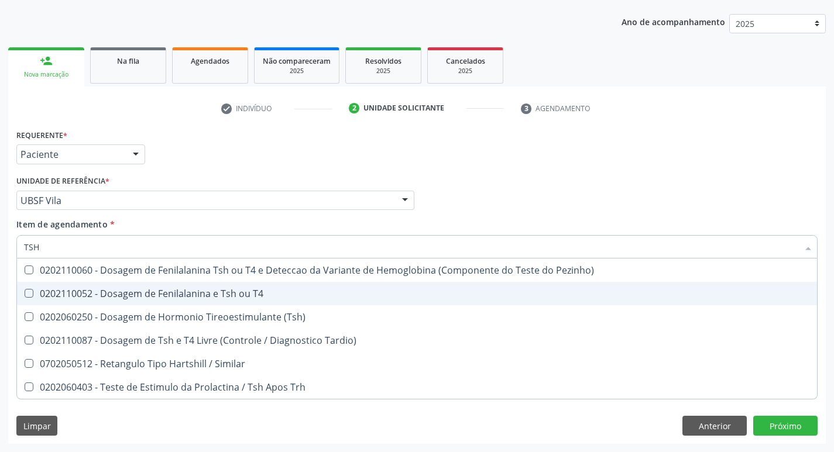
click at [171, 289] on div "0202110052 - Dosagem de Fenilalanina e Tsh ou T4" at bounding box center [417, 293] width 786 height 9
checkbox T4 "false"
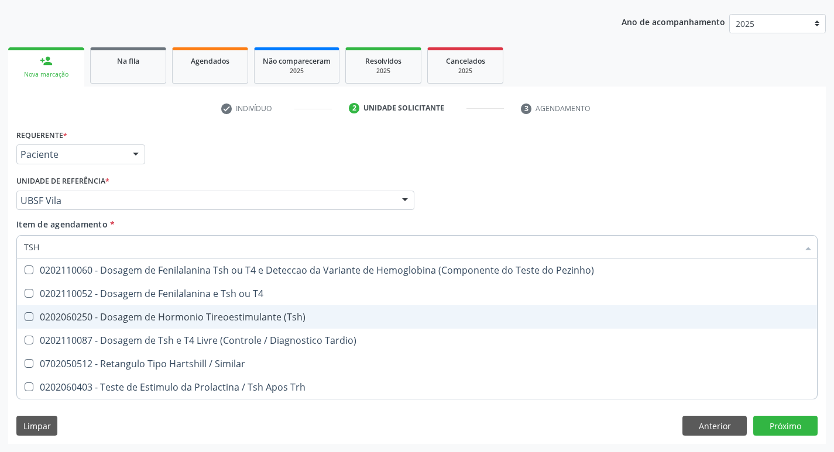
click at [170, 312] on div "0202060250 - Dosagem de Hormonio Tireoestimulante (Tsh)" at bounding box center [417, 316] width 786 height 9
checkbox \(Tsh\) "true"
type input "TS"
checkbox \(Tsh\) "false"
checkbox Tardio\) "true"
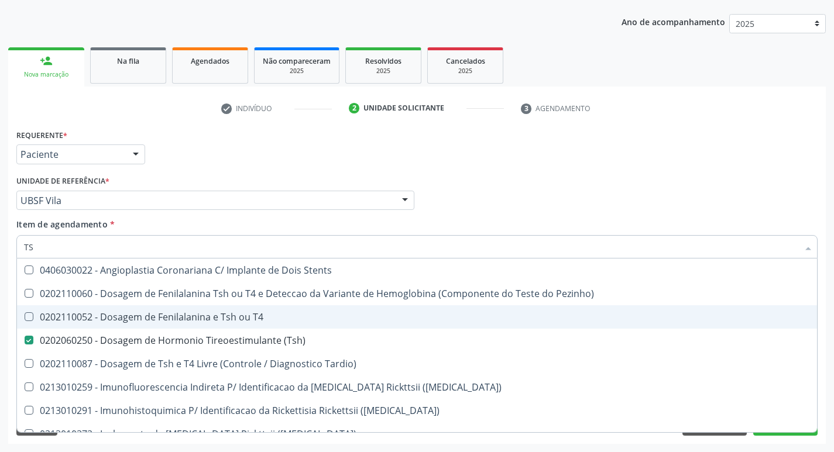
type input "T"
checkbox \(Tsh\) "false"
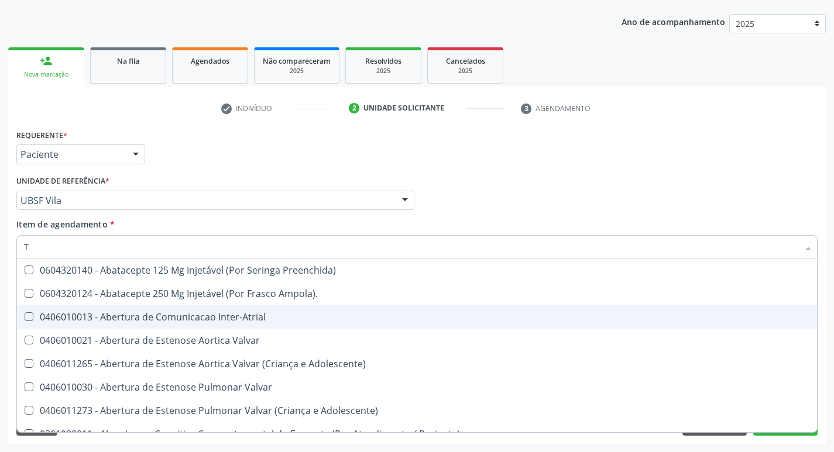
type input "T4"
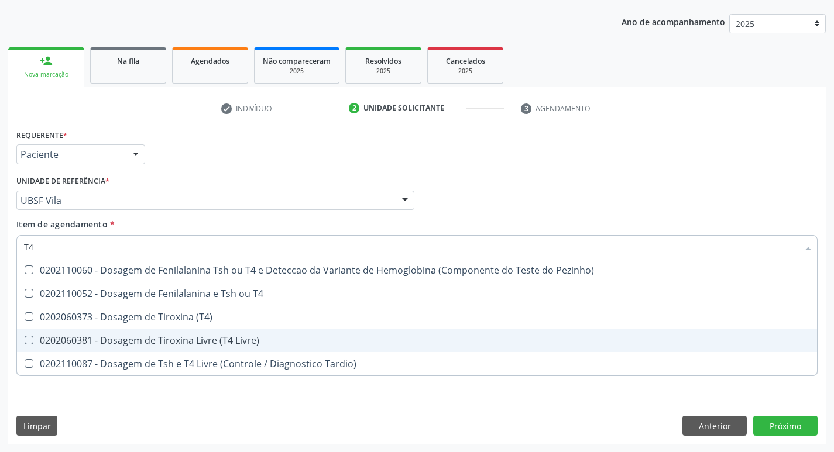
click at [227, 336] on div "0202060381 - Dosagem de Tiroxina Livre (T4 Livre)" at bounding box center [417, 340] width 786 height 9
checkbox Livre\) "true"
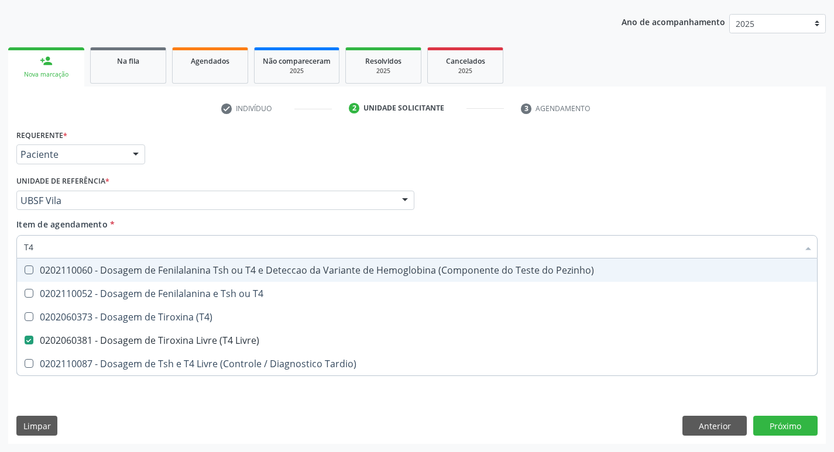
click at [772, 193] on div "Profissional Solicitante Por favor, selecione a Unidade de Atendimento primeiro…" at bounding box center [416, 196] width 807 height 46
checkbox T4 "true"
checkbox \(T4\) "true"
checkbox Tardio\) "true"
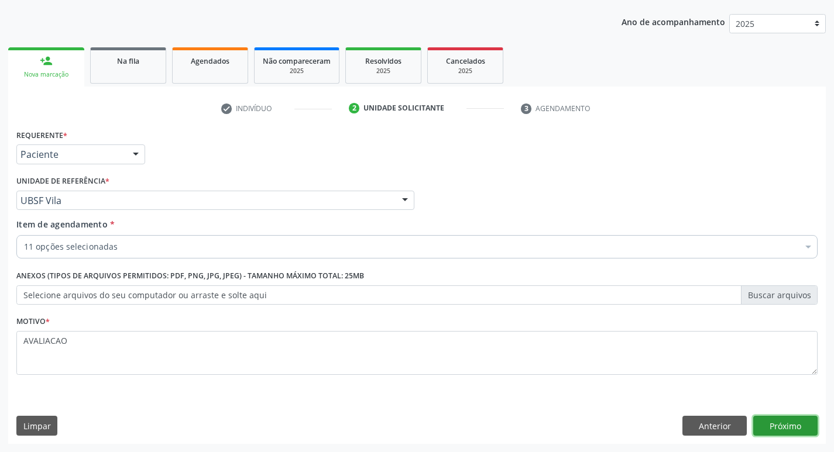
click at [775, 430] on button "Próximo" at bounding box center [785, 426] width 64 height 20
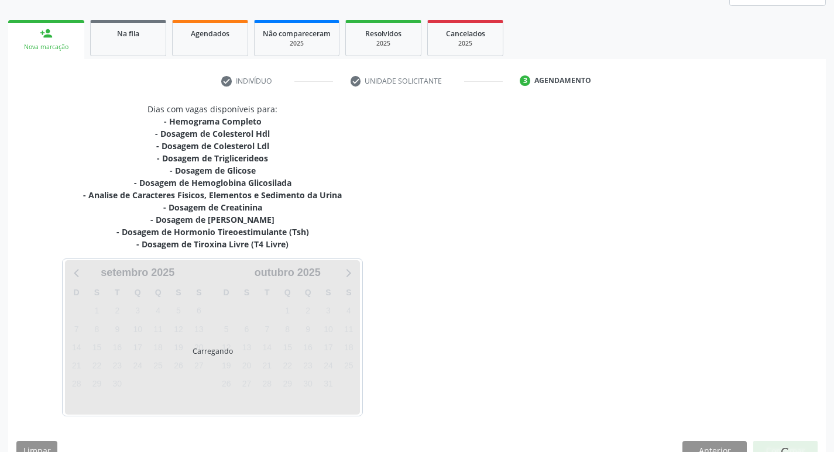
scroll to position [180, 0]
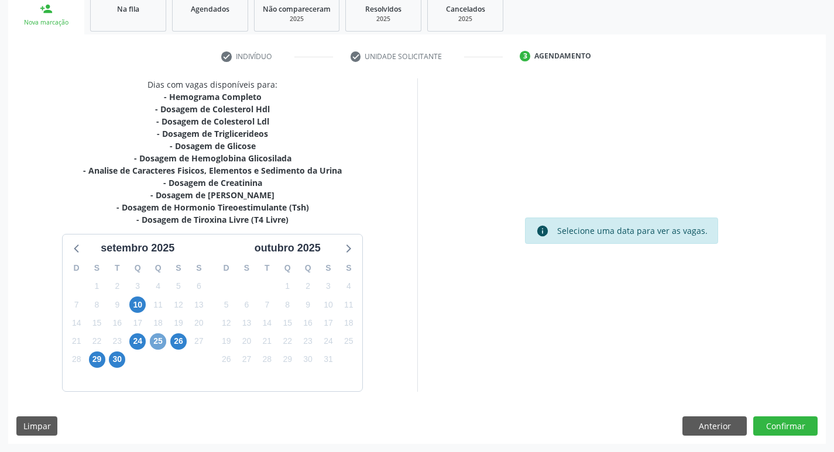
click at [157, 340] on span "25" at bounding box center [158, 342] width 16 height 16
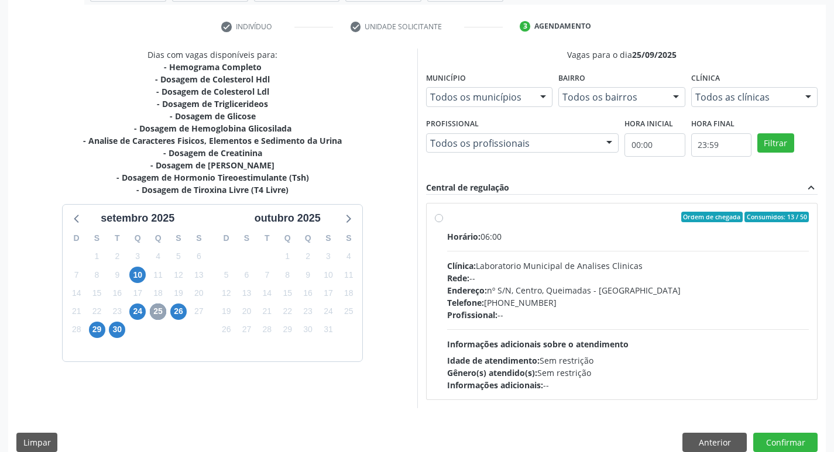
scroll to position [226, 0]
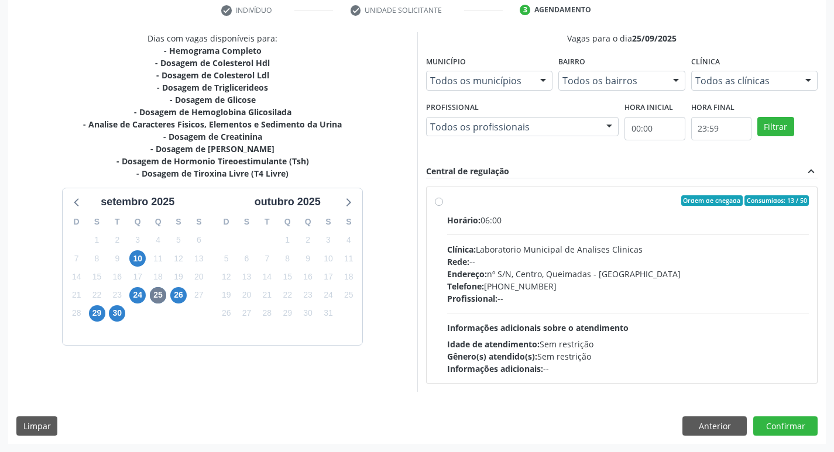
click at [624, 262] on div "Rede: --" at bounding box center [628, 262] width 362 height 12
click at [443, 206] on input "Ordem de chegada Consumidos: 13 / 50 Horário: 06:00 Clínica: Laboratorio Munici…" at bounding box center [439, 200] width 8 height 11
radio input "true"
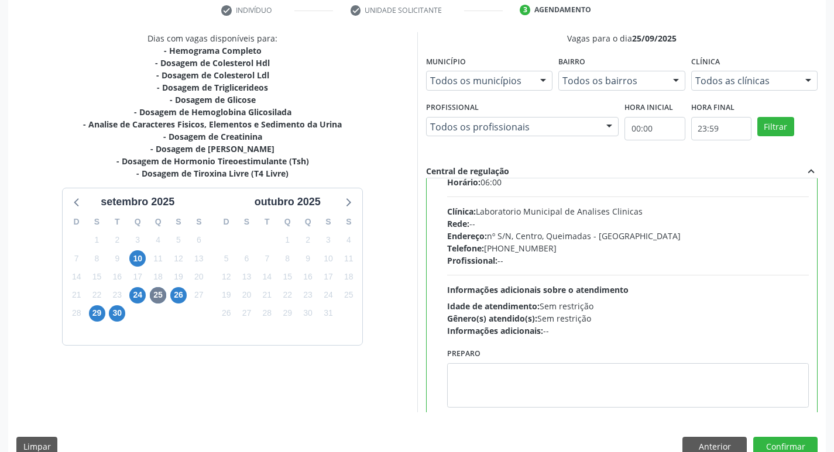
scroll to position [58, 0]
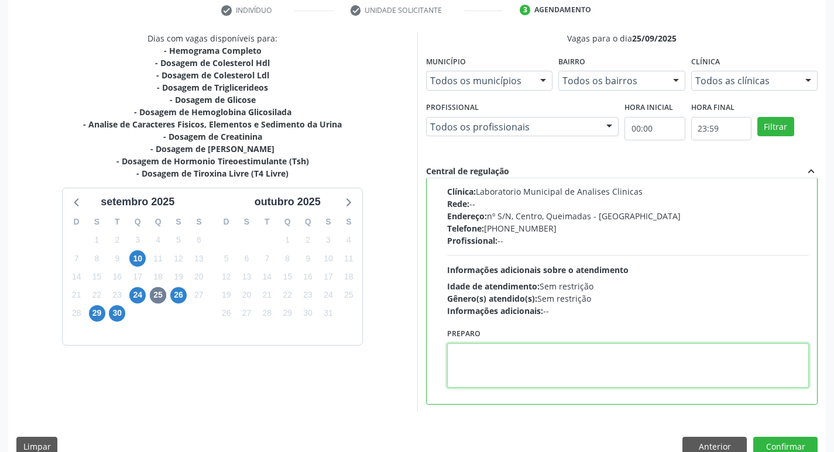
click at [518, 367] on textarea at bounding box center [628, 365] width 362 height 44
paste textarea "IR EM [GEOGRAPHIC_DATA]"
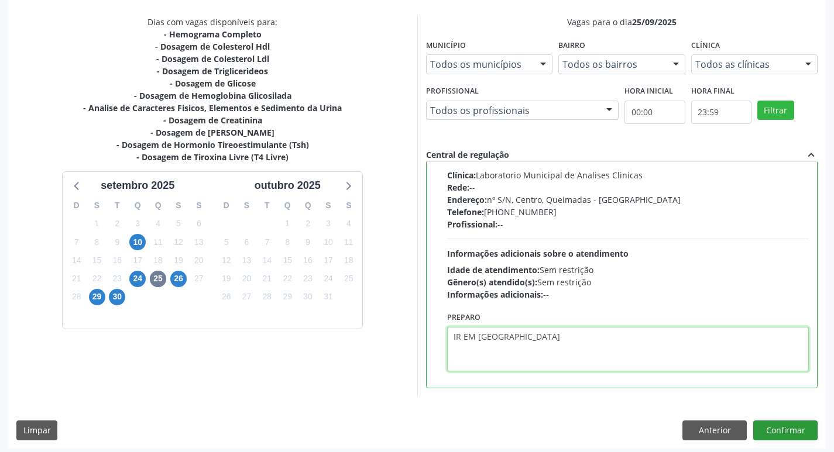
scroll to position [247, 0]
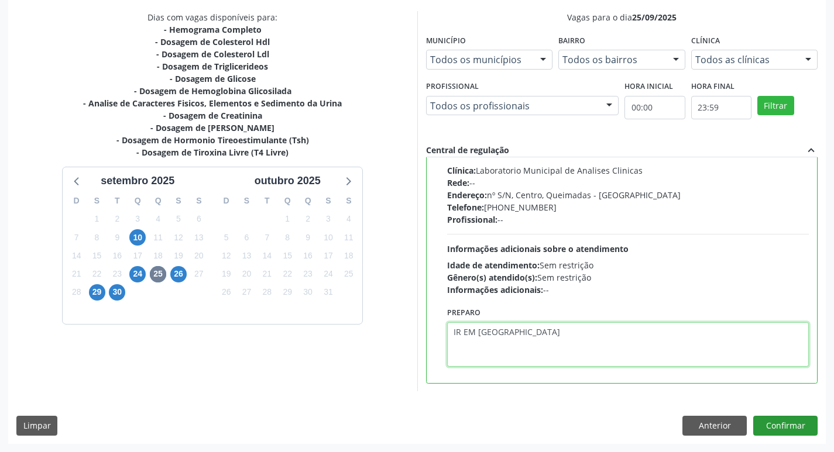
type textarea "IR EM [GEOGRAPHIC_DATA]"
click at [795, 419] on button "Confirmar" at bounding box center [785, 426] width 64 height 20
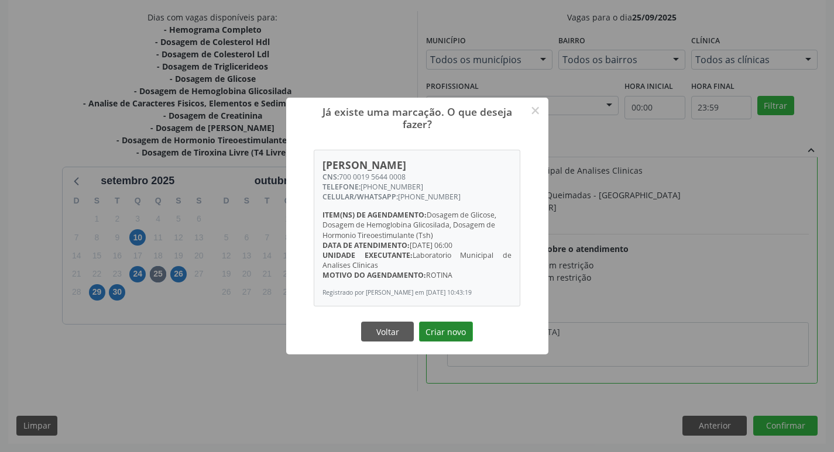
click at [424, 342] on button "Criar novo" at bounding box center [446, 332] width 54 height 20
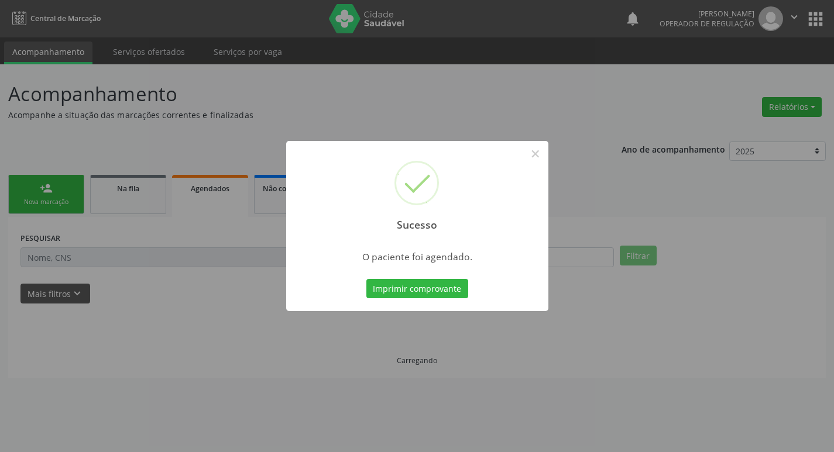
scroll to position [0, 0]
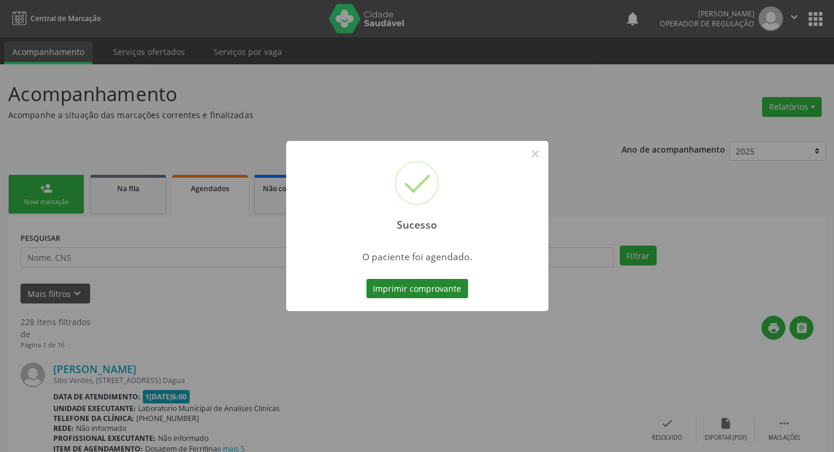
click at [428, 292] on button "Imprimir comprovante" at bounding box center [417, 289] width 102 height 20
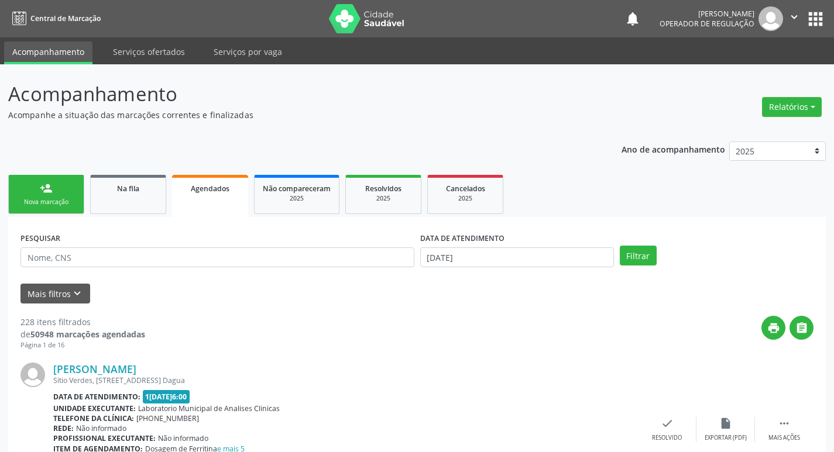
click at [60, 191] on link "person_add Nova marcação" at bounding box center [46, 194] width 76 height 39
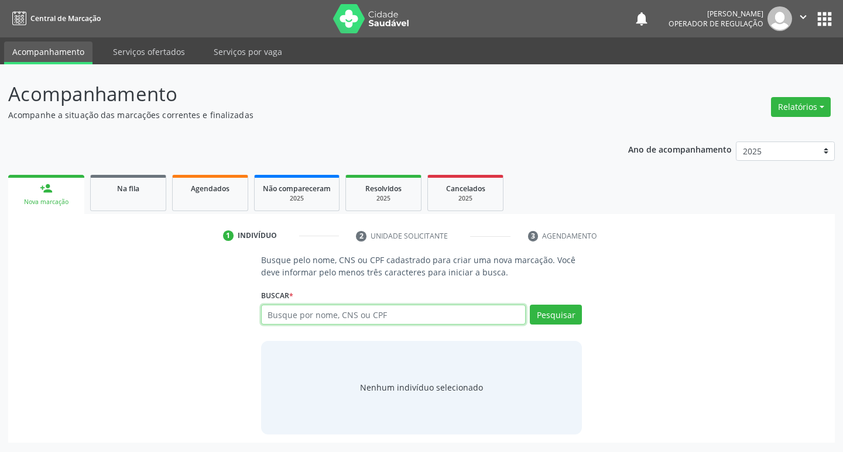
click at [304, 308] on input "text" at bounding box center [393, 315] width 265 height 20
type input "700002424949209"
click at [571, 321] on button "Pesquisar" at bounding box center [556, 315] width 52 height 20
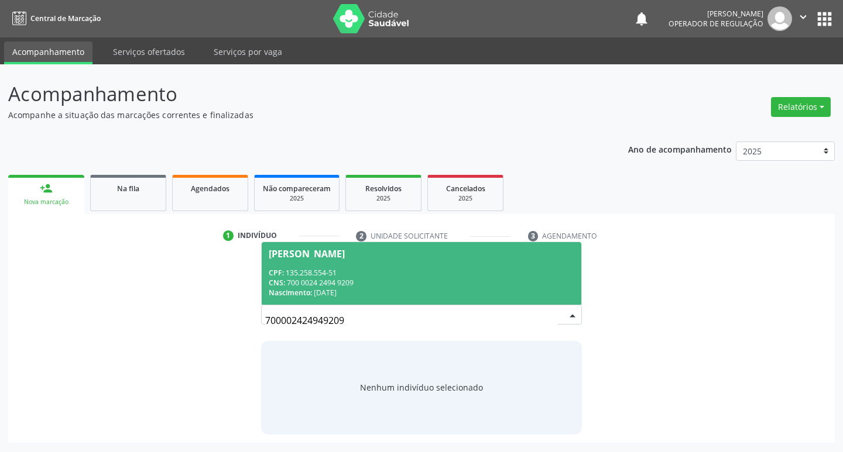
click at [312, 294] on span "Nascimento:" at bounding box center [290, 293] width 43 height 10
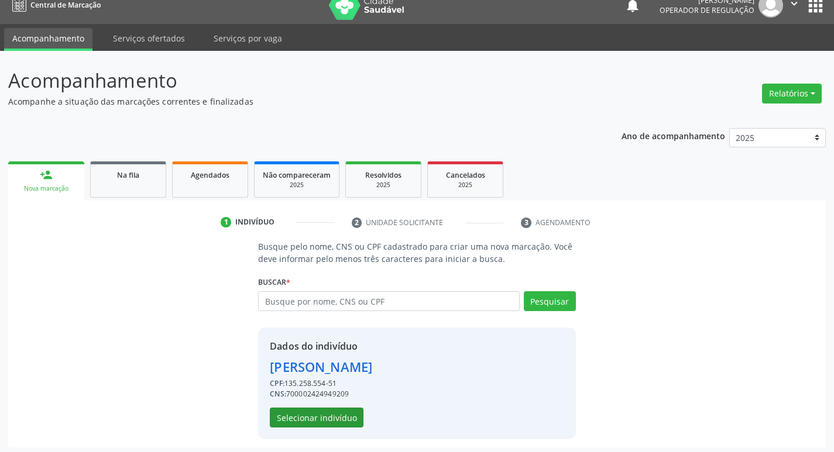
scroll to position [17, 0]
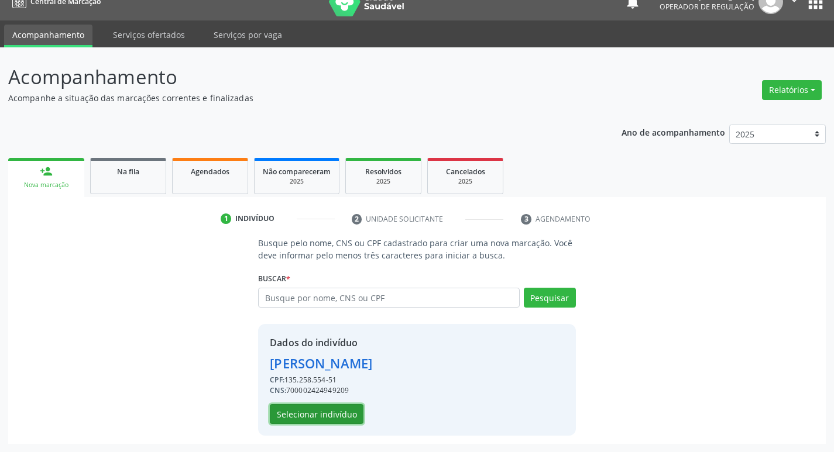
click at [303, 417] on button "Selecionar indivíduo" at bounding box center [317, 414] width 94 height 20
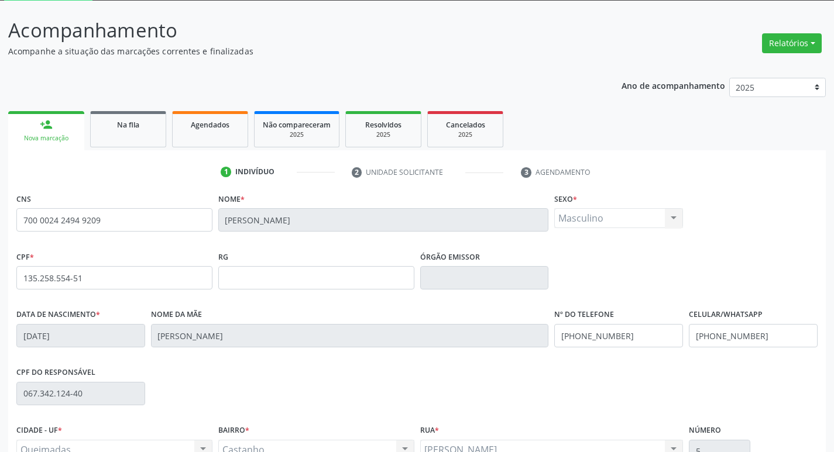
scroll to position [182, 0]
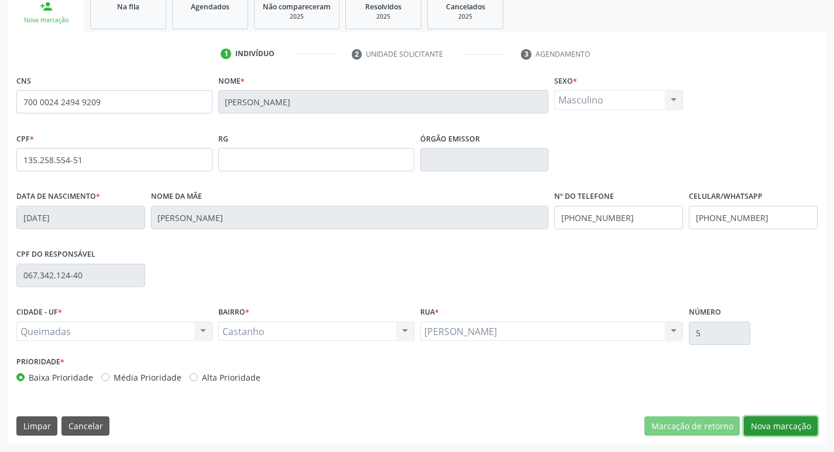
click at [785, 417] on button "Nova marcação" at bounding box center [781, 427] width 74 height 20
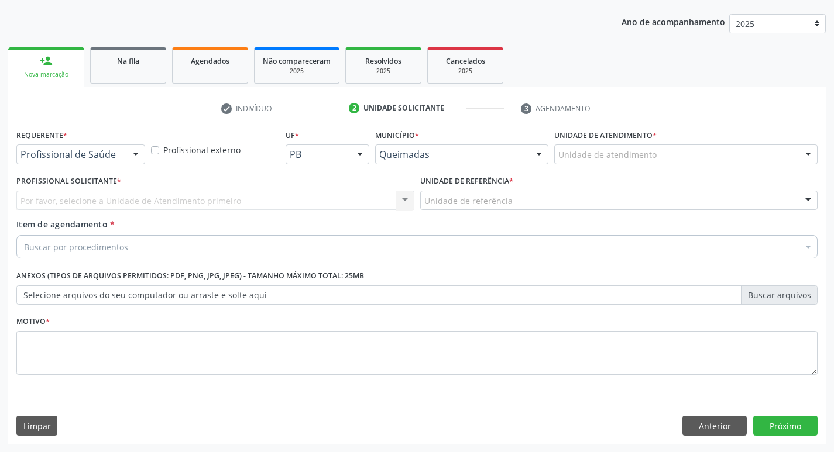
scroll to position [128, 0]
click at [35, 146] on div "Profissional de Saúde" at bounding box center [80, 155] width 129 height 20
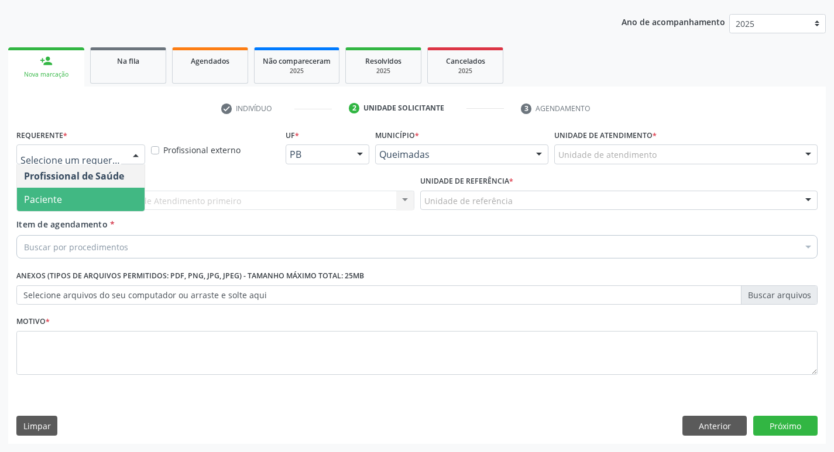
click at [64, 202] on span "Paciente" at bounding box center [81, 199] width 128 height 23
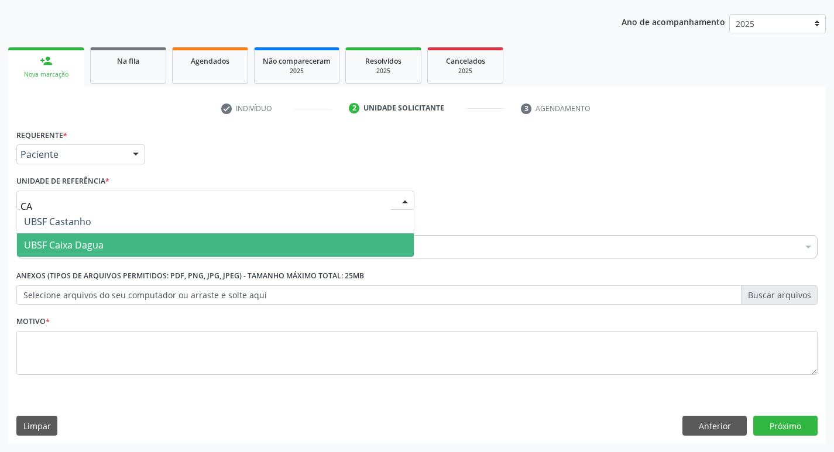
type input "CAS"
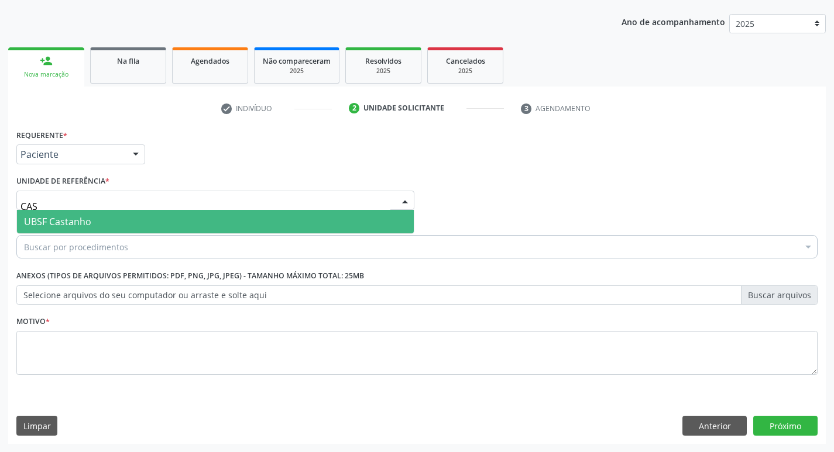
click at [81, 217] on span "UBSF Castanho" at bounding box center [57, 221] width 67 height 13
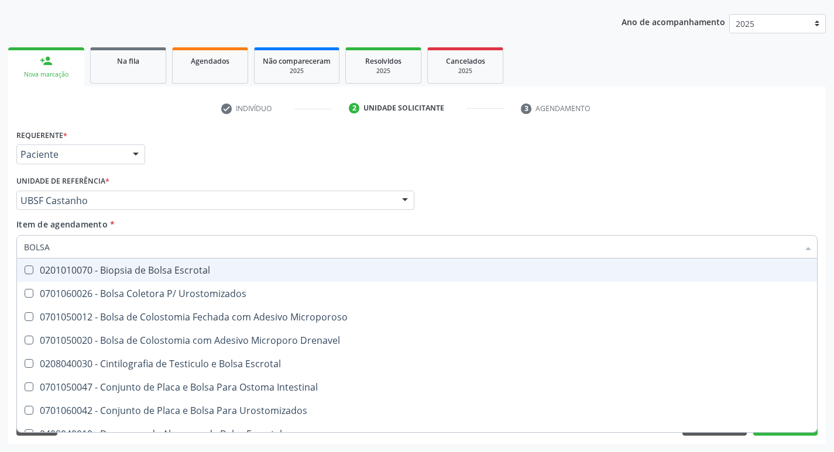
type input "BOLSA"
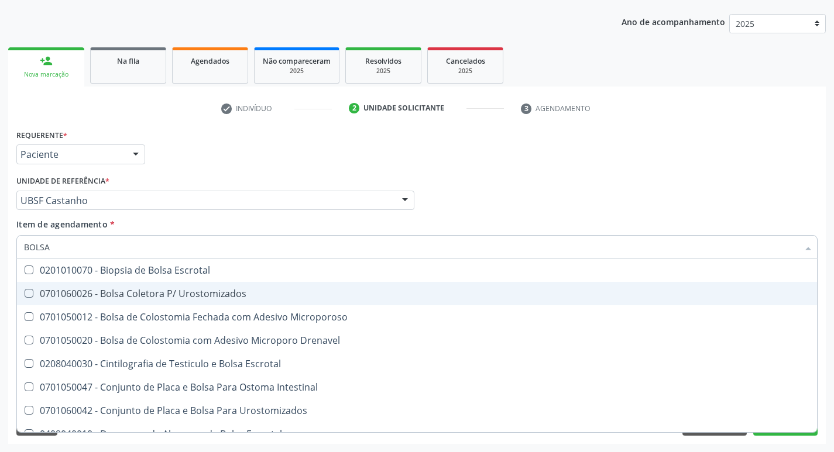
scroll to position [154, 0]
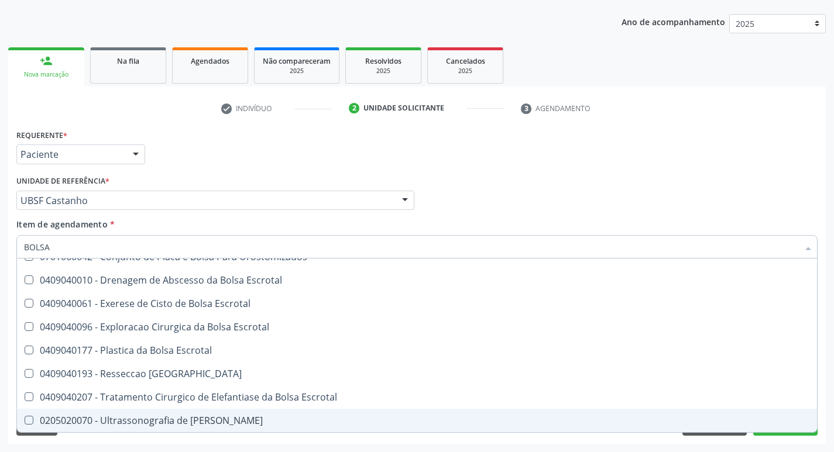
click at [197, 419] on div "0205020070 - Ultrassonografia de [PERSON_NAME]" at bounding box center [417, 420] width 786 height 9
checkbox Escrotal "true"
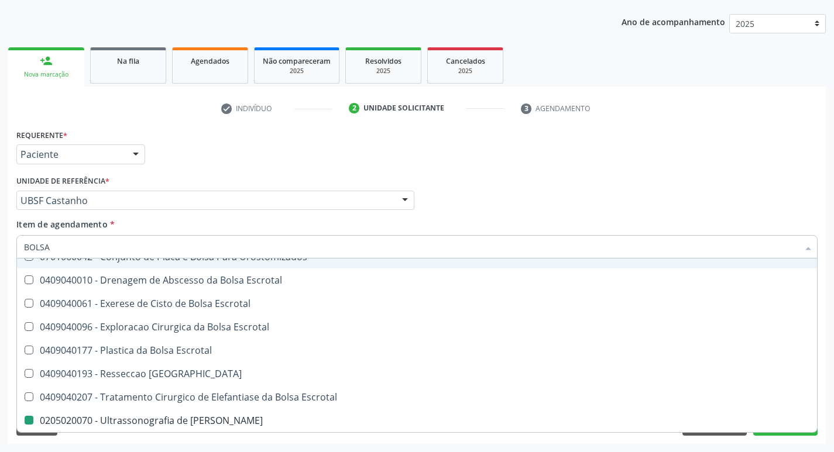
click at [309, 156] on div "Requerente * Paciente Profissional de Saúde Paciente Nenhum resultado encontrad…" at bounding box center [416, 149] width 807 height 46
checkbox Urostomizados "true"
checkbox Escrotal "false"
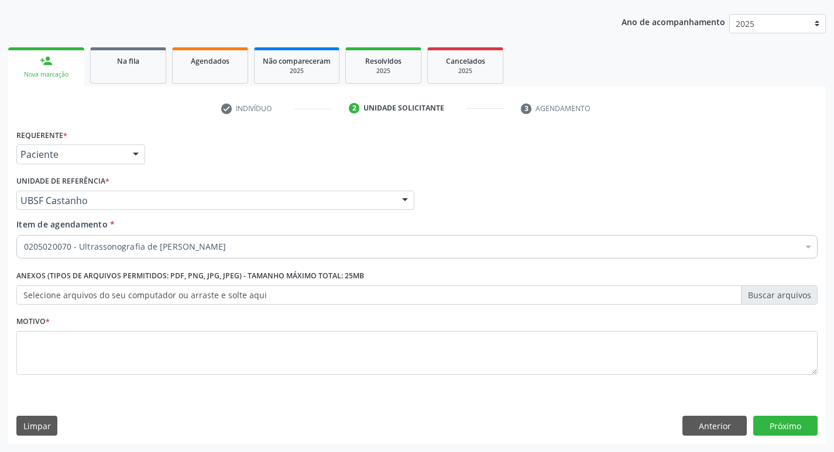
scroll to position [0, 0]
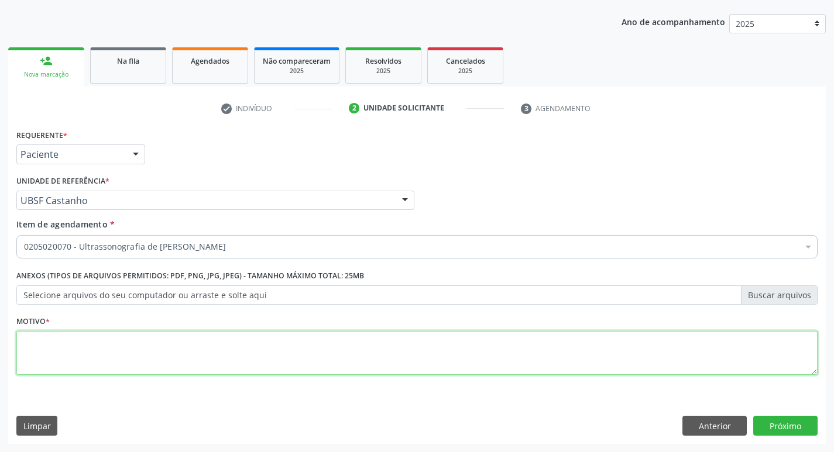
click at [129, 359] on textarea at bounding box center [416, 353] width 801 height 44
type textarea "AVALIACAO"
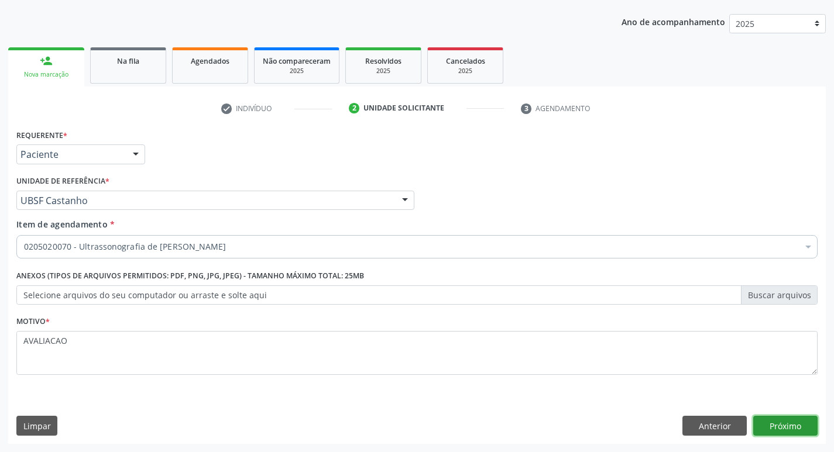
click at [793, 425] on button "Próximo" at bounding box center [785, 426] width 64 height 20
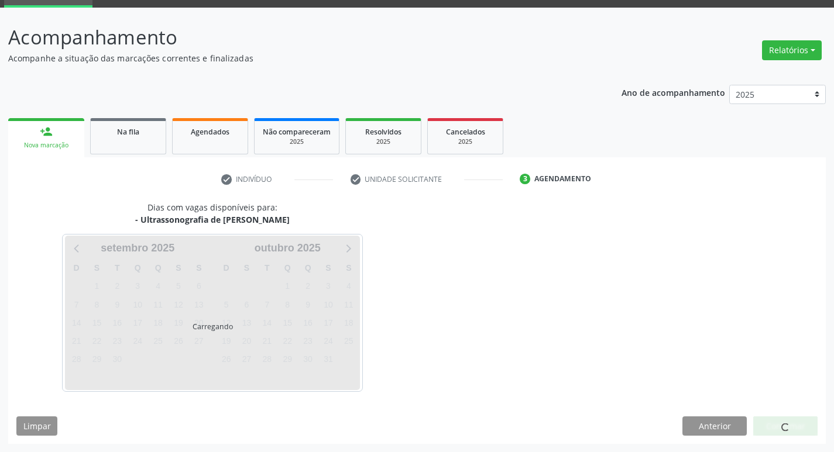
scroll to position [57, 0]
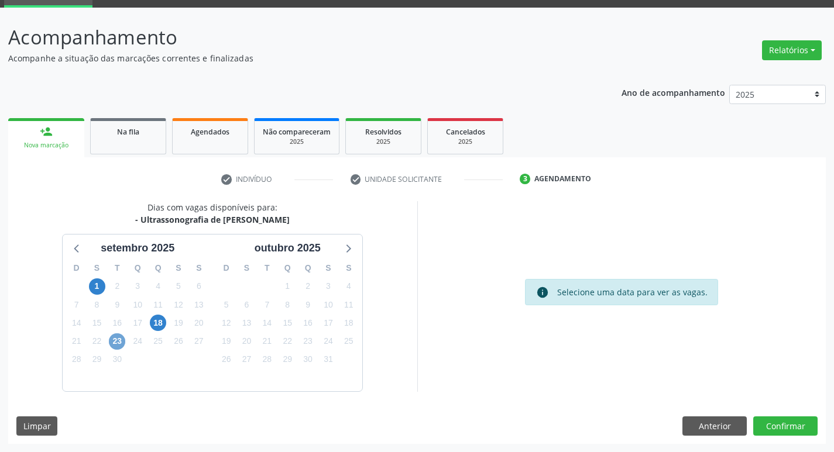
click at [117, 346] on span "23" at bounding box center [117, 342] width 16 height 16
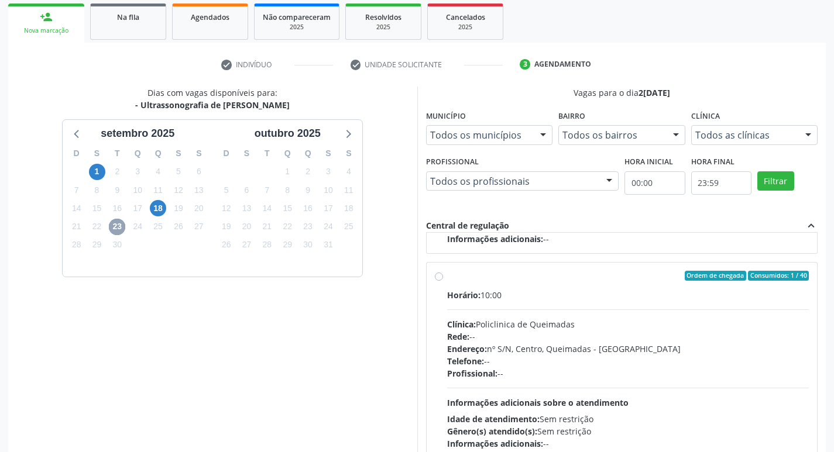
scroll to position [247, 0]
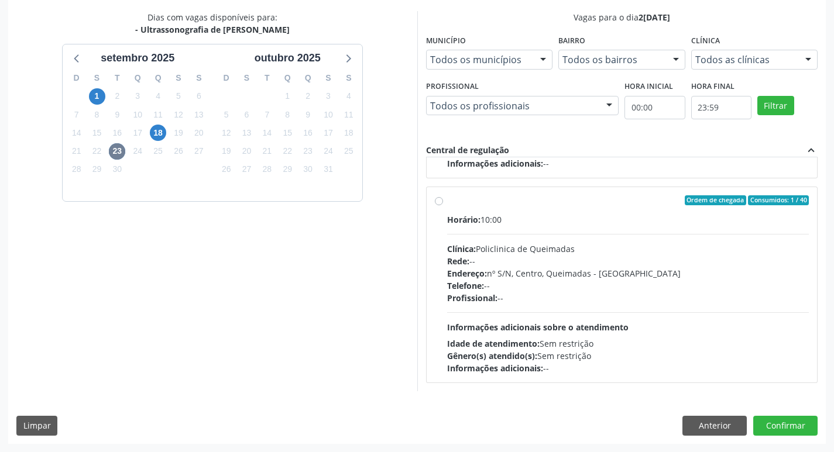
click at [535, 308] on div "Horário: 10:00 Clínica: Policlinica de Queimadas Rede: -- Endereço: nº S/N, Cen…" at bounding box center [628, 294] width 362 height 161
click at [443, 206] on input "Ordem de chegada Consumidos: 1 / 40 Horário: 10:00 Clínica: Policlinica de Quei…" at bounding box center [439, 200] width 8 height 11
radio input "true"
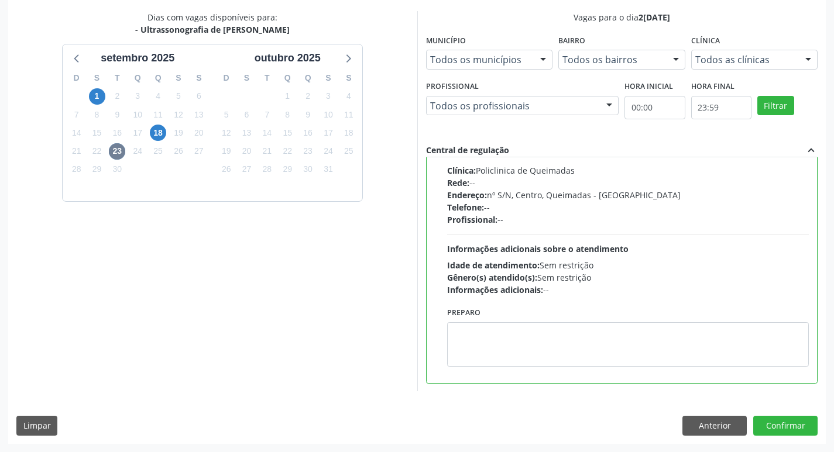
scroll to position [263, 0]
click at [795, 424] on button "Confirmar" at bounding box center [785, 426] width 64 height 20
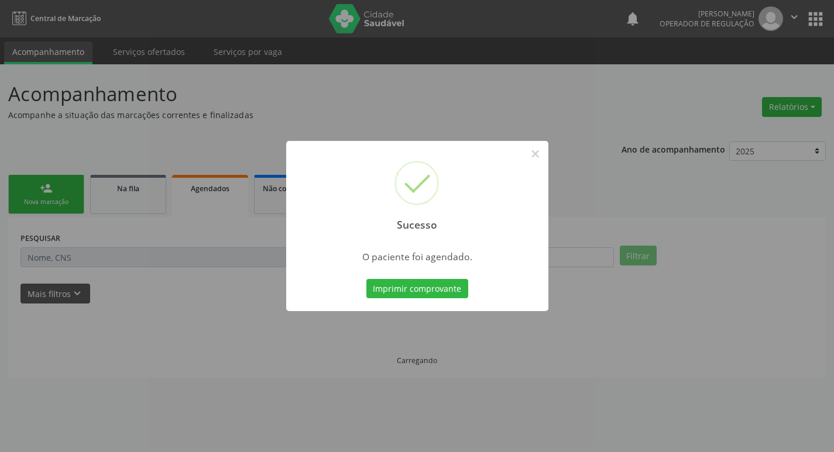
scroll to position [0, 0]
click at [427, 284] on button "Imprimir comprovante" at bounding box center [421, 289] width 102 height 20
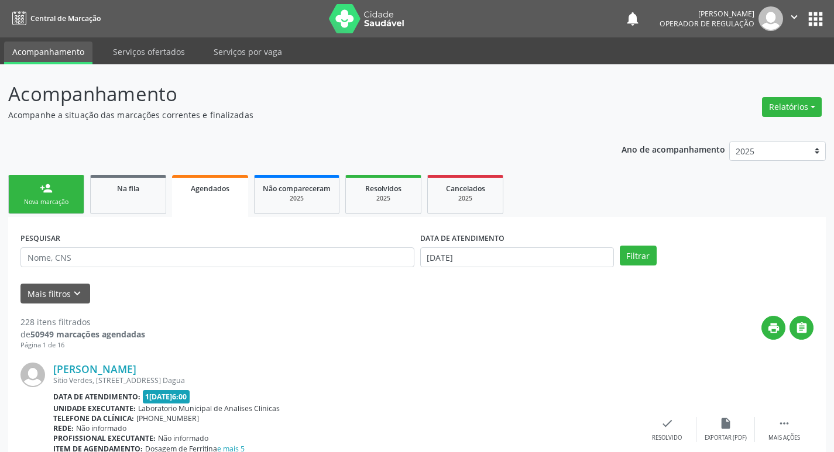
click at [62, 187] on div "Sucesso × O paciente foi agendado. Imprimir comprovante Cancel" at bounding box center [417, 226] width 834 height 452
click at [68, 204] on div "Sucesso × O paciente foi agendado. Imprimir comprovante Cancel" at bounding box center [417, 226] width 834 height 452
click at [70, 201] on div "Sucesso × O paciente foi agendado. Imprimir comprovante Cancel" at bounding box center [417, 226] width 834 height 452
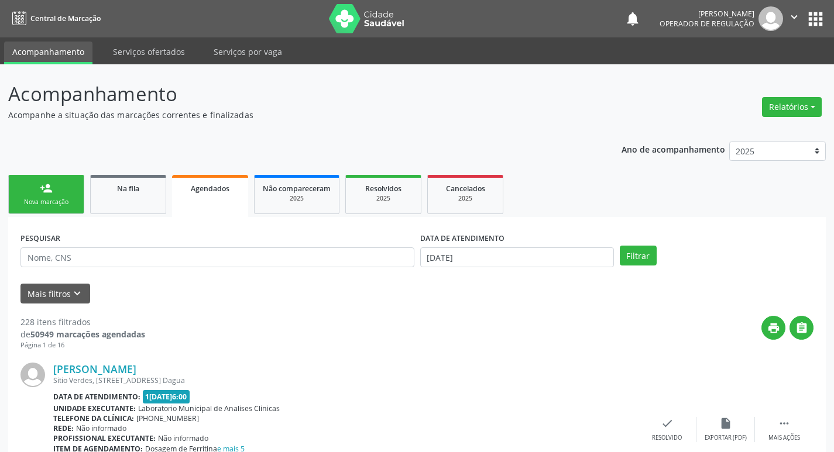
click at [70, 201] on div "Sucesso × O paciente foi agendado. Imprimir comprovante Cancel" at bounding box center [417, 226] width 834 height 452
click at [71, 194] on div "Sucesso × O paciente foi agendado. Imprimir comprovante Cancel" at bounding box center [417, 226] width 834 height 452
click at [70, 198] on div "Sucesso × O paciente foi agendado. Imprimir comprovante Cancel" at bounding box center [417, 226] width 834 height 452
